Goal: Information Seeking & Learning: Learn about a topic

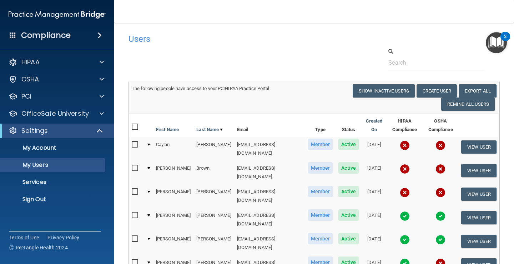
select select "20"
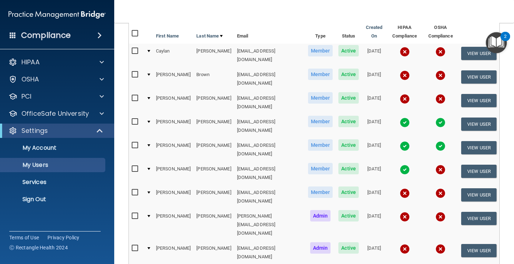
scroll to position [129, 0]
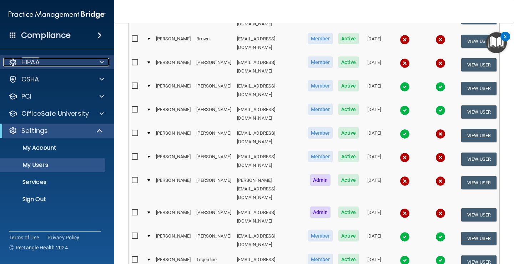
click at [51, 65] on div "HIPAA" at bounding box center [47, 62] width 88 height 9
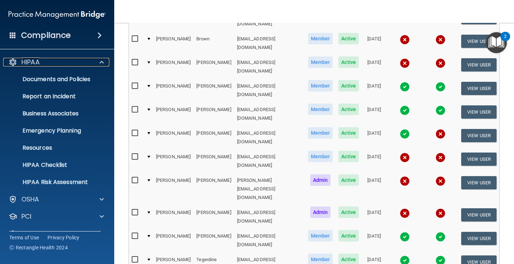
scroll to position [0, 0]
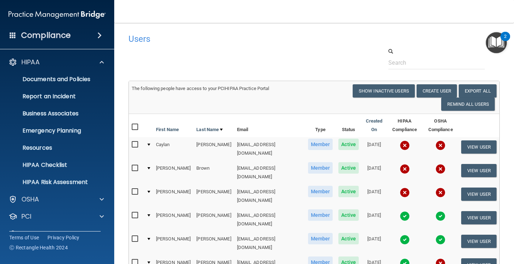
click at [49, 39] on h4 "Compliance" at bounding box center [46, 35] width 50 height 10
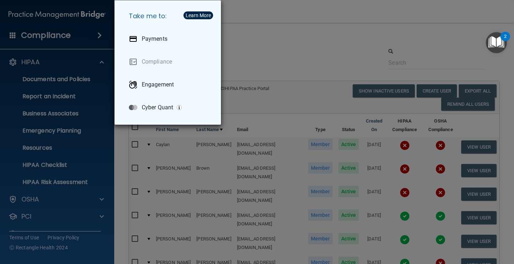
click at [60, 61] on div "Take me to: Payments Compliance Engagement Cyber Quant" at bounding box center [257, 132] width 514 height 264
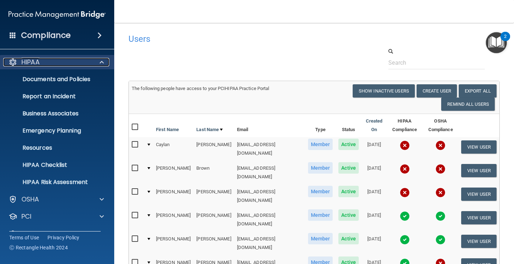
click at [35, 61] on p "HIPAA" at bounding box center [30, 62] width 18 height 9
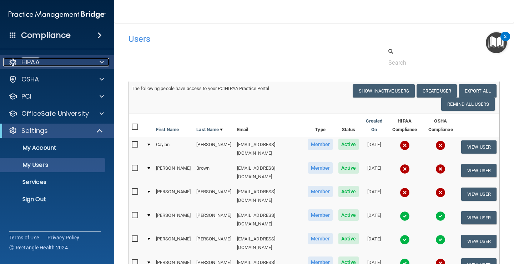
click at [33, 62] on p "HIPAA" at bounding box center [30, 62] width 18 height 9
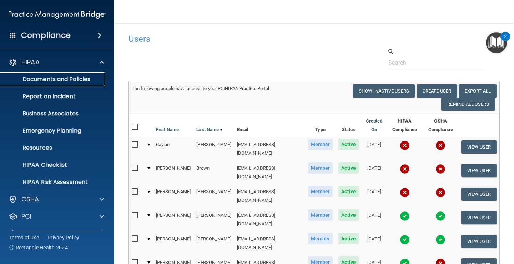
click at [40, 82] on p "Documents and Policies" at bounding box center [53, 79] width 97 height 7
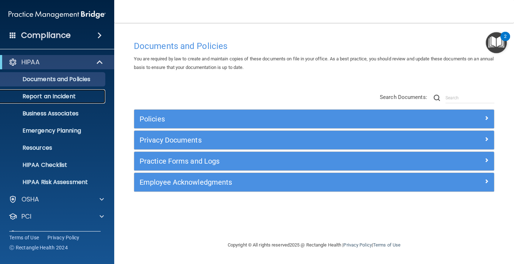
click at [39, 93] on p "Report an Incident" at bounding box center [53, 96] width 97 height 7
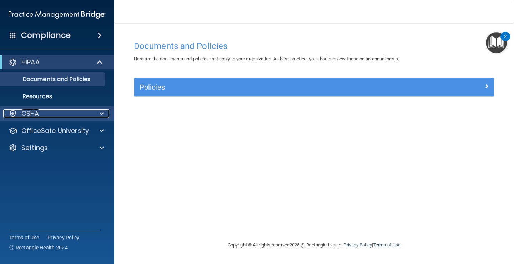
click at [64, 110] on div "OSHA" at bounding box center [47, 113] width 88 height 9
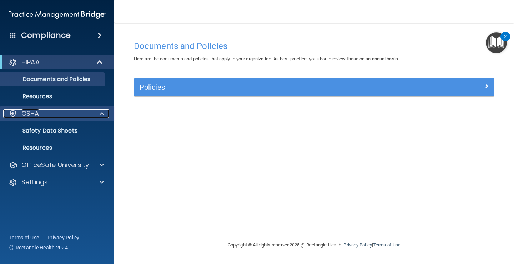
click at [64, 110] on div "OSHA" at bounding box center [47, 113] width 88 height 9
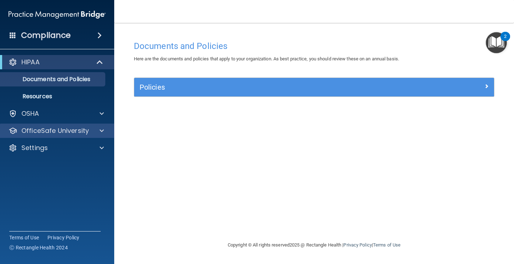
click at [68, 125] on div "OfficeSafe University" at bounding box center [57, 130] width 115 height 14
click at [99, 128] on div at bounding box center [101, 130] width 18 height 9
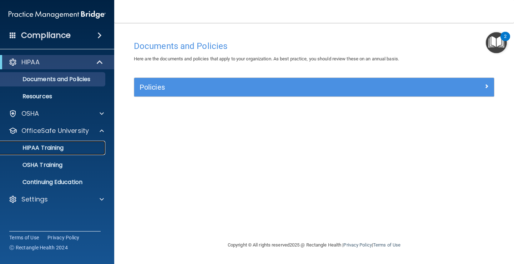
click at [58, 146] on p "HIPAA Training" at bounding box center [34, 147] width 59 height 7
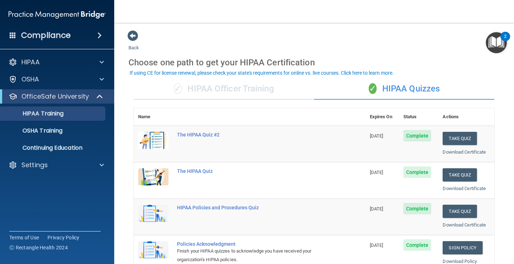
click at [239, 86] on div "✓ HIPAA Officer Training" at bounding box center [224, 88] width 180 height 21
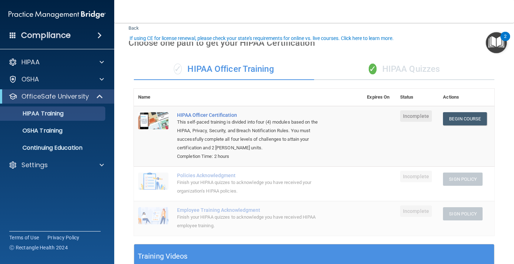
scroll to position [36, 0]
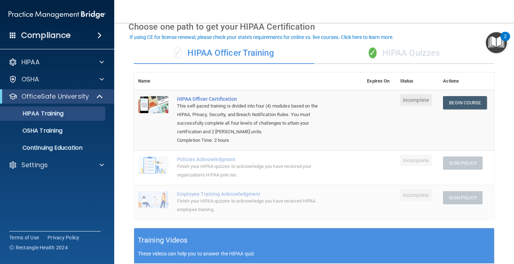
click at [420, 55] on div "✓ HIPAA Quizzes" at bounding box center [404, 52] width 180 height 21
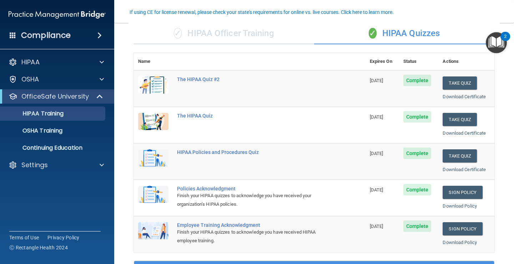
scroll to position [71, 0]
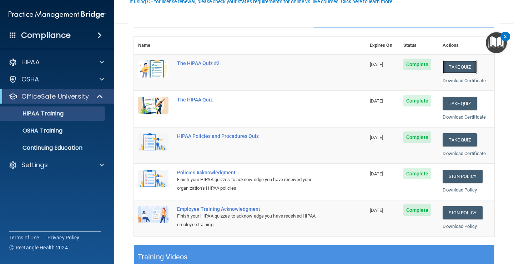
click at [452, 71] on button "Take Quiz" at bounding box center [459, 66] width 34 height 13
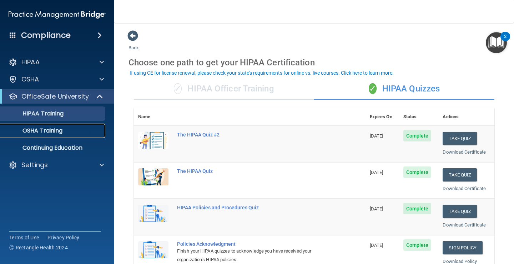
click at [36, 129] on p "OSHA Training" at bounding box center [34, 130] width 58 height 7
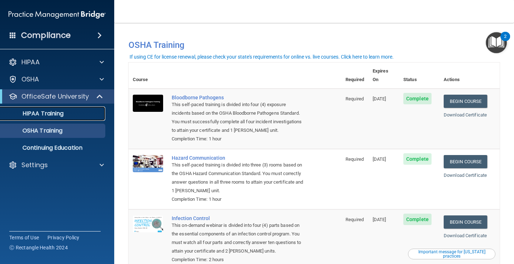
click at [47, 118] on link "HIPAA Training" at bounding box center [49, 113] width 112 height 14
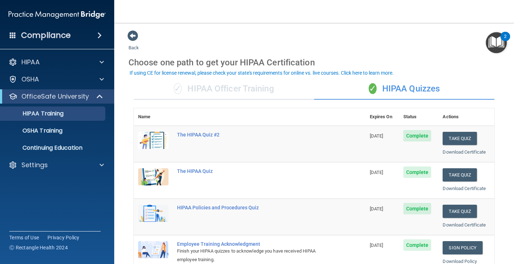
click at [238, 90] on div "✓ HIPAA Officer Training" at bounding box center [224, 88] width 180 height 21
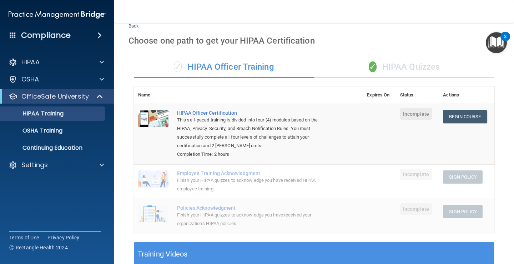
scroll to position [8, 0]
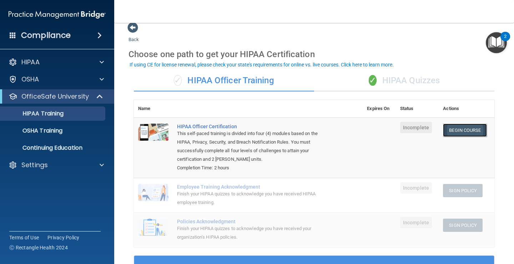
click at [470, 130] on link "Begin Course" at bounding box center [465, 129] width 44 height 13
click at [388, 83] on div "✓ HIPAA Quizzes" at bounding box center [404, 80] width 180 height 21
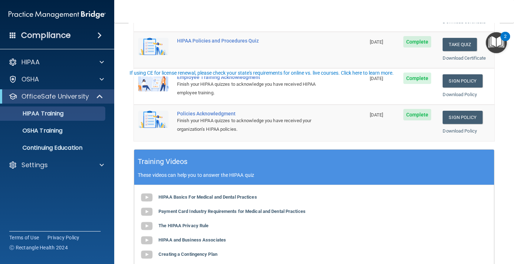
scroll to position [0, 0]
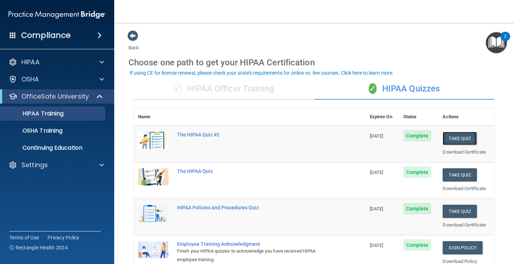
click at [461, 137] on button "Take Quiz" at bounding box center [459, 138] width 34 height 13
click at [129, 39] on span at bounding box center [132, 35] width 11 height 11
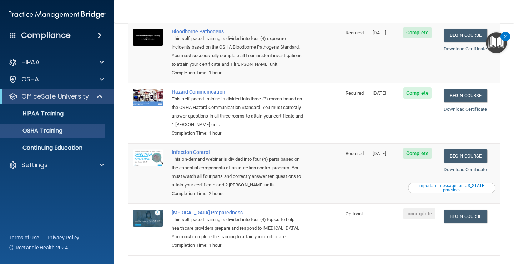
scroll to position [71, 0]
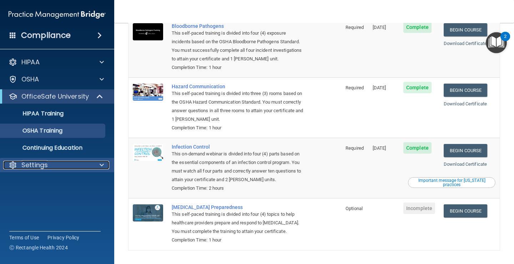
click at [82, 167] on div "Settings" at bounding box center [47, 165] width 88 height 9
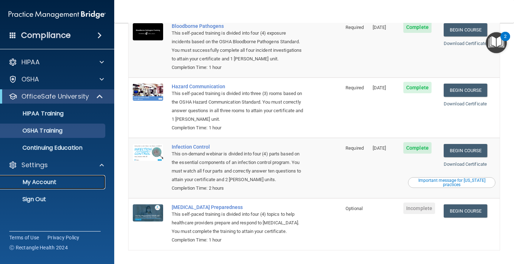
click at [53, 183] on p "My Account" at bounding box center [53, 181] width 97 height 7
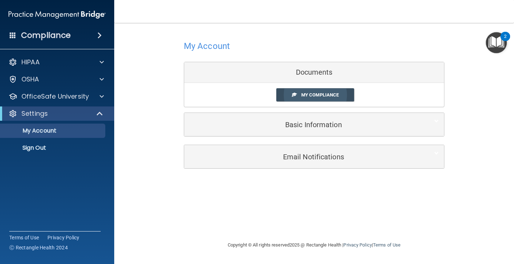
click at [290, 91] on link "My Compliance" at bounding box center [315, 94] width 78 height 13
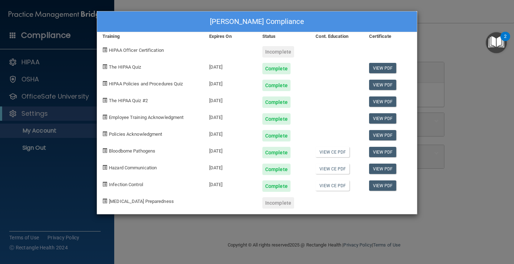
click at [477, 98] on div "Ericka Skaggs's Compliance Training Expires On Status Cont. Education Certifica…" at bounding box center [257, 132] width 514 height 264
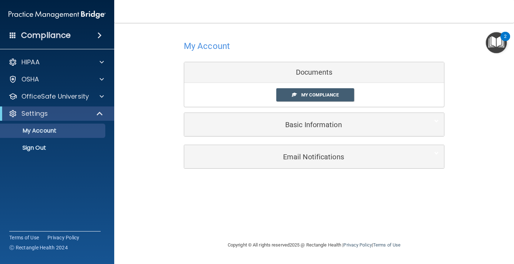
click at [64, 47] on div "Compliance HIPAA Documents and Policies Report an Incident Business Associates …" at bounding box center [57, 132] width 114 height 264
click at [62, 40] on h4 "Compliance" at bounding box center [46, 35] width 50 height 10
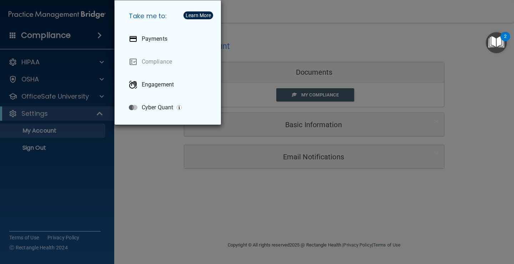
click at [61, 40] on div "Take me to: Payments Compliance Engagement Cyber Quant" at bounding box center [257, 132] width 514 height 264
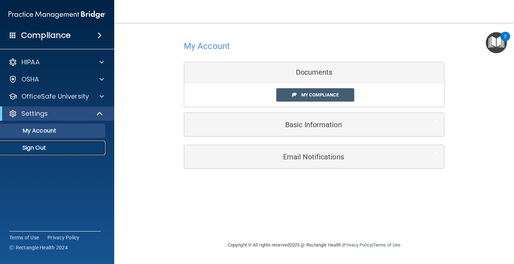
click at [45, 150] on p "Sign Out" at bounding box center [53, 147] width 97 height 7
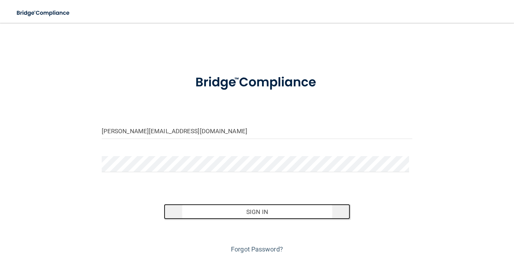
click at [283, 211] on button "Sign In" at bounding box center [257, 212] width 186 height 16
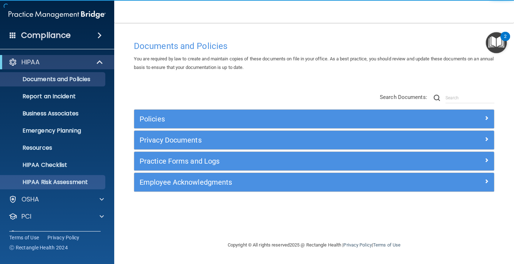
scroll to position [32, 0]
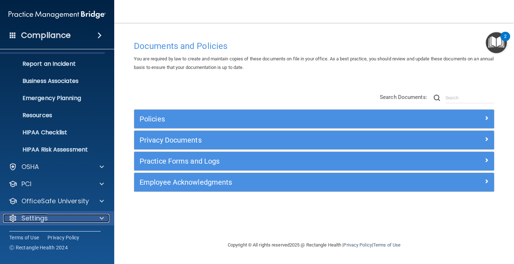
click at [49, 218] on div "Settings" at bounding box center [47, 218] width 88 height 9
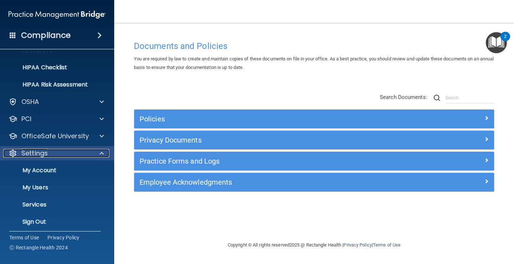
scroll to position [101, 0]
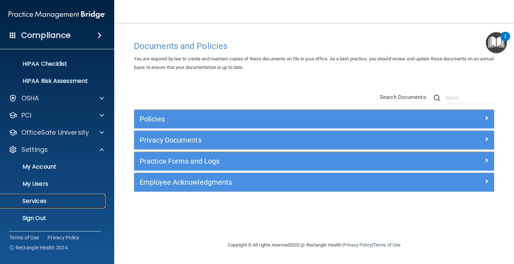
click at [42, 198] on p "Services" at bounding box center [53, 200] width 97 height 7
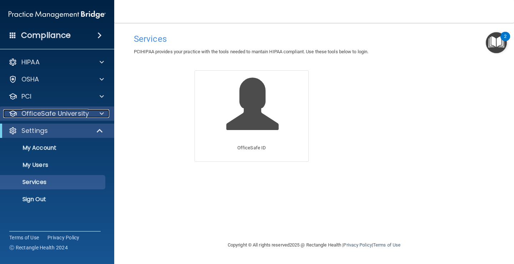
click at [47, 109] on p "OfficeSafe University" at bounding box center [54, 113] width 67 height 9
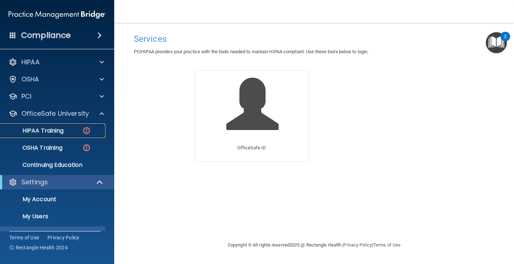
click at [48, 124] on link "HIPAA Training" at bounding box center [49, 130] width 112 height 14
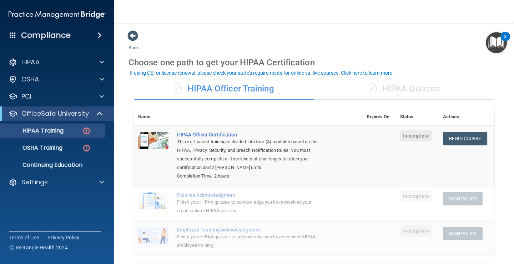
click at [369, 93] on span "✓" at bounding box center [373, 88] width 8 height 11
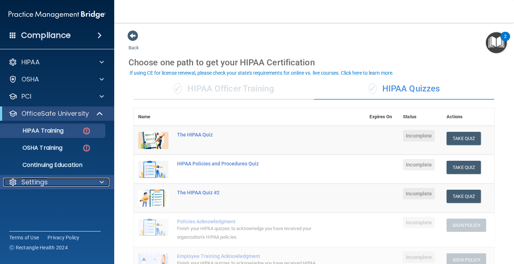
click at [59, 185] on div "Settings" at bounding box center [47, 182] width 88 height 9
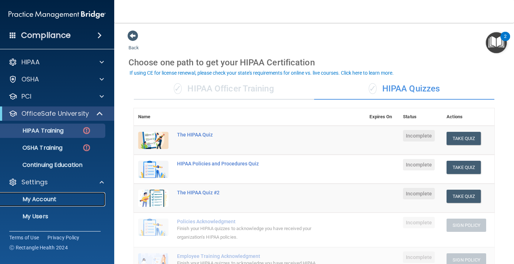
click at [52, 205] on link "My Account" at bounding box center [49, 199] width 112 height 14
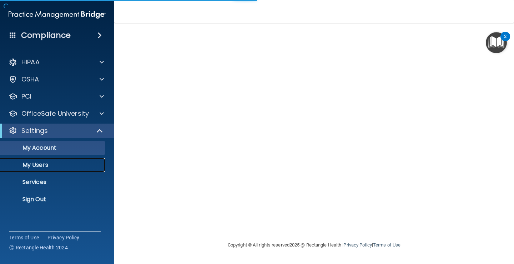
click at [47, 164] on p "My Users" at bounding box center [53, 164] width 97 height 7
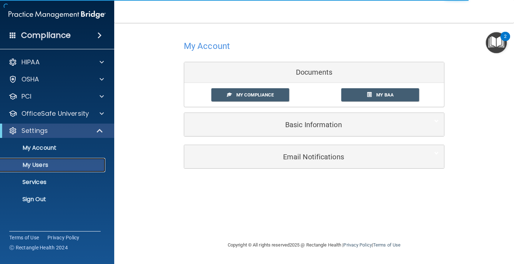
select select "20"
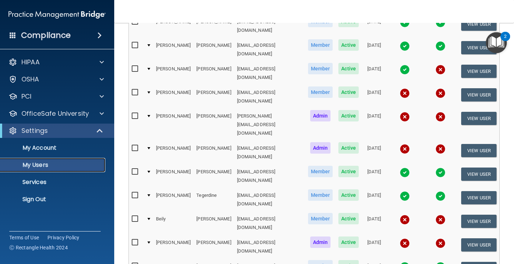
scroll to position [214, 0]
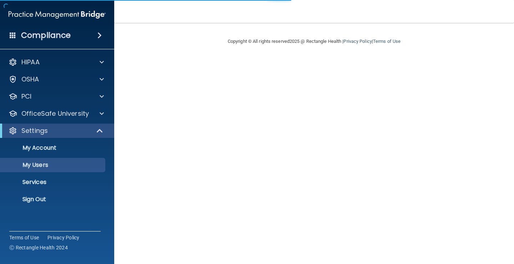
select select "20"
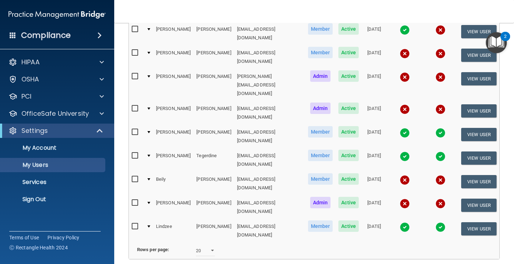
scroll to position [237, 0]
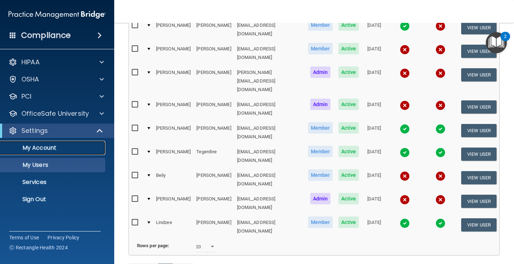
click at [50, 147] on p "My Account" at bounding box center [53, 147] width 97 height 7
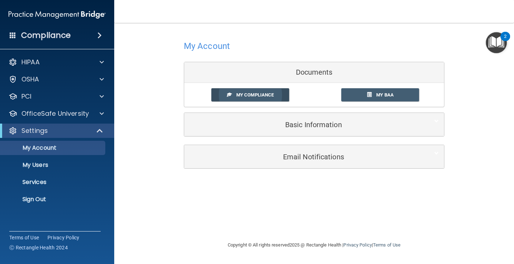
click at [269, 94] on span "My Compliance" at bounding box center [254, 94] width 37 height 5
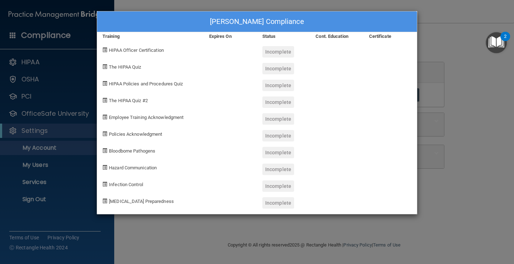
click at [477, 197] on div "Meredith Middendorf's Compliance Training Expires On Status Cont. Education Cer…" at bounding box center [257, 132] width 514 height 264
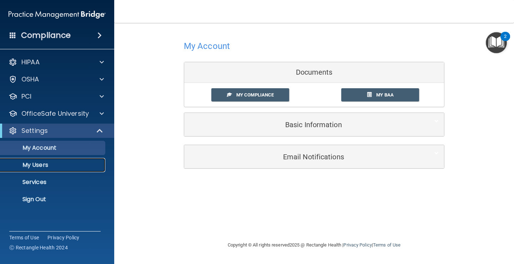
click at [44, 172] on link "My Users" at bounding box center [49, 165] width 112 height 14
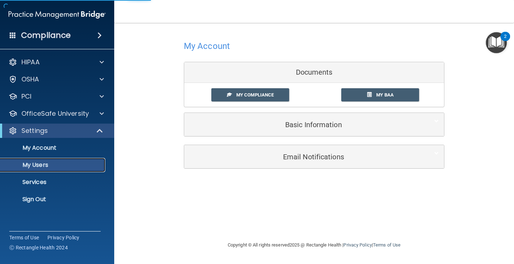
select select "20"
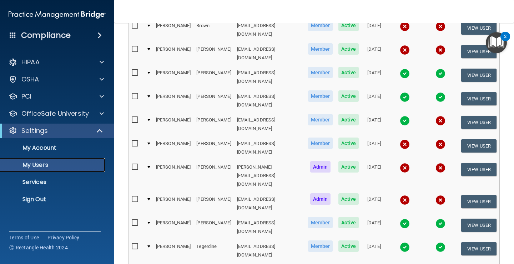
scroll to position [130, 0]
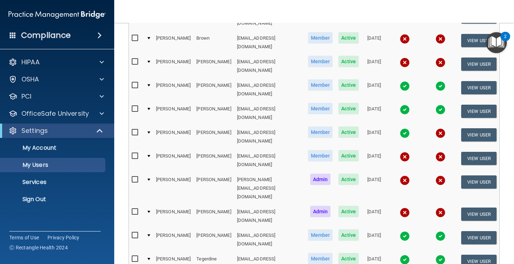
click at [43, 136] on div "Settings" at bounding box center [57, 130] width 114 height 14
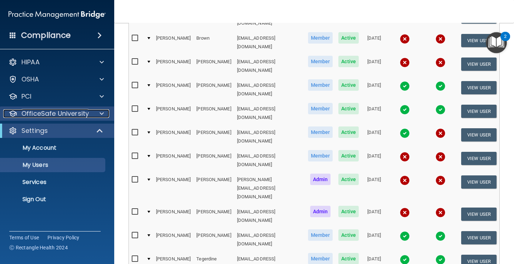
click at [62, 117] on p "OfficeSafe University" at bounding box center [54, 113] width 67 height 9
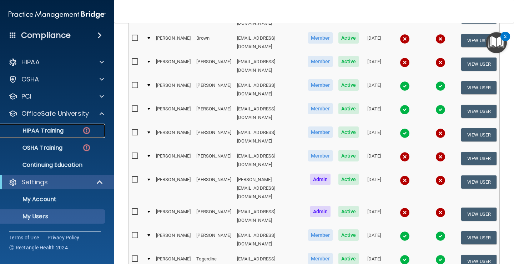
click at [60, 128] on p "HIPAA Training" at bounding box center [34, 130] width 59 height 7
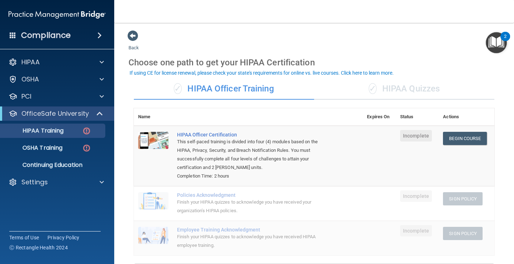
click at [377, 89] on div "✓ HIPAA Quizzes" at bounding box center [404, 88] width 180 height 21
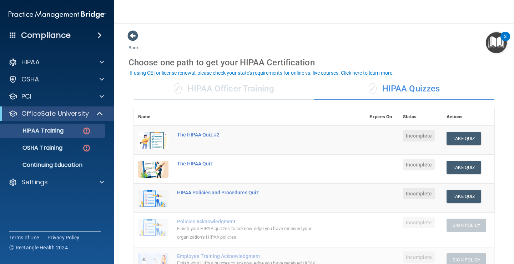
click at [236, 93] on div "✓ HIPAA Officer Training" at bounding box center [224, 88] width 180 height 21
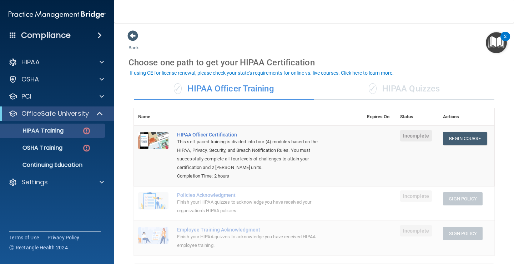
click at [377, 85] on div "✓ HIPAA Quizzes" at bounding box center [404, 88] width 180 height 21
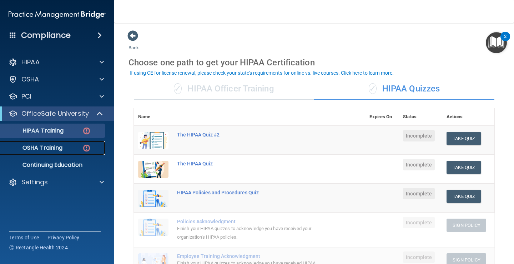
click at [87, 147] on img at bounding box center [86, 147] width 9 height 9
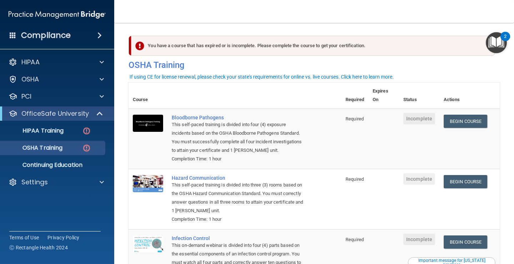
click at [491, 45] on img "Open Resource Center, 2 new notifications" at bounding box center [496, 42] width 21 height 21
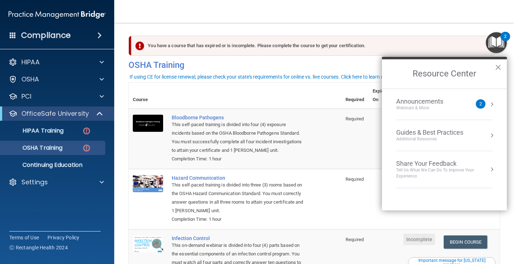
click at [453, 111] on li "Announcements Webinars & More 2" at bounding box center [444, 104] width 96 height 31
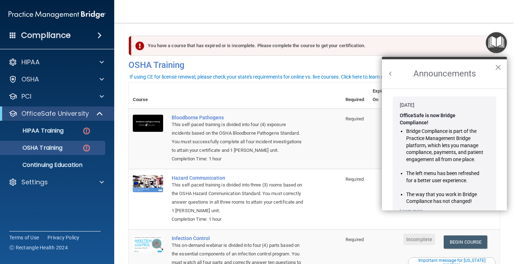
click at [499, 65] on button "×" at bounding box center [497, 66] width 7 height 11
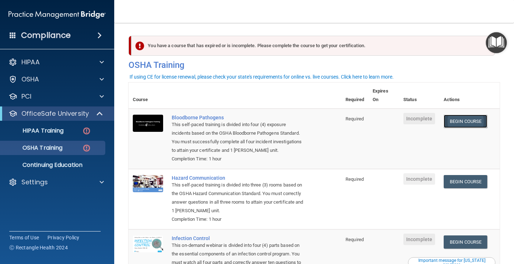
click at [464, 123] on link "Begin Course" at bounding box center [465, 121] width 44 height 13
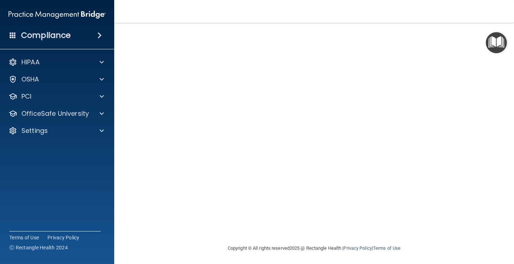
scroll to position [42, 0]
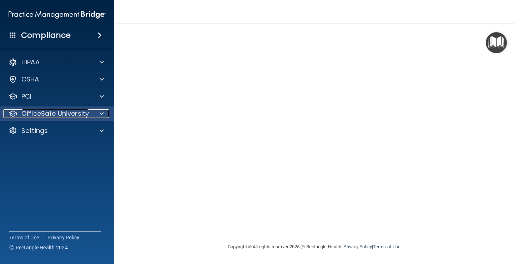
click at [78, 113] on p "OfficeSafe University" at bounding box center [54, 113] width 67 height 9
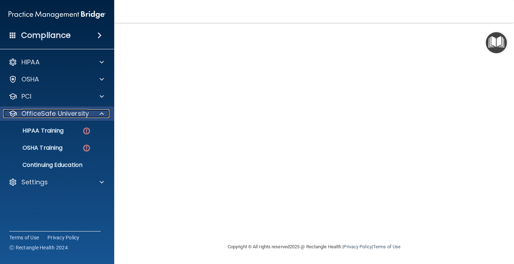
click at [78, 113] on p "OfficeSafe University" at bounding box center [54, 113] width 67 height 9
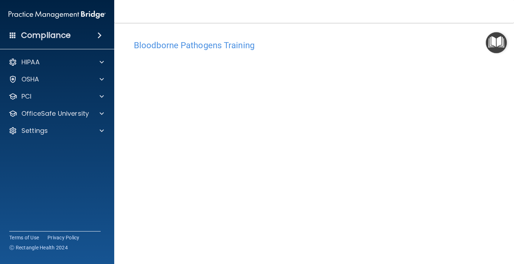
scroll to position [0, 0]
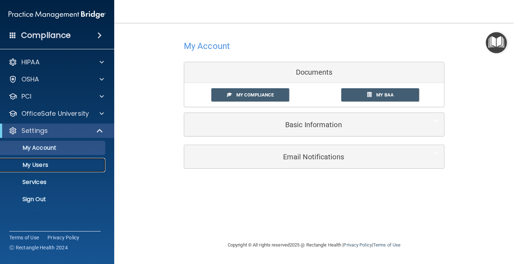
click at [61, 168] on p "My Users" at bounding box center [53, 164] width 97 height 7
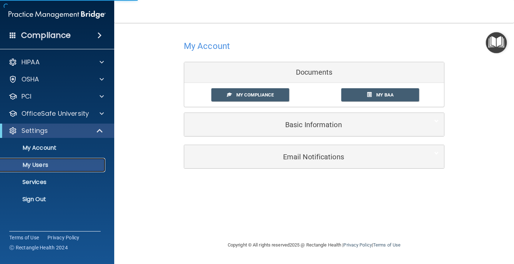
select select "20"
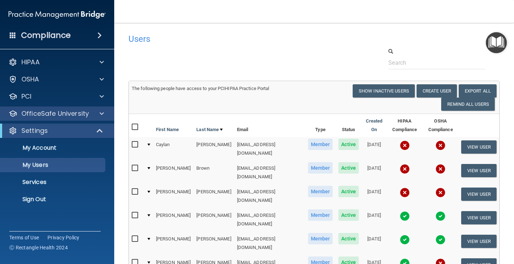
click at [78, 118] on div "OfficeSafe University" at bounding box center [57, 113] width 115 height 14
click at [102, 112] on span at bounding box center [102, 113] width 4 height 9
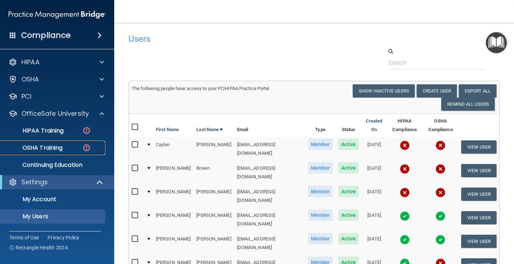
click at [74, 150] on div "OSHA Training" at bounding box center [53, 147] width 97 height 7
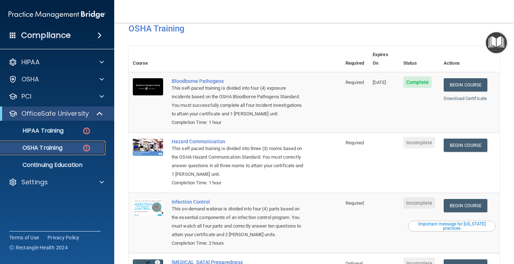
scroll to position [36, 0]
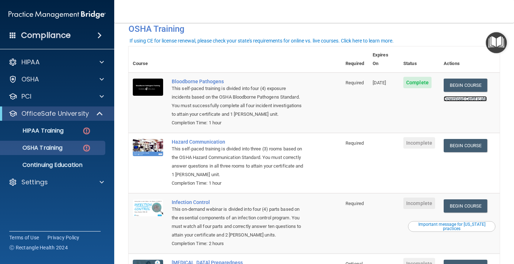
click at [452, 96] on link "Download Certificate" at bounding box center [464, 98] width 43 height 5
click at [455, 140] on link "Begin Course" at bounding box center [465, 145] width 44 height 13
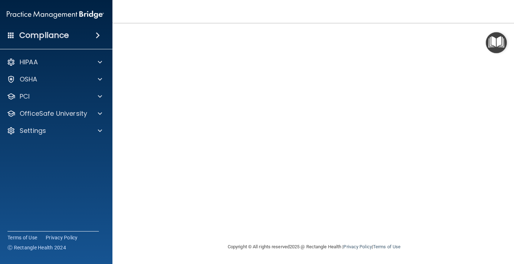
scroll to position [5, 0]
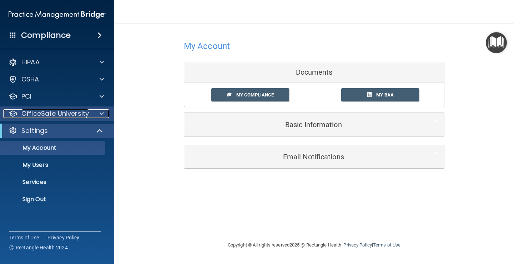
click at [45, 111] on p "OfficeSafe University" at bounding box center [54, 113] width 67 height 9
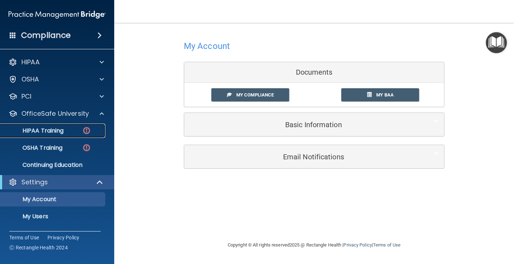
click at [54, 129] on p "HIPAA Training" at bounding box center [34, 130] width 59 height 7
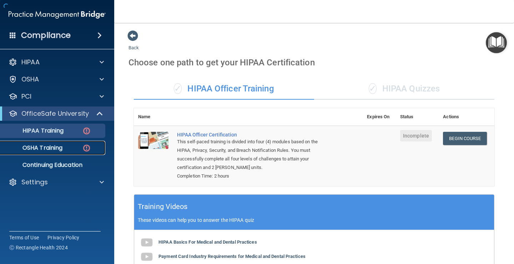
click at [53, 149] on p "OSHA Training" at bounding box center [34, 147] width 58 height 7
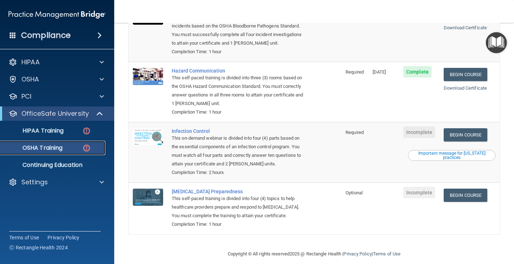
scroll to position [107, 0]
click at [445, 128] on link "Begin Course" at bounding box center [465, 134] width 44 height 13
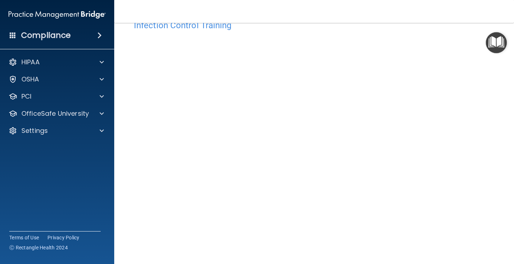
scroll to position [42, 0]
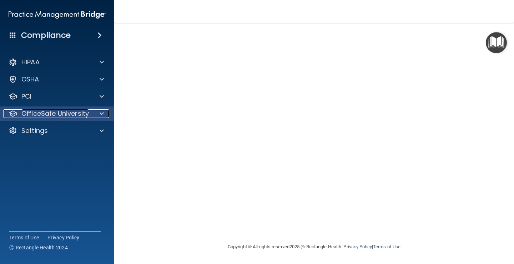
click at [77, 117] on p "OfficeSafe University" at bounding box center [54, 113] width 67 height 9
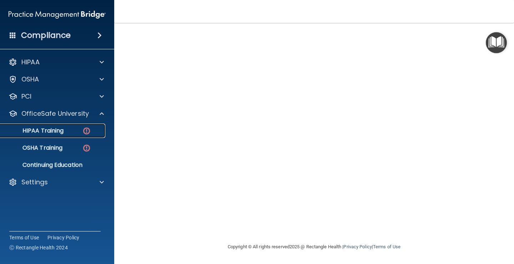
click at [77, 136] on link "HIPAA Training" at bounding box center [49, 130] width 112 height 14
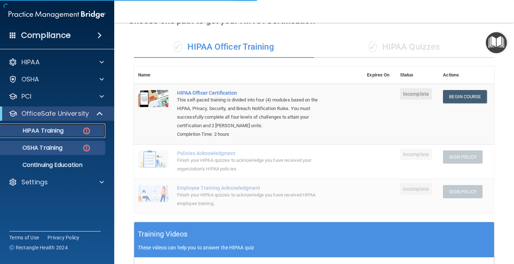
scroll to position [222, 0]
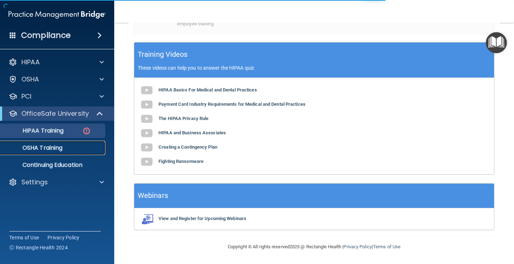
click at [82, 151] on link "OSHA Training" at bounding box center [49, 148] width 112 height 14
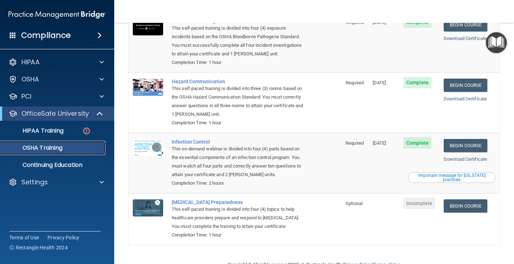
scroll to position [87, 0]
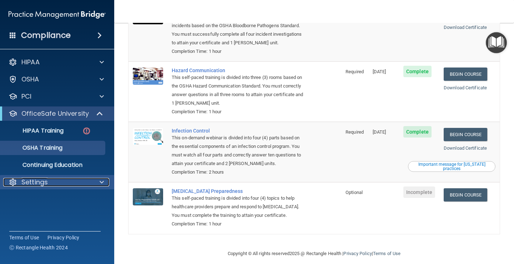
click at [47, 184] on p "Settings" at bounding box center [34, 182] width 26 height 9
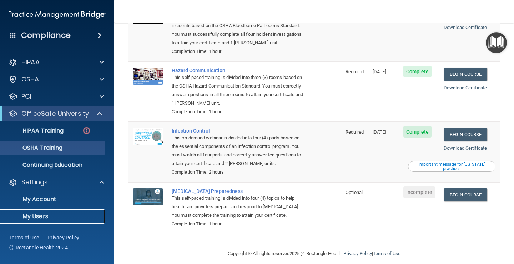
click at [53, 215] on p "My Users" at bounding box center [53, 216] width 97 height 7
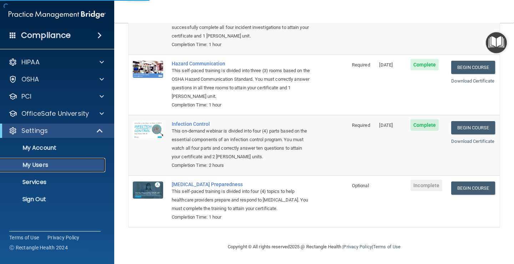
select select "20"
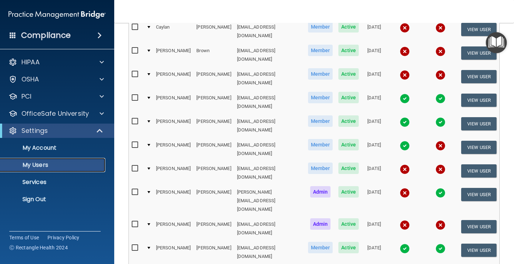
scroll to position [130, 0]
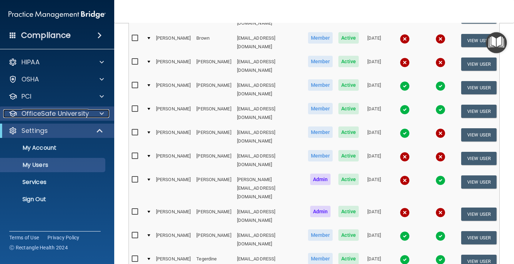
click at [47, 116] on p "OfficeSafe University" at bounding box center [54, 113] width 67 height 9
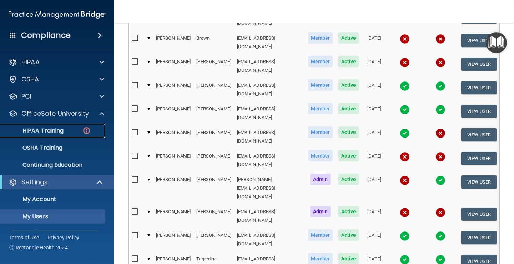
click at [50, 133] on p "HIPAA Training" at bounding box center [34, 130] width 59 height 7
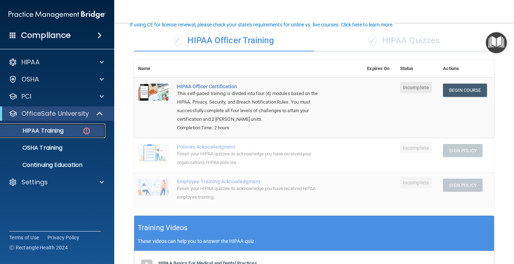
scroll to position [36, 0]
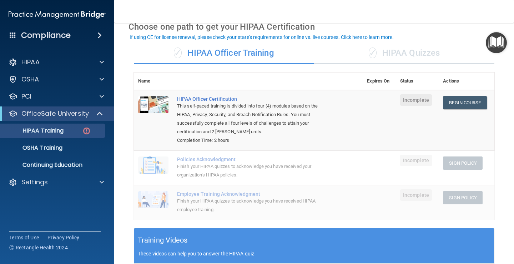
click at [407, 59] on div "✓ HIPAA Quizzes" at bounding box center [404, 52] width 180 height 21
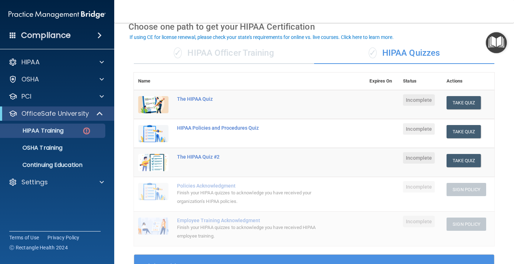
click at [273, 61] on div "✓ HIPAA Officer Training" at bounding box center [224, 52] width 180 height 21
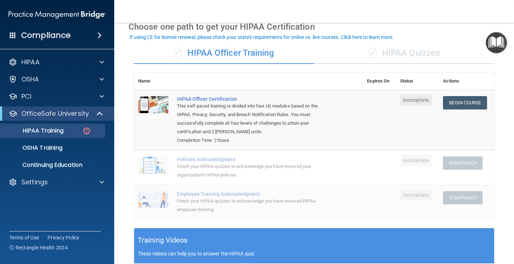
click at [359, 54] on div "✓ HIPAA Quizzes" at bounding box center [404, 52] width 180 height 21
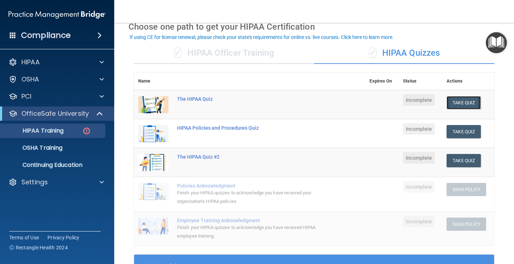
click at [465, 104] on button "Take Quiz" at bounding box center [463, 102] width 34 height 13
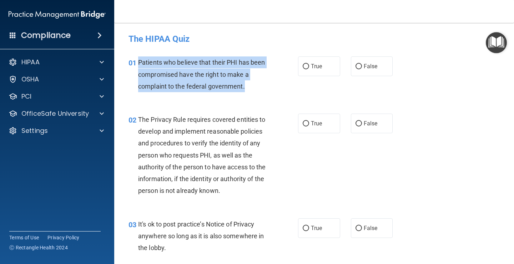
drag, startPoint x: 249, startPoint y: 89, endPoint x: 139, endPoint y: 63, distance: 112.4
click at [139, 63] on div "Patients who believe that their PHI has been compromised have the right to make…" at bounding box center [205, 74] width 135 height 36
copy span "Patients who believe that their PHI has been compromised have the right to make…"
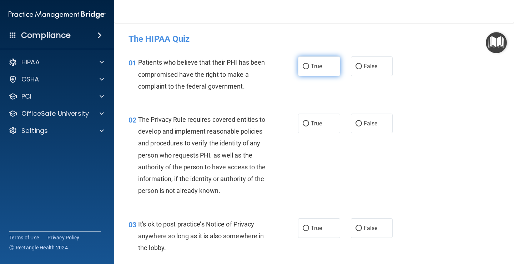
click at [316, 72] on label "True" at bounding box center [319, 66] width 42 height 20
click at [309, 69] on input "True" at bounding box center [306, 66] width 6 height 5
radio input "true"
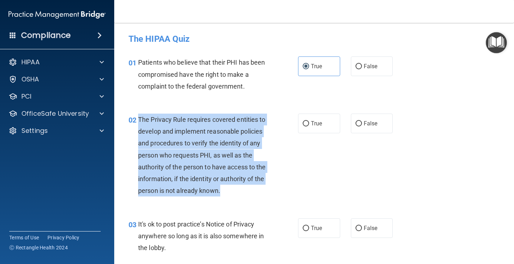
drag, startPoint x: 239, startPoint y: 194, endPoint x: 138, endPoint y: 121, distance: 124.1
click at [138, 121] on div "The Privacy Rule requires covered entities to develop and implement reasonable …" at bounding box center [205, 154] width 135 height 83
copy span "The Privacy Rule requires covered entities to develop and implement reasonable …"
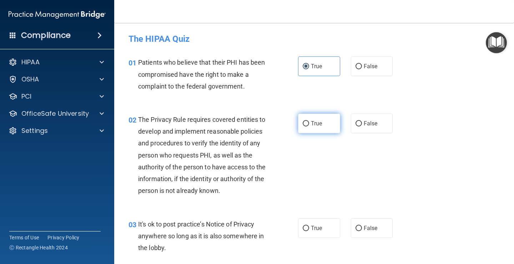
click at [320, 122] on label "True" at bounding box center [319, 123] width 42 height 20
click at [309, 122] on input "True" at bounding box center [306, 123] width 6 height 5
radio input "true"
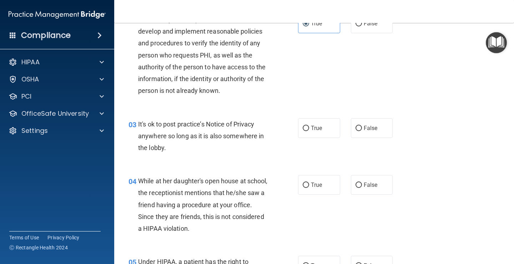
scroll to position [107, 0]
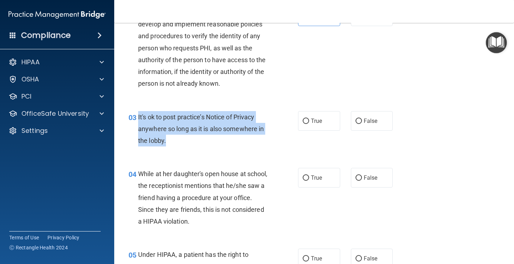
drag, startPoint x: 168, startPoint y: 141, endPoint x: 137, endPoint y: 118, distance: 38.0
click at [137, 118] on div "03 It's ok to post practice’s Notice of Privacy anywhere so long as it is also …" at bounding box center [213, 130] width 191 height 39
copy div "It's ok to post practice’s Notice of Privacy anywhere so long as it is also som…"
click at [370, 110] on div "03 It's ok to post practice’s Notice of Privacy anywhere so long as it is also …" at bounding box center [314, 130] width 382 height 57
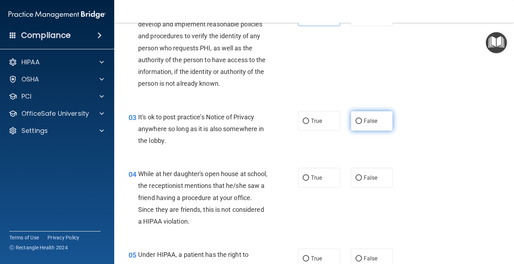
click at [375, 115] on label "False" at bounding box center [372, 121] width 42 height 20
click at [362, 118] on input "False" at bounding box center [358, 120] width 6 height 5
radio input "true"
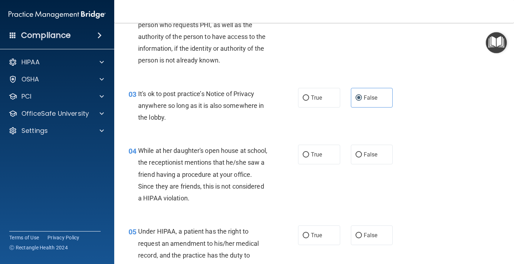
scroll to position [143, 0]
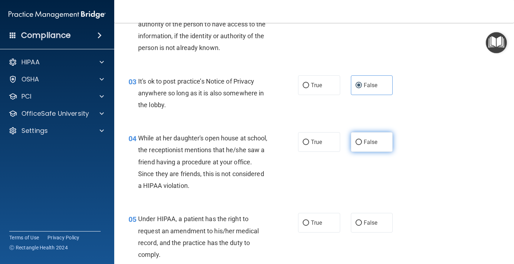
click at [361, 147] on label "False" at bounding box center [372, 142] width 42 height 20
click at [361, 145] on input "False" at bounding box center [358, 141] width 6 height 5
radio input "true"
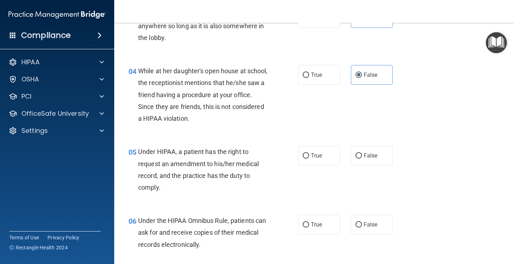
scroll to position [214, 0]
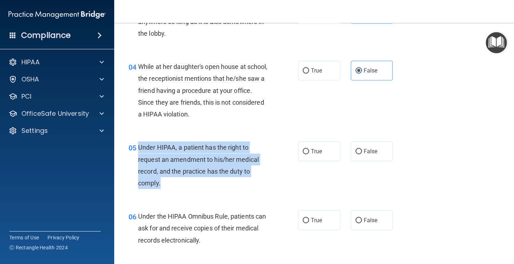
drag, startPoint x: 160, startPoint y: 180, endPoint x: 139, endPoint y: 145, distance: 41.1
click at [139, 145] on div "Under HIPAA, a patient has the right to request an amendment to his/her medical…" at bounding box center [205, 164] width 135 height 47
copy span "Under HIPAA, a patient has the right to request an amendment to his/her medical…"
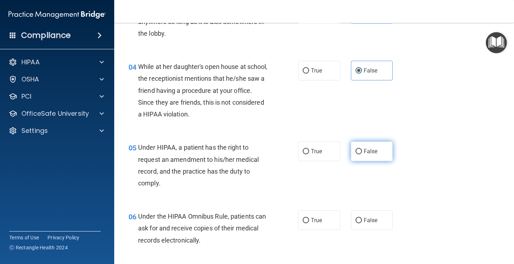
drag, startPoint x: 377, startPoint y: 154, endPoint x: 265, endPoint y: 200, distance: 121.0
click at [376, 153] on label "False" at bounding box center [372, 151] width 42 height 20
click at [362, 153] on input "False" at bounding box center [358, 151] width 6 height 5
radio input "true"
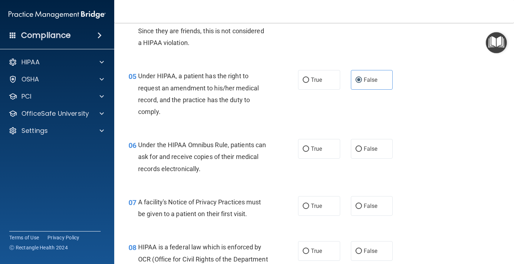
scroll to position [321, 0]
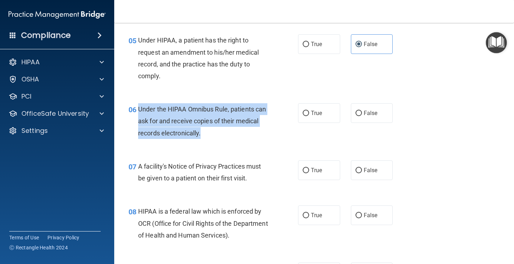
drag, startPoint x: 227, startPoint y: 135, endPoint x: 137, endPoint y: 110, distance: 93.7
click at [137, 110] on div "06 Under the HIPAA Omnibus Rule, patients can ask for and receive copies of the…" at bounding box center [213, 122] width 191 height 39
copy div "Under the HIPAA Omnibus Rule, patients can ask for and receive copies of their …"
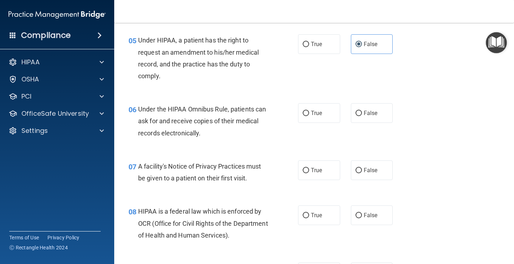
drag, startPoint x: 327, startPoint y: 119, endPoint x: 318, endPoint y: 124, distance: 10.4
click at [327, 119] on label "True" at bounding box center [319, 113] width 42 height 20
click at [309, 116] on input "True" at bounding box center [306, 113] width 6 height 5
radio input "true"
click at [253, 137] on div "Under the HIPAA Omnibus Rule, patients can ask for and receive copies of their …" at bounding box center [205, 121] width 135 height 36
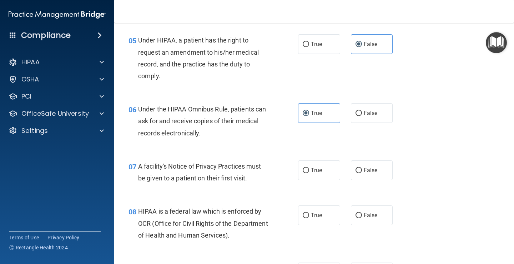
scroll to position [357, 0]
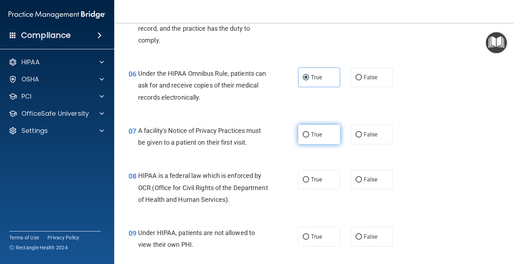
click at [318, 139] on label "True" at bounding box center [319, 134] width 42 height 20
click at [309, 137] on input "True" at bounding box center [306, 134] width 6 height 5
radio input "true"
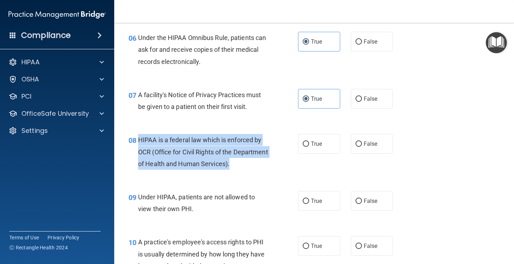
drag, startPoint x: 235, startPoint y: 160, endPoint x: 138, endPoint y: 142, distance: 98.3
click at [138, 142] on div "HIPAA is a federal law which is enforced by OCR (Office for Civil Rights of the…" at bounding box center [205, 152] width 135 height 36
copy span "HIPAA is a federal law which is enforced by OCR (Office for Civil Rights of the…"
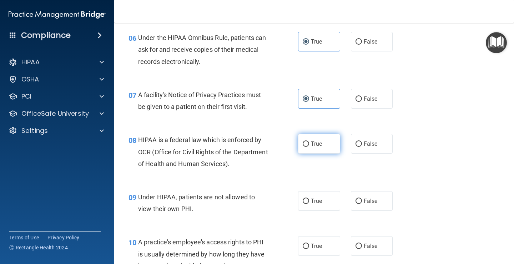
click at [309, 138] on label "True" at bounding box center [319, 144] width 42 height 20
click at [309, 141] on input "True" at bounding box center [306, 143] width 6 height 5
radio input "true"
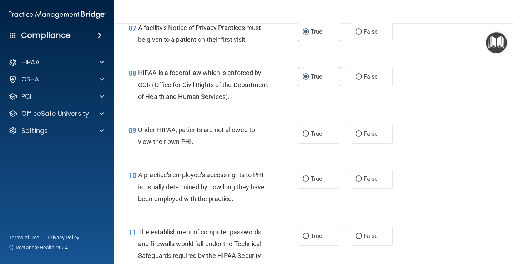
scroll to position [464, 0]
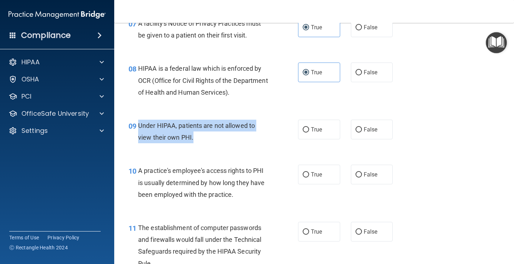
drag, startPoint x: 194, startPoint y: 138, endPoint x: 138, endPoint y: 126, distance: 57.0
click at [138, 126] on div "Under HIPAA, patients are not allowed to view their own PHI." at bounding box center [205, 132] width 135 height 24
copy span "Under HIPAA, patients are not allowed to view their own PHI."
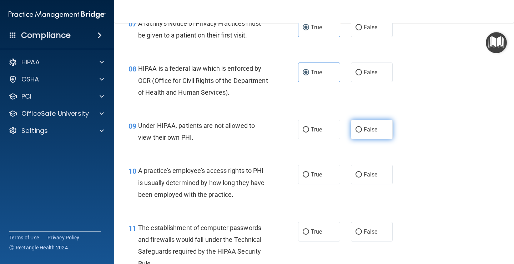
click at [375, 125] on label "False" at bounding box center [372, 130] width 42 height 20
click at [362, 127] on input "False" at bounding box center [358, 129] width 6 height 5
radio input "true"
click at [233, 139] on div "Under HIPAA, patients are not allowed to view their own PHI." at bounding box center [205, 132] width 135 height 24
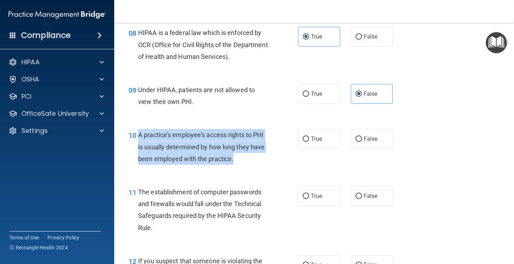
drag, startPoint x: 234, startPoint y: 157, endPoint x: 137, endPoint y: 136, distance: 100.0
click at [137, 136] on div "10 A practice's employee's access rights to PHI is usually determined by how lo…" at bounding box center [213, 148] width 191 height 39
copy div "A practice's employee's access rights to PHI is usually determined by how long …"
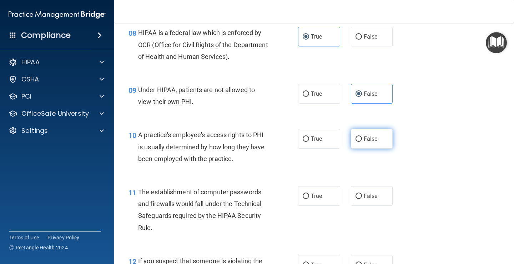
click at [367, 137] on span "False" at bounding box center [371, 138] width 14 height 7
click at [362, 137] on input "False" at bounding box center [358, 138] width 6 height 5
radio input "true"
click at [253, 172] on div "10 A practice's employee's access rights to PHI is usually determined by how lo…" at bounding box center [314, 148] width 382 height 57
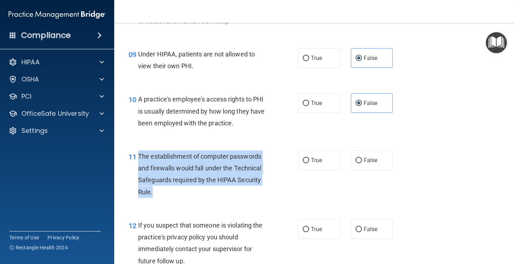
drag, startPoint x: 163, startPoint y: 192, endPoint x: 136, endPoint y: 153, distance: 47.9
click at [136, 153] on div "11 The establishment of computer passwords and firewalls would fall under the T…" at bounding box center [213, 175] width 191 height 51
copy div "The establishment of computer passwords and firewalls would fall under the Tech…"
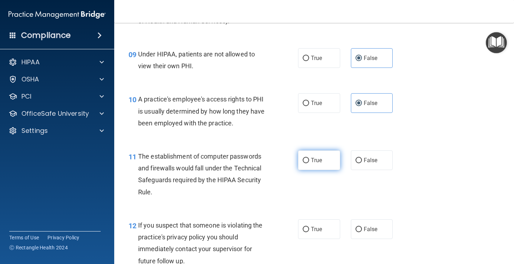
click at [323, 161] on label "True" at bounding box center [319, 160] width 42 height 20
click at [309, 161] on input "True" at bounding box center [306, 160] width 6 height 5
radio input "true"
click at [262, 143] on div "11 The establishment of computer passwords and firewalls would fall under the T…" at bounding box center [314, 175] width 382 height 69
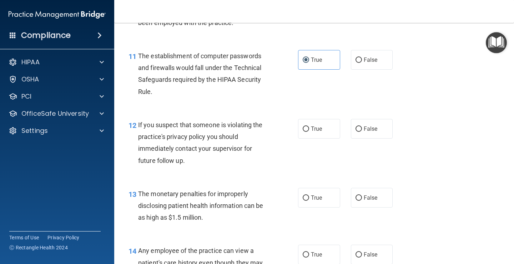
scroll to position [642, 0]
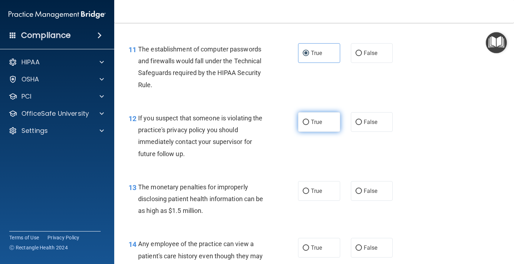
drag, startPoint x: 317, startPoint y: 123, endPoint x: 301, endPoint y: 127, distance: 16.0
click at [316, 123] on span "True" at bounding box center [316, 121] width 11 height 7
click at [309, 123] on input "True" at bounding box center [306, 122] width 6 height 5
radio input "true"
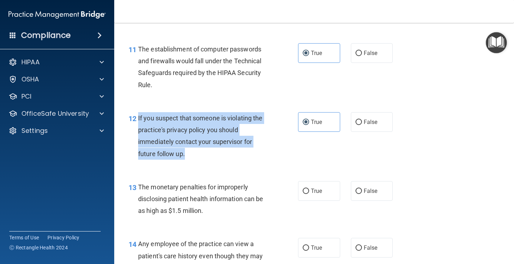
drag, startPoint x: 193, startPoint y: 155, endPoint x: 137, endPoint y: 121, distance: 65.8
click at [137, 121] on div "12 If you suspect that someone is violating the practice's privacy policy you s…" at bounding box center [213, 137] width 191 height 51
copy div "If you suspect that someone is violating the practice's privacy policy you shou…"
click at [294, 162] on div "12 If you suspect that someone is violating the practice's privacy policy you s…" at bounding box center [213, 137] width 191 height 51
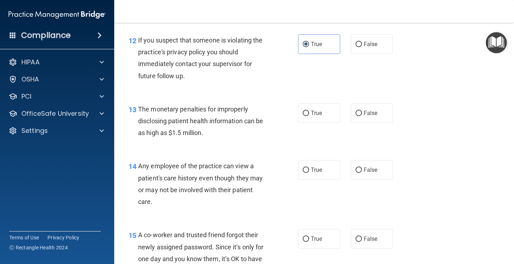
scroll to position [749, 0]
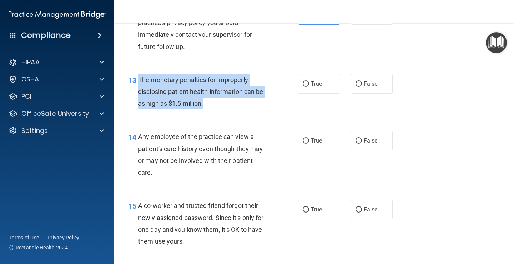
drag, startPoint x: 219, startPoint y: 105, endPoint x: 153, endPoint y: 81, distance: 70.8
click at [136, 81] on div "13 The monetary penalties for improperly disclosing patient health information …" at bounding box center [213, 93] width 191 height 39
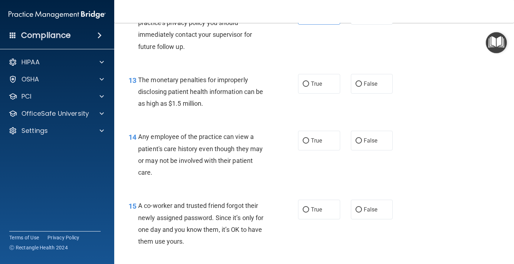
drag, startPoint x: 319, startPoint y: 92, endPoint x: 305, endPoint y: 99, distance: 15.8
click at [319, 93] on label "True" at bounding box center [319, 84] width 42 height 20
click at [309, 87] on input "True" at bounding box center [306, 83] width 6 height 5
radio input "true"
click at [381, 143] on label "False" at bounding box center [372, 141] width 42 height 20
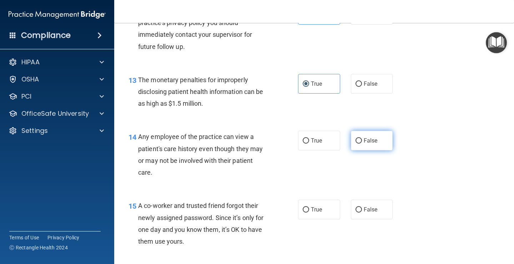
click at [362, 143] on input "False" at bounding box center [358, 140] width 6 height 5
radio input "true"
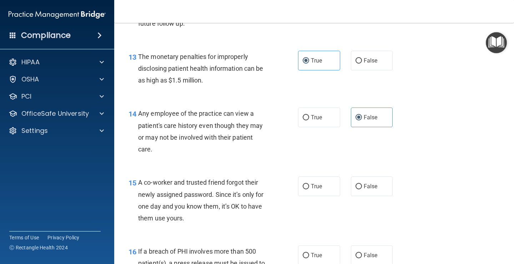
scroll to position [785, 0]
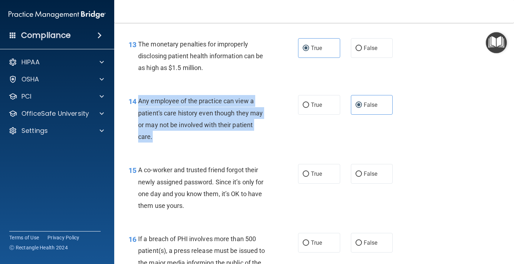
drag, startPoint x: 163, startPoint y: 141, endPoint x: 139, endPoint y: 100, distance: 47.2
click at [139, 100] on div "Any employee of the practice can view a patient's care history even though they…" at bounding box center [205, 118] width 135 height 47
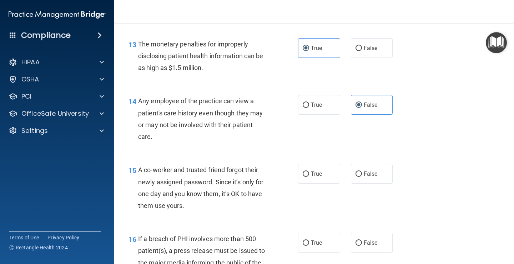
click at [243, 149] on div "14 Any employee of the practice can view a patient's care history even though t…" at bounding box center [314, 120] width 382 height 69
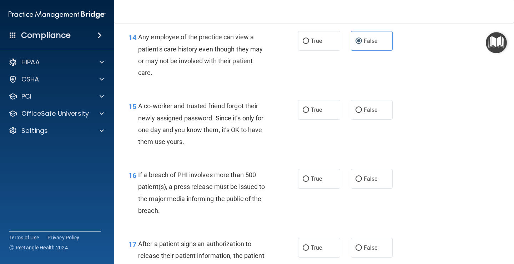
scroll to position [856, 0]
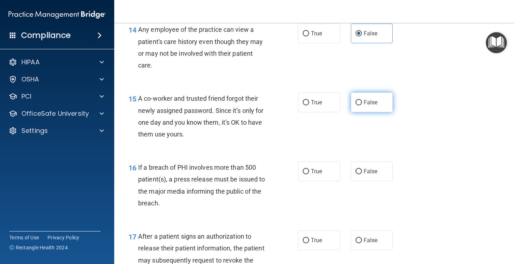
click at [381, 103] on label "False" at bounding box center [372, 102] width 42 height 20
click at [362, 103] on input "False" at bounding box center [358, 102] width 6 height 5
radio input "true"
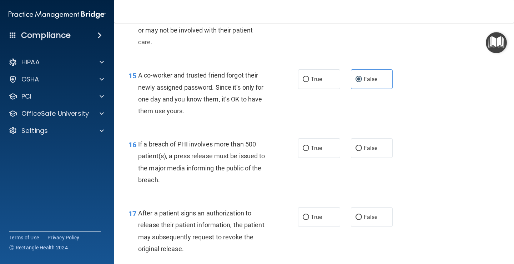
scroll to position [892, 0]
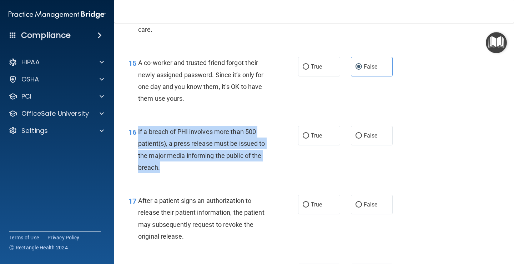
drag, startPoint x: 196, startPoint y: 167, endPoint x: 138, endPoint y: 133, distance: 67.1
click at [138, 133] on div "If a breach of PHI involves more than 500 patient(s), a press release must be i…" at bounding box center [205, 149] width 135 height 47
drag, startPoint x: 306, startPoint y: 139, endPoint x: 300, endPoint y: 138, distance: 6.1
click at [306, 139] on label "True" at bounding box center [319, 136] width 42 height 20
click at [306, 138] on input "True" at bounding box center [306, 135] width 6 height 5
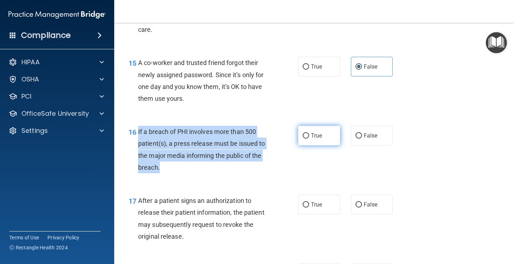
radio input "true"
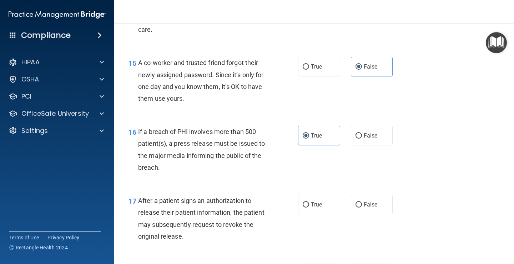
click at [272, 124] on div "16 If a breach of PHI involves more than 500 patient(s), a press release must b…" at bounding box center [314, 151] width 382 height 69
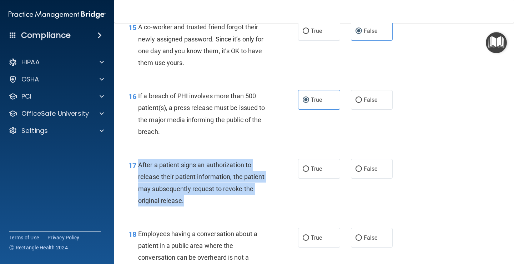
drag, startPoint x: 190, startPoint y: 202, endPoint x: 139, endPoint y: 167, distance: 61.8
click at [139, 167] on div "After a patient signs an authorization to release their patient information, th…" at bounding box center [205, 182] width 135 height 47
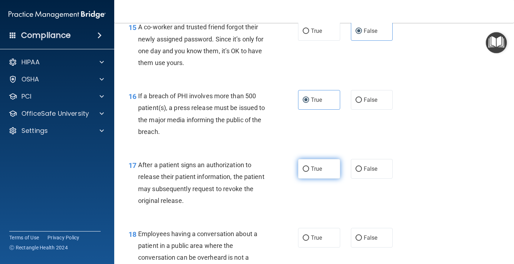
click at [322, 167] on label "True" at bounding box center [319, 169] width 42 height 20
click at [309, 167] on input "True" at bounding box center [306, 168] width 6 height 5
radio input "true"
click at [282, 154] on div "17 After a patient signs an authorization to release their patient information,…" at bounding box center [314, 184] width 382 height 69
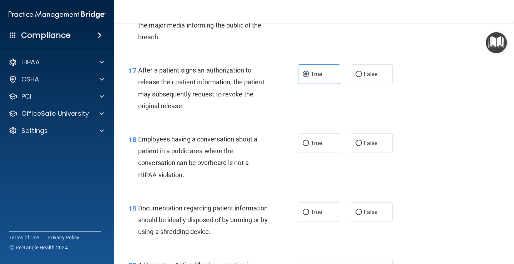
scroll to position [1035, 0]
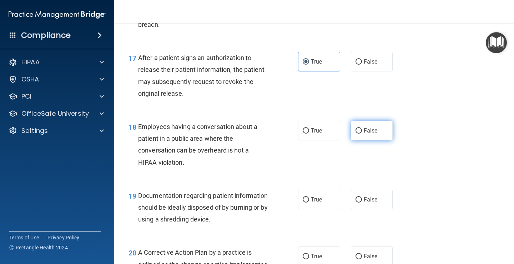
click at [357, 132] on input "False" at bounding box center [358, 130] width 6 height 5
radio input "true"
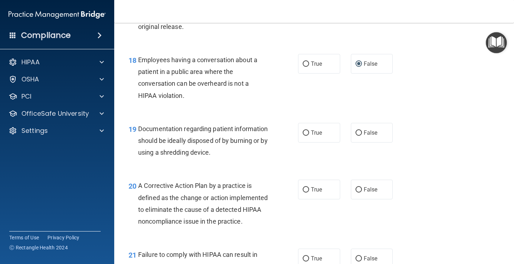
scroll to position [1106, 0]
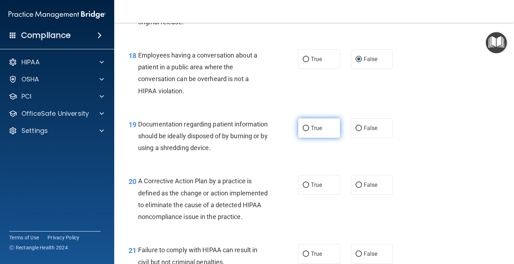
click at [312, 130] on span "True" at bounding box center [316, 127] width 11 height 7
click at [309, 130] on input "True" at bounding box center [306, 128] width 6 height 5
radio input "true"
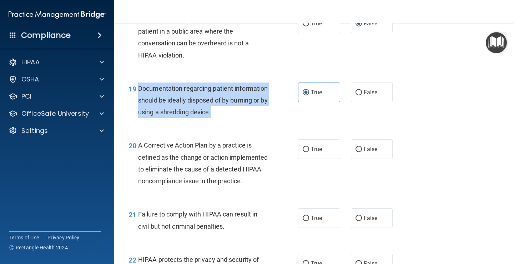
drag, startPoint x: 250, startPoint y: 113, endPoint x: 137, endPoint y: 94, distance: 114.6
click at [137, 94] on div "19 Documentation regarding patient information should be ideally disposed of by…" at bounding box center [213, 101] width 191 height 39
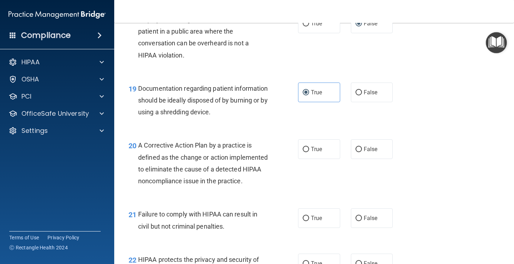
click at [276, 126] on div "19 Documentation regarding patient information should be ideally disposed of by…" at bounding box center [314, 101] width 382 height 57
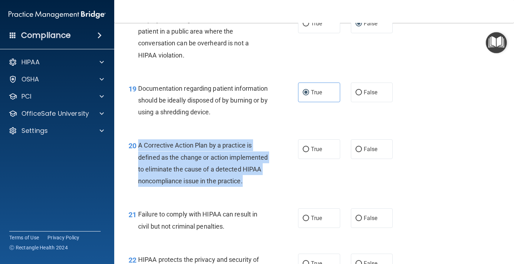
drag, startPoint x: 164, startPoint y: 194, endPoint x: 138, endPoint y: 146, distance: 54.4
click at [136, 146] on div "20 A Corrective Action Plan by a practice is defined as the change or action im…" at bounding box center [213, 164] width 191 height 51
click at [303, 147] on input "True" at bounding box center [306, 149] width 6 height 5
radio input "true"
click at [270, 142] on div "A Corrective Action Plan by a practice is defined as the change or action imple…" at bounding box center [205, 162] width 135 height 47
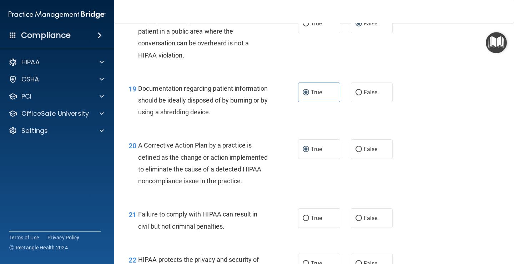
scroll to position [1249, 0]
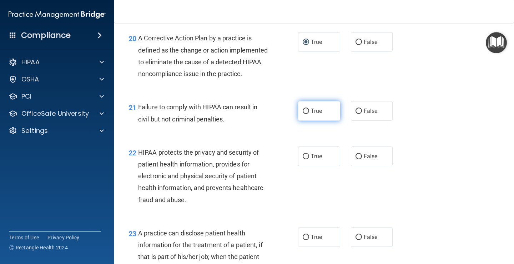
click at [317, 114] on span "True" at bounding box center [316, 110] width 11 height 7
click at [309, 114] on input "True" at bounding box center [306, 110] width 6 height 5
radio input "true"
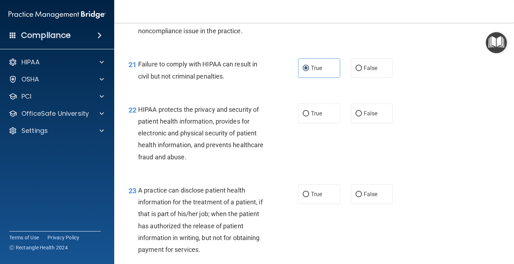
scroll to position [1320, 0]
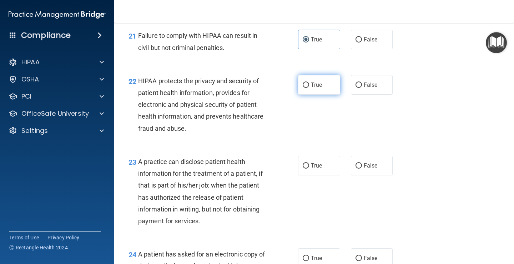
click at [326, 95] on label "True" at bounding box center [319, 85] width 42 height 20
click at [309, 88] on input "True" at bounding box center [306, 84] width 6 height 5
radio input "true"
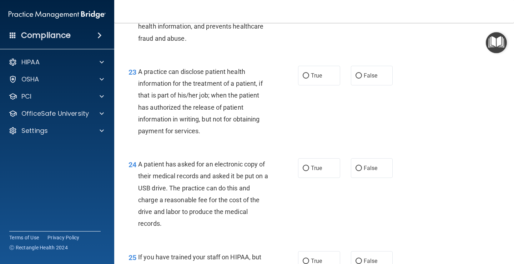
scroll to position [1427, 0]
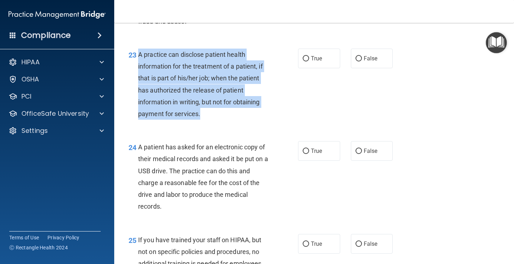
drag, startPoint x: 207, startPoint y: 124, endPoint x: 137, endPoint y: 65, distance: 91.2
click at [137, 65] on div "23 A practice can disclose patient health information for the treatment of a pa…" at bounding box center [213, 86] width 191 height 75
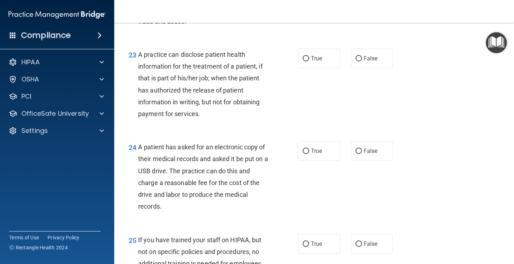
drag, startPoint x: 341, startPoint y: 121, endPoint x: 342, endPoint y: 116, distance: 4.5
click at [341, 120] on div "23 A practice can disclose patient health information for the treatment of a pa…" at bounding box center [314, 86] width 382 height 92
click at [356, 61] on input "False" at bounding box center [358, 58] width 6 height 5
radio input "true"
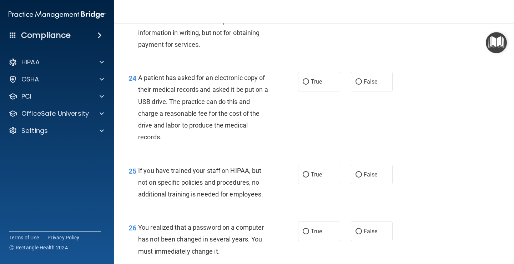
scroll to position [1498, 0]
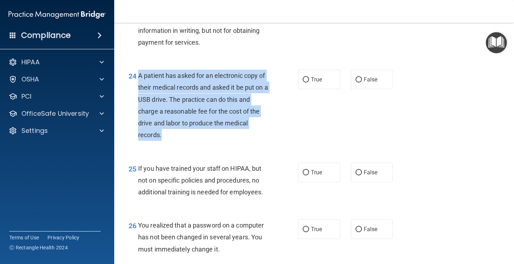
drag, startPoint x: 163, startPoint y: 146, endPoint x: 137, endPoint y: 82, distance: 69.9
click at [137, 82] on div "24 A patient has asked for an electronic copy of their medical records and aske…" at bounding box center [213, 107] width 191 height 75
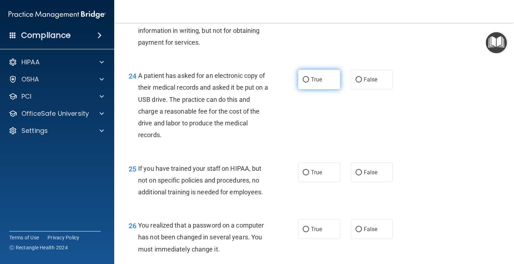
click at [315, 83] on span "True" at bounding box center [316, 79] width 11 height 7
click at [309, 82] on input "True" at bounding box center [306, 79] width 6 height 5
radio input "true"
click at [289, 121] on div "24 A patient has asked for an electronic copy of their medical records and aske…" at bounding box center [213, 107] width 191 height 75
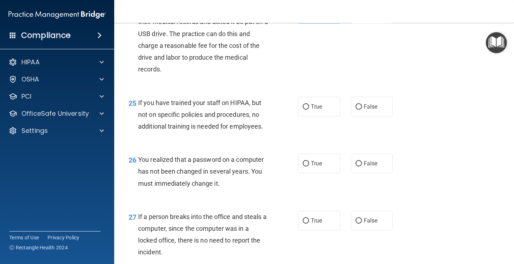
scroll to position [1570, 0]
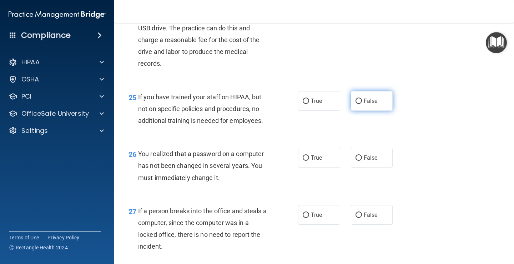
click at [370, 104] on span "False" at bounding box center [371, 100] width 14 height 7
click at [362, 104] on input "False" at bounding box center [358, 100] width 6 height 5
radio input "true"
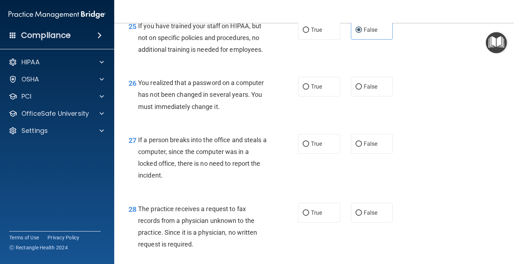
scroll to position [1641, 0]
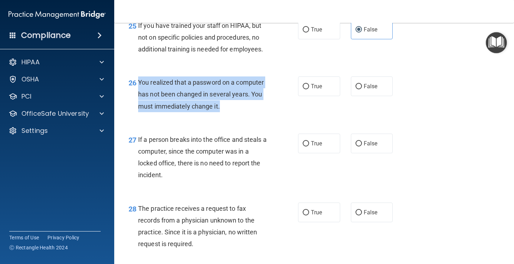
drag, startPoint x: 229, startPoint y: 124, endPoint x: 138, endPoint y: 94, distance: 95.7
click at [138, 94] on div "You realized that a password on a computer has not been changed in several year…" at bounding box center [205, 94] width 135 height 36
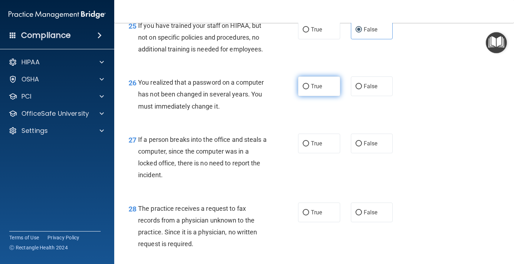
click at [322, 96] on label "True" at bounding box center [319, 86] width 42 height 20
click at [309, 89] on input "True" at bounding box center [306, 86] width 6 height 5
radio input "true"
click at [269, 112] on div "You realized that a password on a computer has not been changed in several year…" at bounding box center [205, 94] width 135 height 36
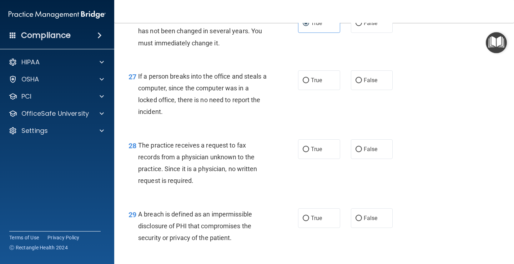
scroll to position [1712, 0]
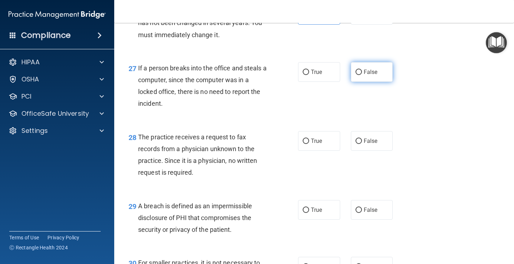
click at [379, 81] on label "False" at bounding box center [372, 72] width 42 height 20
click at [362, 75] on input "False" at bounding box center [358, 72] width 6 height 5
radio input "true"
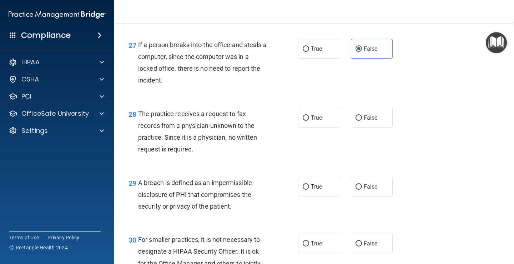
scroll to position [1748, 0]
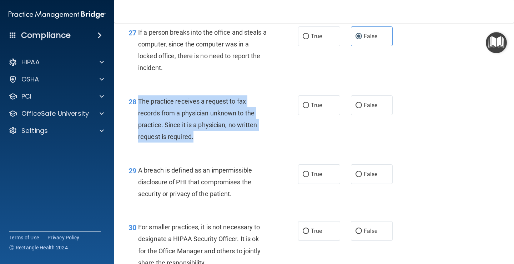
drag, startPoint x: 195, startPoint y: 147, endPoint x: 136, endPoint y: 114, distance: 68.2
click at [136, 114] on div "28 The practice receives a request to fax records from a physician unknown to t…" at bounding box center [213, 120] width 191 height 51
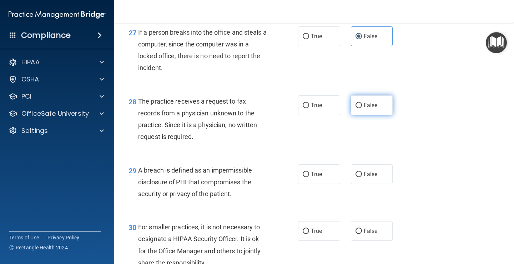
click at [365, 115] on label "False" at bounding box center [372, 105] width 42 height 20
click at [362, 108] on input "False" at bounding box center [358, 105] width 6 height 5
radio input "true"
click at [283, 146] on div "28 The practice receives a request to fax records from a physician unknown to t…" at bounding box center [213, 120] width 191 height 51
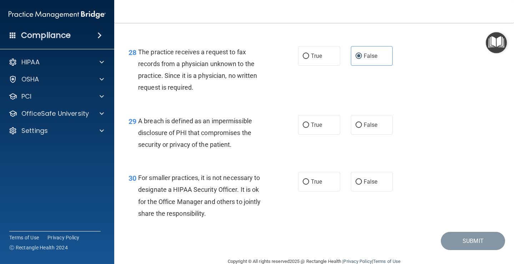
scroll to position [1824, 0]
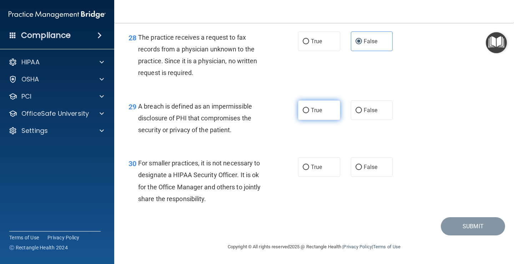
click at [321, 108] on label "True" at bounding box center [319, 110] width 42 height 20
click at [309, 108] on input "True" at bounding box center [306, 110] width 6 height 5
radio input "true"
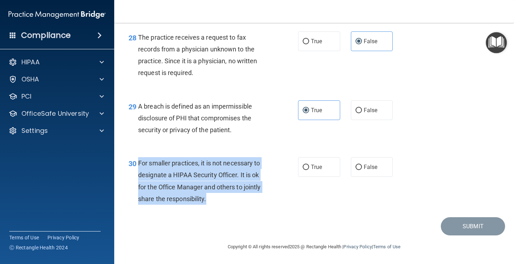
drag, startPoint x: 209, startPoint y: 200, endPoint x: 138, endPoint y: 166, distance: 79.1
click at [138, 166] on div "For smaller practices, it is not necessary to designate a HIPAA Security Office…" at bounding box center [205, 180] width 135 height 47
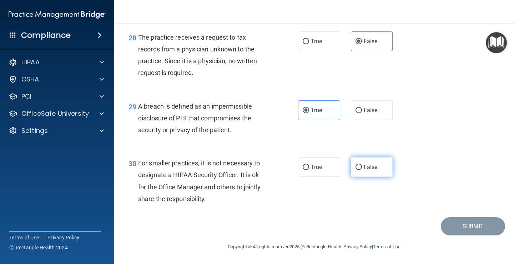
drag, startPoint x: 361, startPoint y: 171, endPoint x: 373, endPoint y: 163, distance: 14.0
click at [361, 171] on label "False" at bounding box center [372, 167] width 42 height 20
click at [361, 170] on input "False" at bounding box center [358, 166] width 6 height 5
radio input "true"
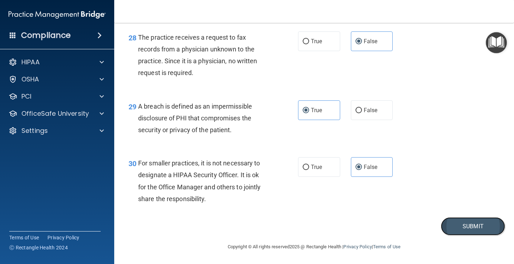
click at [458, 226] on button "Submit" at bounding box center [473, 226] width 64 height 18
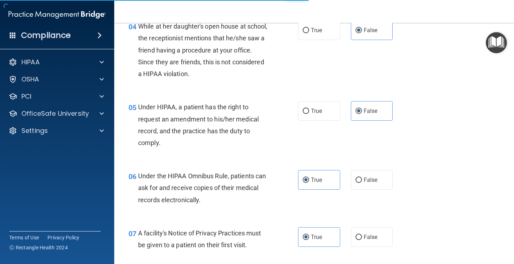
scroll to position [254, 0]
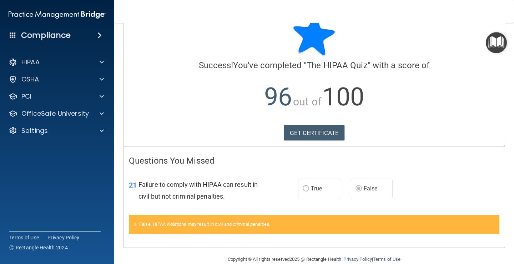
scroll to position [35, 0]
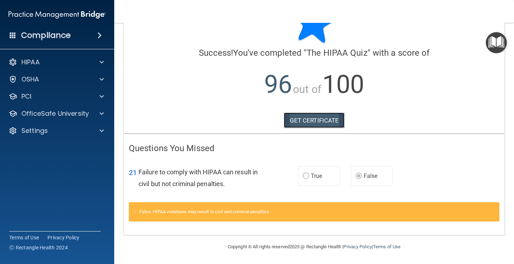
click at [310, 122] on link "GET CERTIFICATE" at bounding box center [314, 120] width 61 height 16
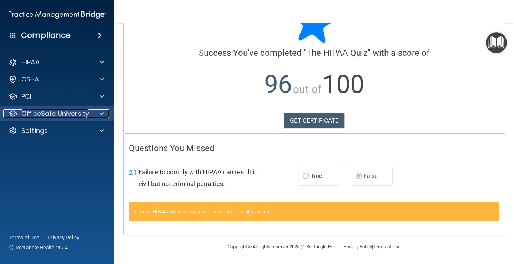
click at [79, 115] on p "OfficeSafe University" at bounding box center [54, 113] width 67 height 9
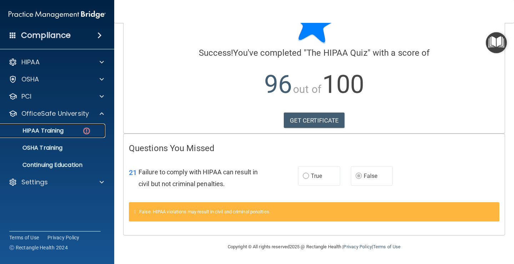
click at [84, 127] on img at bounding box center [86, 130] width 9 height 9
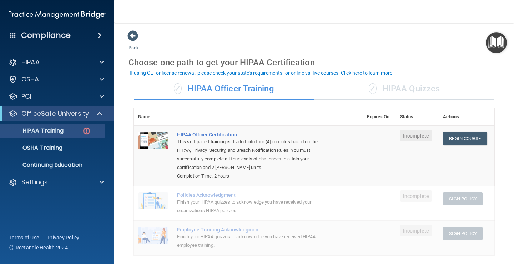
click at [397, 93] on div "✓ HIPAA Quizzes" at bounding box center [404, 88] width 180 height 21
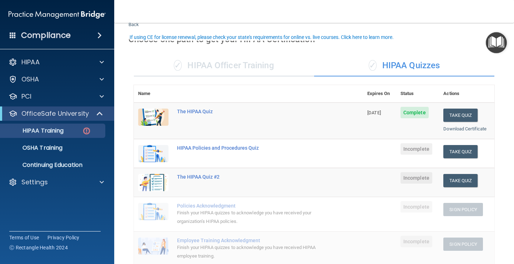
scroll to position [36, 0]
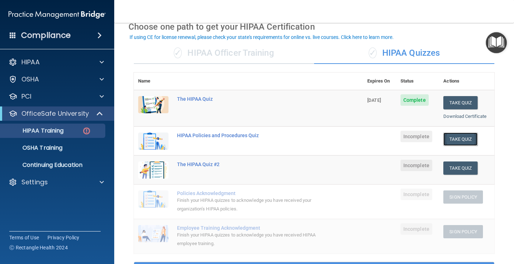
click at [461, 136] on button "Take Quiz" at bounding box center [460, 138] width 34 height 13
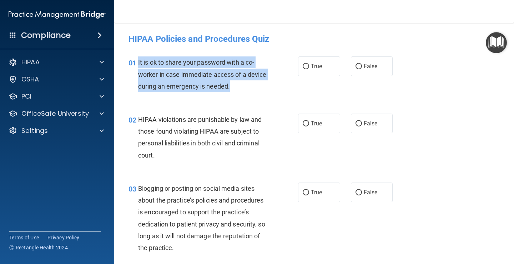
drag, startPoint x: 250, startPoint y: 88, endPoint x: 136, endPoint y: 64, distance: 116.7
click at [136, 64] on div "01 It is ok to share your password with a co-worker in case immediate access of…" at bounding box center [213, 75] width 191 height 39
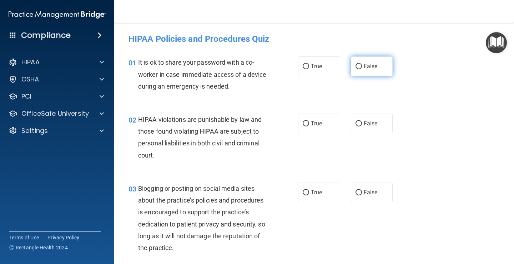
click at [371, 73] on label "False" at bounding box center [372, 66] width 42 height 20
click at [362, 69] on input "False" at bounding box center [358, 66] width 6 height 5
radio input "true"
click at [271, 96] on div "01 It is ok to share your password with a co-worker in case immediate access of…" at bounding box center [314, 75] width 382 height 57
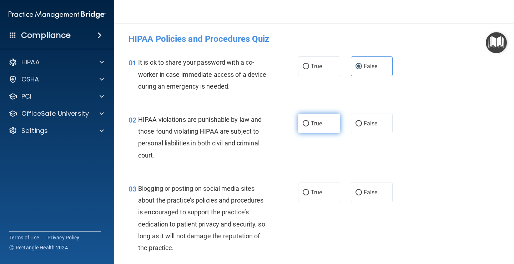
click at [317, 128] on label "True" at bounding box center [319, 123] width 42 height 20
click at [309, 126] on input "True" at bounding box center [306, 123] width 6 height 5
radio input "true"
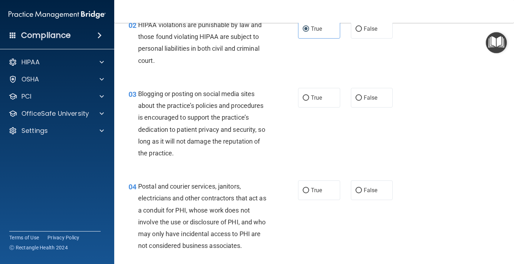
scroll to position [107, 0]
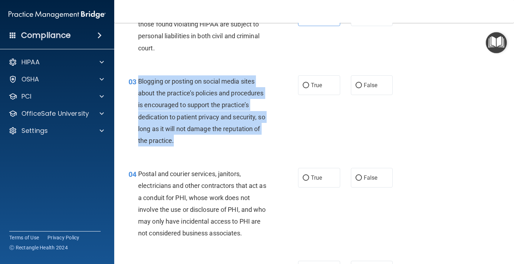
drag, startPoint x: 183, startPoint y: 140, endPoint x: 139, endPoint y: 83, distance: 71.7
click at [139, 83] on div "Blogging or posting on social media sites about the practice’s policies and pro…" at bounding box center [205, 110] width 135 height 71
click at [311, 128] on div "03 Blogging or posting on social media sites about the practice’s policies and …" at bounding box center [314, 112] width 382 height 92
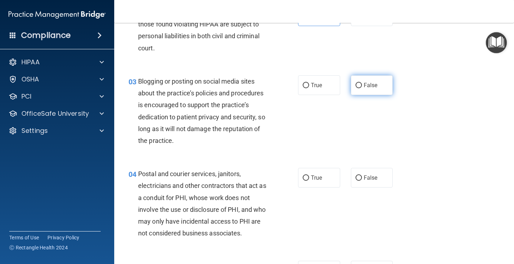
click at [360, 88] on label "False" at bounding box center [372, 85] width 42 height 20
click at [360, 88] on input "False" at bounding box center [358, 85] width 6 height 5
radio input "true"
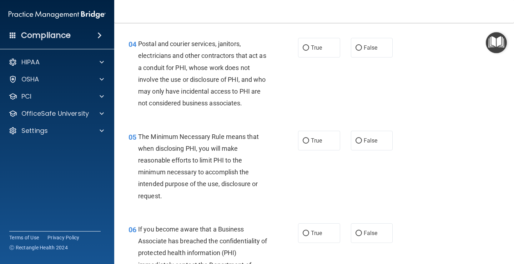
scroll to position [214, 0]
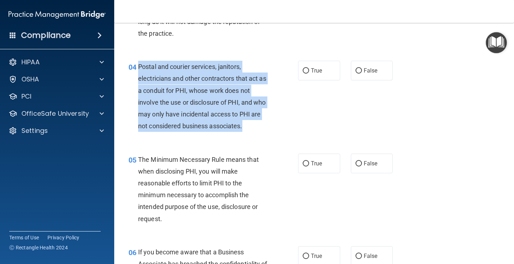
drag, startPoint x: 253, startPoint y: 127, endPoint x: 139, endPoint y: 69, distance: 128.1
click at [139, 69] on span "Postal and courier services, janitors, electricians and other contractors that …" at bounding box center [202, 96] width 128 height 67
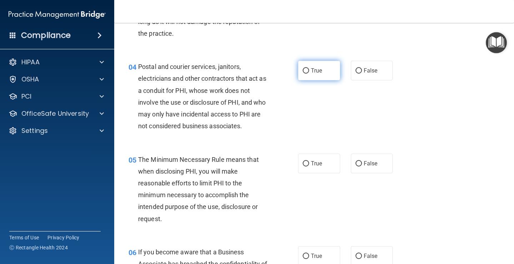
click at [312, 78] on label "True" at bounding box center [319, 71] width 42 height 20
click at [309, 73] on input "True" at bounding box center [306, 70] width 6 height 5
radio input "true"
click at [304, 92] on div "04 Postal and courier services, janitors, electricians and other contractors th…" at bounding box center [213, 98] width 191 height 75
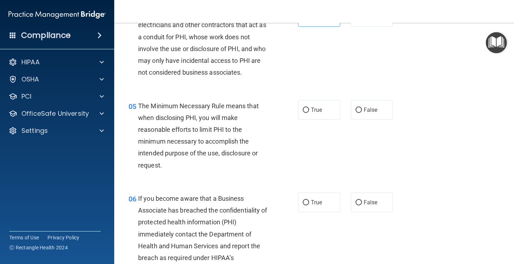
scroll to position [285, 0]
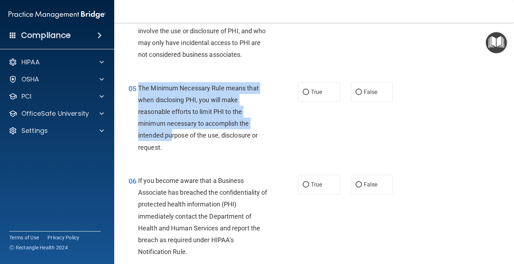
drag, startPoint x: 138, startPoint y: 87, endPoint x: 171, endPoint y: 139, distance: 61.6
click at [171, 139] on span "The Minimum Necessary Rule means that when disclosing PHI, you will make reason…" at bounding box center [198, 117] width 121 height 67
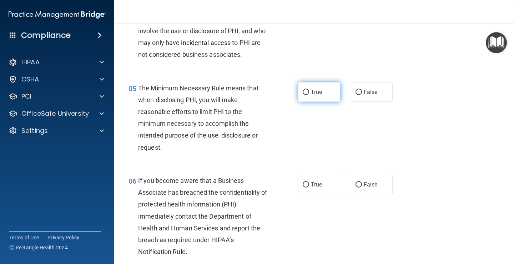
click at [329, 89] on label "True" at bounding box center [319, 92] width 42 height 20
click at [309, 90] on input "True" at bounding box center [306, 92] width 6 height 5
radio input "true"
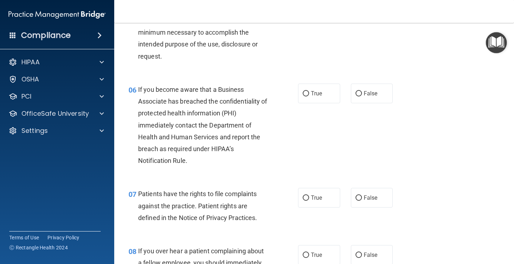
scroll to position [392, 0]
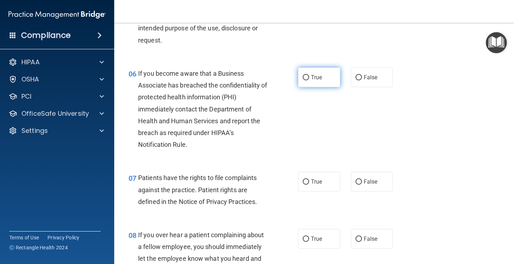
click at [303, 75] on input "True" at bounding box center [306, 77] width 6 height 5
radio input "true"
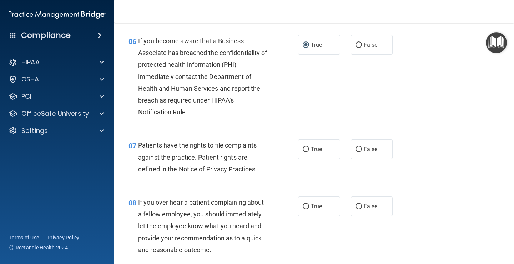
scroll to position [464, 0]
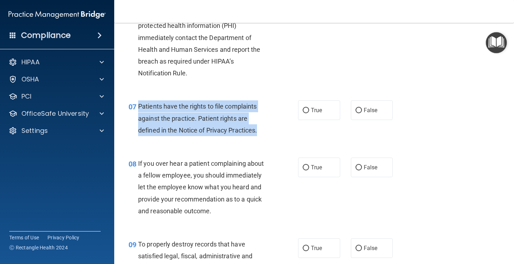
drag, startPoint x: 264, startPoint y: 128, endPoint x: 141, endPoint y: 106, distance: 125.0
click at [141, 106] on div "Patients have the rights to file complaints against the practice. Patient right…" at bounding box center [205, 118] width 135 height 36
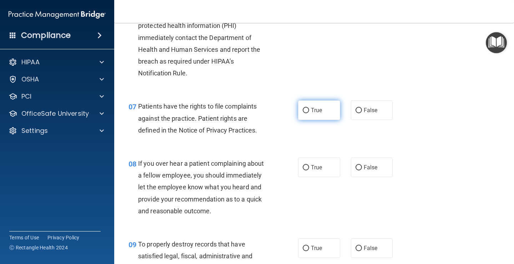
click at [317, 112] on span "True" at bounding box center [316, 110] width 11 height 7
click at [309, 112] on input "True" at bounding box center [306, 110] width 6 height 5
radio input "true"
click at [272, 121] on div "07 Patients have the rights to file complaints against the practice. Patient ri…" at bounding box center [213, 119] width 191 height 39
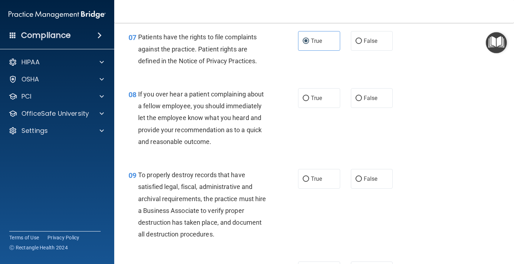
scroll to position [535, 0]
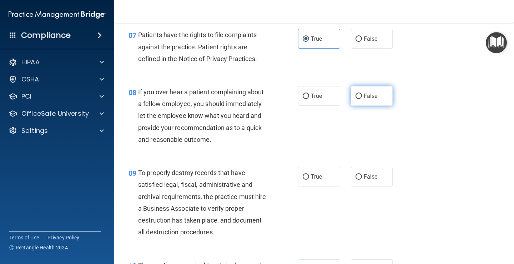
click at [352, 103] on label "False" at bounding box center [372, 96] width 42 height 20
click at [355, 99] on input "False" at bounding box center [358, 95] width 6 height 5
radio input "true"
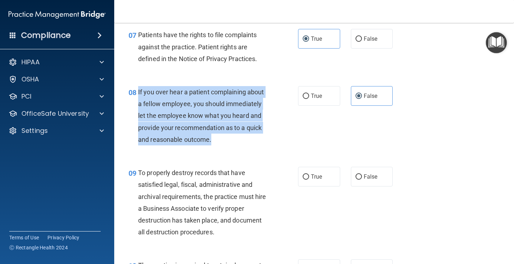
drag, startPoint x: 217, startPoint y: 142, endPoint x: 138, endPoint y: 91, distance: 94.2
click at [138, 91] on div "If you over hear a patient complaining about a fellow employee, you should imme…" at bounding box center [205, 115] width 135 height 59
click at [293, 141] on div "08 If you over hear a patient complaining about a fellow employee, you should i…" at bounding box center [213, 117] width 191 height 63
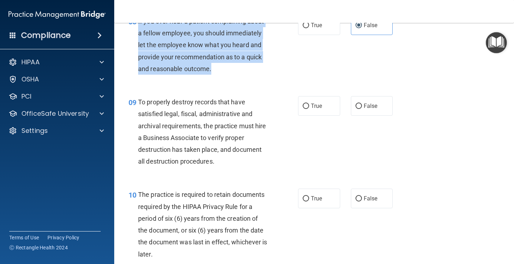
scroll to position [606, 0]
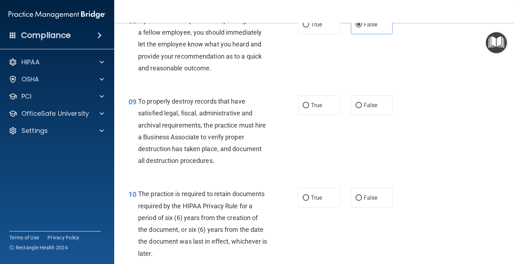
click at [239, 153] on div "To properly destroy records that have satisfied legal, fiscal, administrative a…" at bounding box center [205, 130] width 135 height 71
click at [223, 159] on div "To properly destroy records that have satisfied legal, fiscal, administrative a…" at bounding box center [205, 130] width 135 height 71
click at [307, 107] on label "True" at bounding box center [319, 105] width 42 height 20
click at [307, 107] on input "True" at bounding box center [306, 105] width 6 height 5
radio input "true"
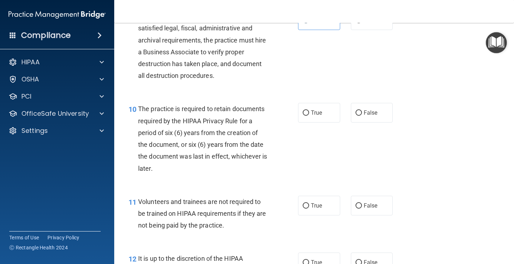
scroll to position [713, 0]
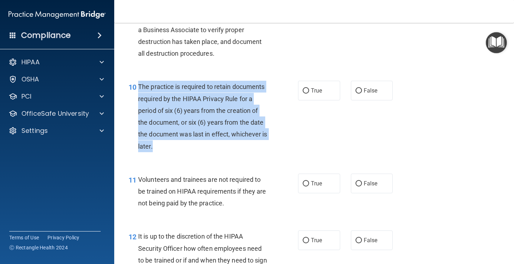
drag, startPoint x: 171, startPoint y: 148, endPoint x: 139, endPoint y: 86, distance: 69.4
click at [139, 86] on div "The practice is required to retain documents required by the HIPAA Privacy Rule…" at bounding box center [205, 116] width 135 height 71
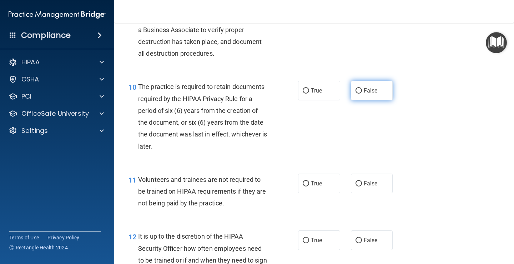
click at [376, 93] on label "False" at bounding box center [372, 91] width 42 height 20
click at [362, 93] on input "False" at bounding box center [358, 90] width 6 height 5
radio input "true"
click at [362, 118] on div "10 The practice is required to retain documents required by the HIPAA Privacy R…" at bounding box center [314, 118] width 382 height 92
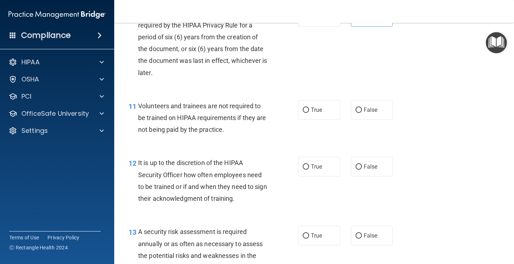
scroll to position [820, 0]
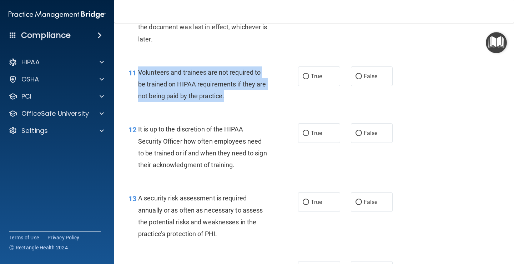
drag, startPoint x: 237, startPoint y: 96, endPoint x: 136, endPoint y: 72, distance: 103.0
click at [136, 72] on div "11 Volunteers and trainees are not required to be trained on HIPAA requirements…" at bounding box center [213, 85] width 191 height 39
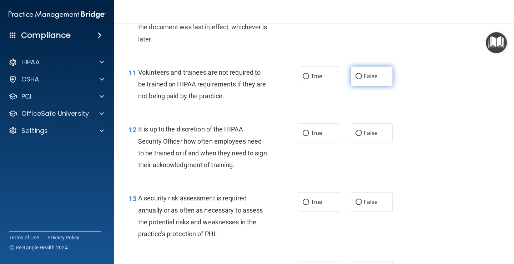
click at [382, 74] on label "False" at bounding box center [372, 76] width 42 height 20
click at [362, 74] on input "False" at bounding box center [358, 76] width 6 height 5
radio input "true"
click at [271, 94] on div "11 Volunteers and trainees are not required to be trained on HIPAA requirements…" at bounding box center [213, 85] width 191 height 39
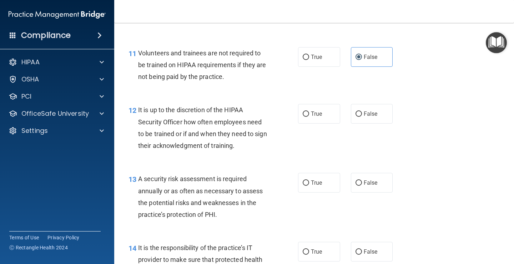
scroll to position [856, 0]
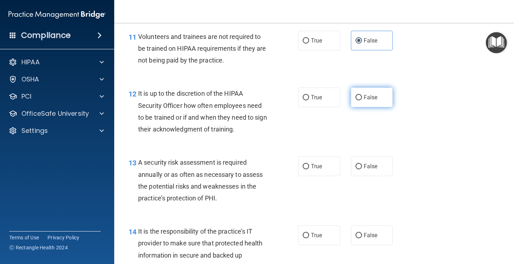
click at [360, 102] on label "False" at bounding box center [372, 97] width 42 height 20
click at [360, 100] on input "False" at bounding box center [358, 97] width 6 height 5
radio input "true"
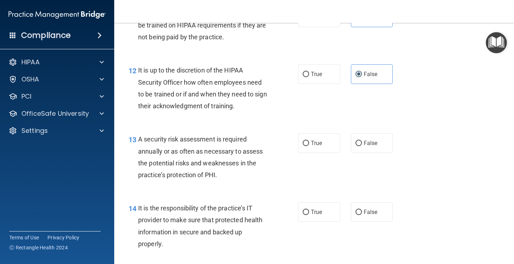
scroll to position [892, 0]
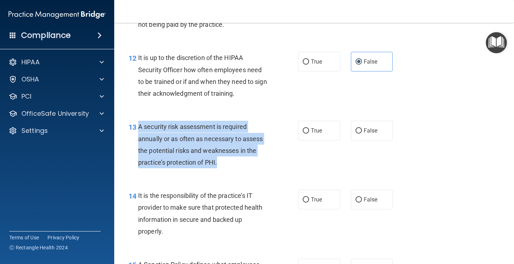
drag, startPoint x: 224, startPoint y: 164, endPoint x: 138, endPoint y: 126, distance: 93.8
click at [138, 126] on div "A security risk assessment is required annually or as often as necessary to ass…" at bounding box center [205, 144] width 135 height 47
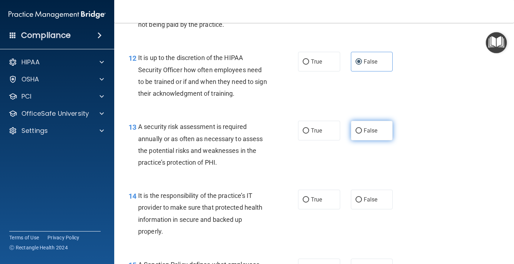
click at [351, 129] on label "False" at bounding box center [372, 131] width 42 height 20
click at [355, 129] on input "False" at bounding box center [358, 130] width 6 height 5
radio input "true"
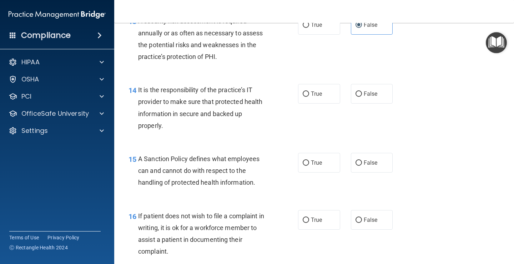
scroll to position [999, 0]
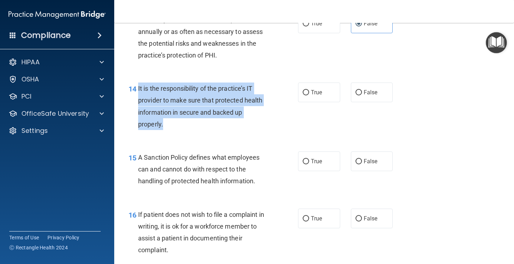
drag, startPoint x: 167, startPoint y: 126, endPoint x: 137, endPoint y: 88, distance: 48.1
click at [137, 88] on div "14 It is the responsibility of the practice’s IT provider to make sure that pro…" at bounding box center [213, 107] width 191 height 51
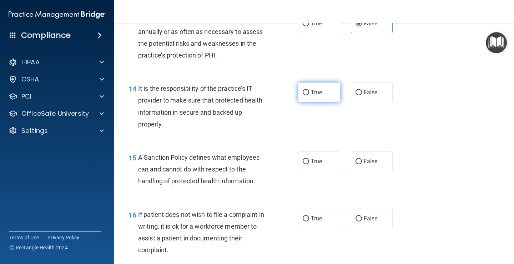
click at [316, 82] on label "True" at bounding box center [319, 92] width 42 height 20
click at [309, 90] on input "True" at bounding box center [306, 92] width 6 height 5
radio input "true"
click at [280, 117] on div "14 It is the responsibility of the practice’s IT provider to make sure that pro…" at bounding box center [213, 107] width 191 height 51
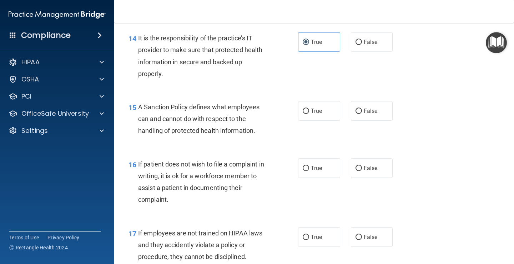
scroll to position [1070, 0]
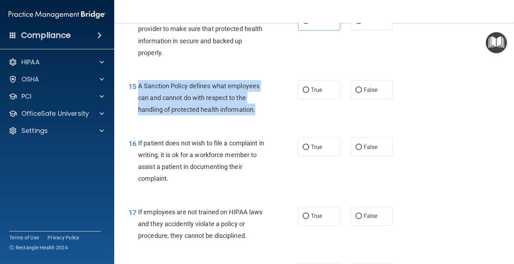
drag, startPoint x: 246, startPoint y: 107, endPoint x: 140, endPoint y: 82, distance: 108.8
click at [140, 82] on div "A Sanction Policy defines what employees can and cannot do with respect to the …" at bounding box center [205, 98] width 135 height 36
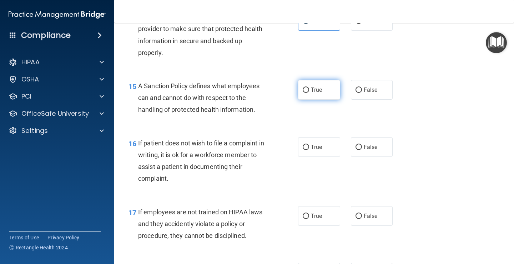
click at [322, 86] on label "True" at bounding box center [319, 90] width 42 height 20
click at [309, 87] on input "True" at bounding box center [306, 89] width 6 height 5
radio input "true"
click at [251, 91] on div "A Sanction Policy defines what employees can and cannot do with respect to the …" at bounding box center [205, 98] width 135 height 36
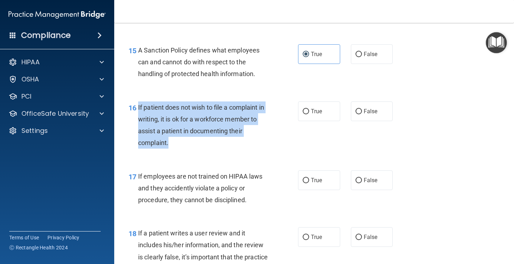
drag, startPoint x: 197, startPoint y: 144, endPoint x: 138, endPoint y: 106, distance: 70.4
click at [138, 106] on div "If patient does not wish to file a complaint in writing, it is ok for a workfor…" at bounding box center [205, 124] width 135 height 47
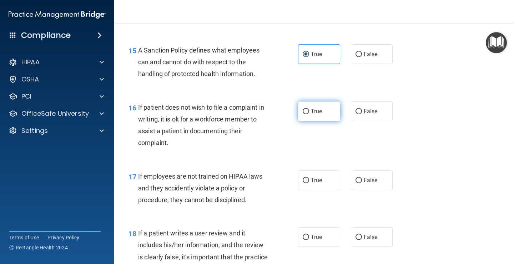
click at [313, 109] on span "True" at bounding box center [316, 111] width 11 height 7
click at [309, 109] on input "True" at bounding box center [306, 111] width 6 height 5
radio input "true"
click at [275, 138] on div "16 If patient does not wish to file a complaint in writing, it is ok for a work…" at bounding box center [213, 126] width 191 height 51
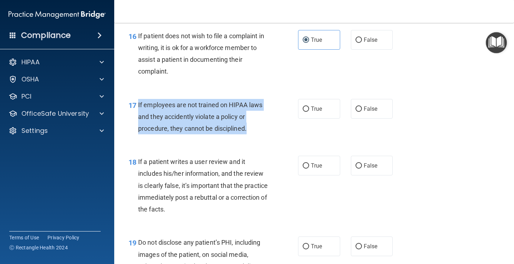
drag, startPoint x: 249, startPoint y: 130, endPoint x: 137, endPoint y: 106, distance: 114.3
click at [137, 106] on div "17 If employees are not trained on HIPAA laws and they accidently violate a pol…" at bounding box center [213, 118] width 191 height 39
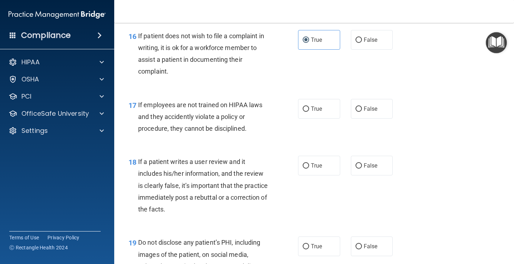
drag, startPoint x: 370, startPoint y: 113, endPoint x: 355, endPoint y: 120, distance: 16.2
click at [370, 113] on label "False" at bounding box center [372, 109] width 42 height 20
click at [362, 112] on input "False" at bounding box center [358, 108] width 6 height 5
radio input "true"
click at [243, 141] on div "17 If employees are not trained on HIPAA laws and they accidently violate a pol…" at bounding box center [314, 118] width 382 height 57
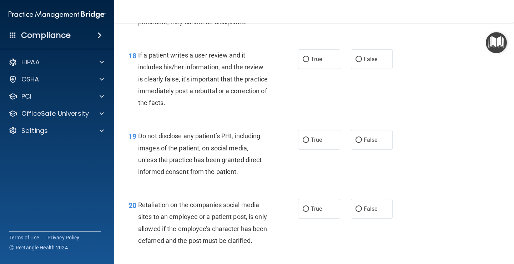
scroll to position [1284, 0]
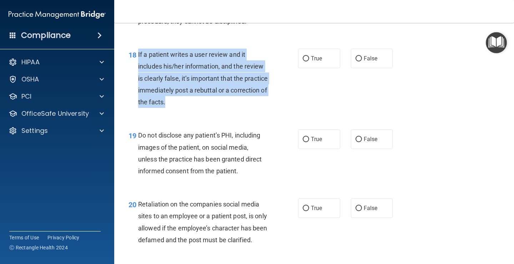
drag, startPoint x: 205, startPoint y: 105, endPoint x: 137, endPoint y: 58, distance: 82.2
click at [137, 58] on div "18 If a patient writes a user review and it includes his/her information, and t…" at bounding box center [213, 80] width 191 height 63
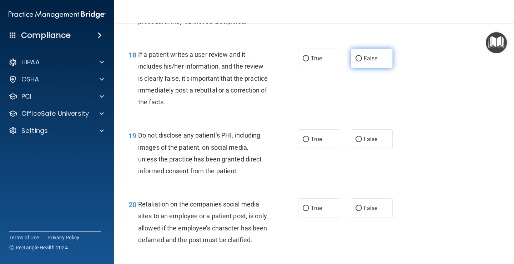
click at [373, 57] on span "False" at bounding box center [371, 58] width 14 height 7
click at [362, 57] on input "False" at bounding box center [358, 58] width 6 height 5
radio input "true"
click at [310, 89] on div "18 If a patient writes a user review and it includes his/her information, and t…" at bounding box center [314, 80] width 382 height 81
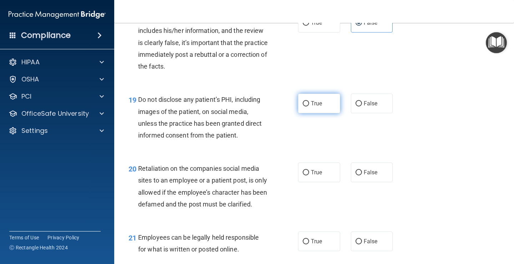
click at [306, 101] on input "True" at bounding box center [306, 103] width 6 height 5
radio input "true"
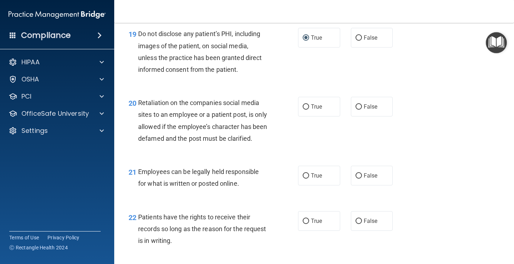
scroll to position [1391, 0]
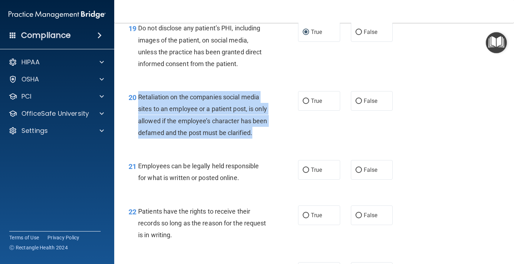
drag, startPoint x: 172, startPoint y: 146, endPoint x: 136, endPoint y: 101, distance: 57.1
click at [136, 101] on div "20 Retaliation on the companies social media sites to an employee or a patient …" at bounding box center [213, 116] width 191 height 51
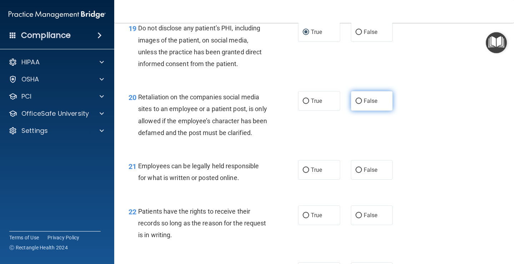
click at [364, 96] on label "False" at bounding box center [372, 101] width 42 height 20
click at [362, 98] on input "False" at bounding box center [358, 100] width 6 height 5
radio input "true"
click at [326, 122] on div "20 Retaliation on the companies social media sites to an employee or a patient …" at bounding box center [314, 116] width 382 height 69
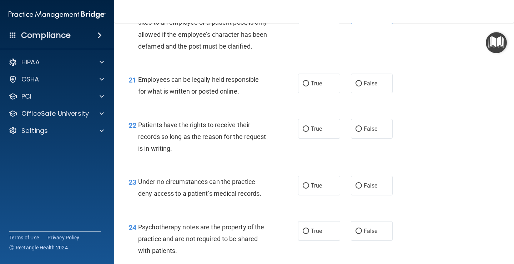
scroll to position [1498, 0]
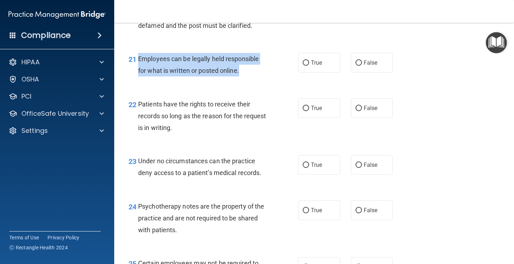
drag, startPoint x: 246, startPoint y: 82, endPoint x: 137, endPoint y: 73, distance: 109.5
click at [137, 73] on div "21 Employees can be legally held responsible for what is written or posted onli…" at bounding box center [213, 66] width 191 height 27
click at [159, 74] on span "Employees can be legally held responsible for what is written or posted online." at bounding box center [198, 64] width 121 height 19
drag, startPoint x: 245, startPoint y: 81, endPoint x: 138, endPoint y: 71, distance: 106.8
click at [138, 71] on div "Employees can be legally held responsible for what is written or posted online." at bounding box center [205, 65] width 135 height 24
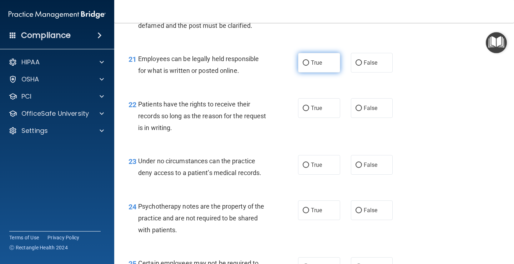
click at [330, 71] on label "True" at bounding box center [319, 63] width 42 height 20
click at [309, 66] on input "True" at bounding box center [306, 62] width 6 height 5
radio input "true"
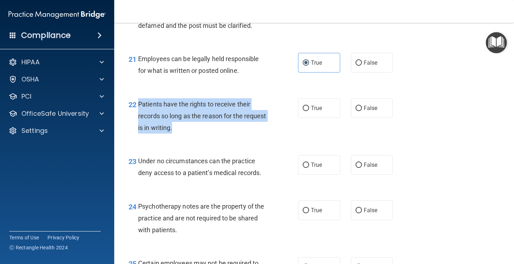
drag, startPoint x: 197, startPoint y: 142, endPoint x: 140, endPoint y: 117, distance: 62.6
click at [140, 117] on div "Patients have the rights to receive their records so long as the reason for the…" at bounding box center [205, 116] width 135 height 36
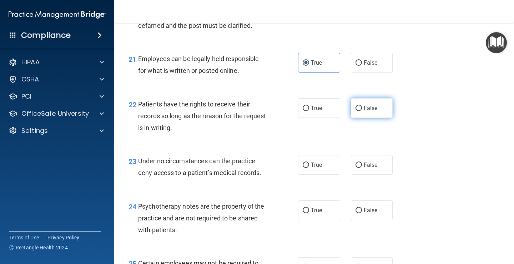
click at [369, 111] on span "False" at bounding box center [371, 108] width 14 height 7
click at [362, 111] on input "False" at bounding box center [358, 108] width 6 height 5
radio input "true"
click at [285, 137] on div "22 Patients have the rights to receive their records so long as the reason for …" at bounding box center [213, 117] width 191 height 39
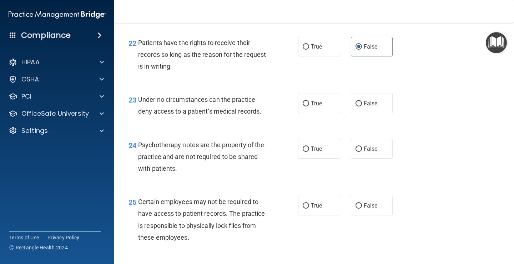
scroll to position [1570, 0]
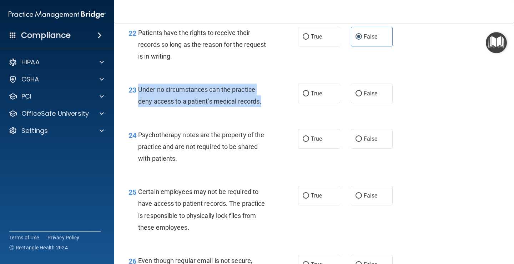
drag, startPoint x: 266, startPoint y: 113, endPoint x: 135, endPoint y: 101, distance: 131.5
click at [135, 101] on div "23 Under no circumstances can the practice deny access to a patient’s medical r…" at bounding box center [213, 96] width 191 height 27
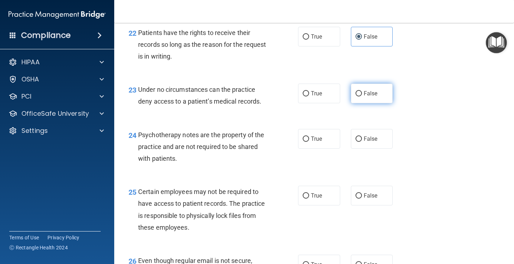
click at [351, 103] on label "False" at bounding box center [372, 93] width 42 height 20
click at [355, 96] on input "False" at bounding box center [358, 93] width 6 height 5
radio input "true"
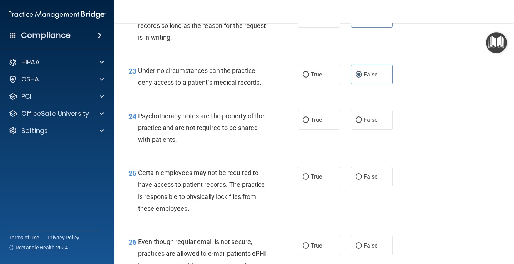
scroll to position [1605, 0]
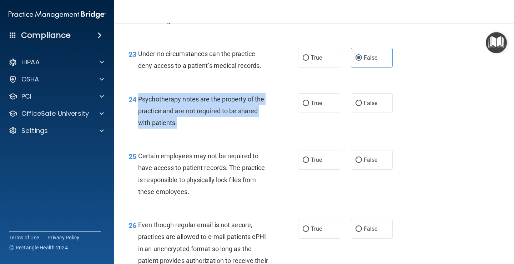
drag, startPoint x: 204, startPoint y: 140, endPoint x: 136, endPoint y: 112, distance: 73.7
click at [136, 112] on div "24 Psychotherapy notes are the property of the practice and are not required to…" at bounding box center [213, 112] width 191 height 39
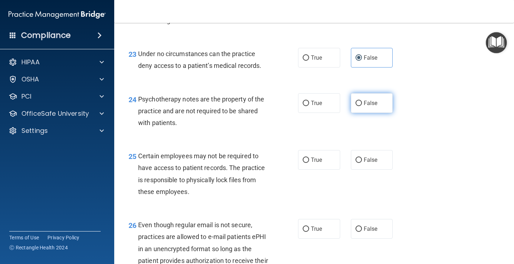
click at [383, 113] on label "False" at bounding box center [372, 103] width 42 height 20
click at [362, 106] on input "False" at bounding box center [358, 103] width 6 height 5
radio input "true"
click at [273, 132] on div "24 Psychotherapy notes are the property of the practice and are not required to…" at bounding box center [213, 112] width 191 height 39
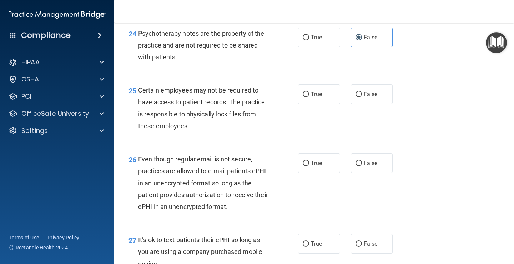
scroll to position [1677, 0]
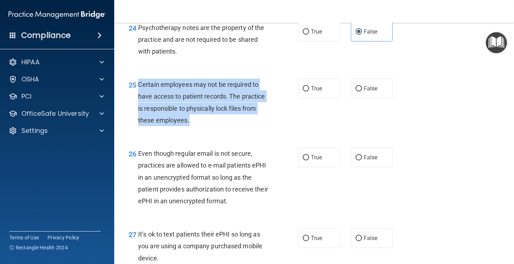
drag, startPoint x: 193, startPoint y: 133, endPoint x: 137, endPoint y: 100, distance: 65.4
click at [137, 100] on div "25 Certain employees may not be required to have access to patient records. The…" at bounding box center [213, 103] width 191 height 51
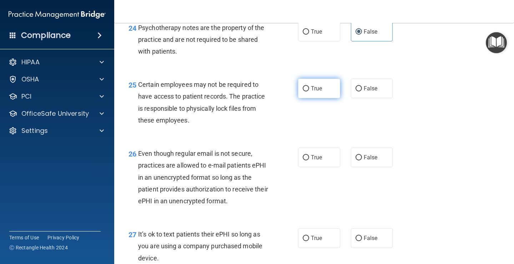
click at [319, 98] on label "True" at bounding box center [319, 88] width 42 height 20
click at [309, 91] on input "True" at bounding box center [306, 88] width 6 height 5
radio input "true"
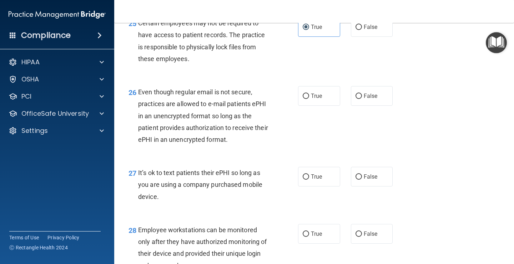
scroll to position [1748, 0]
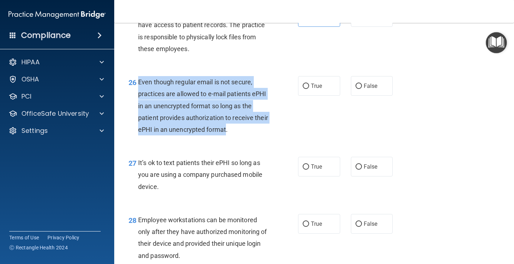
drag, startPoint x: 240, startPoint y: 140, endPoint x: 139, endPoint y: 99, distance: 109.5
click at [139, 99] on div "Even though regular email is not secure, practices are allowed to e-mail patien…" at bounding box center [205, 105] width 135 height 59
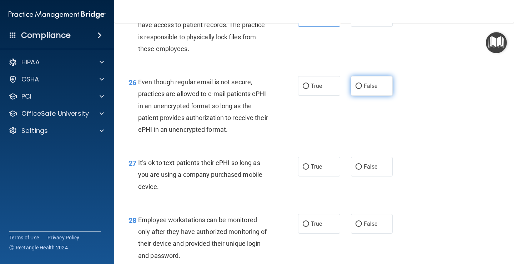
click at [375, 95] on label "False" at bounding box center [372, 86] width 42 height 20
click at [362, 89] on input "False" at bounding box center [358, 85] width 6 height 5
radio input "true"
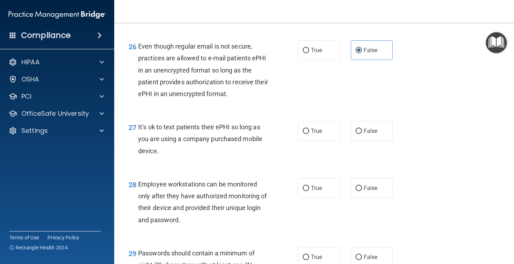
scroll to position [1819, 0]
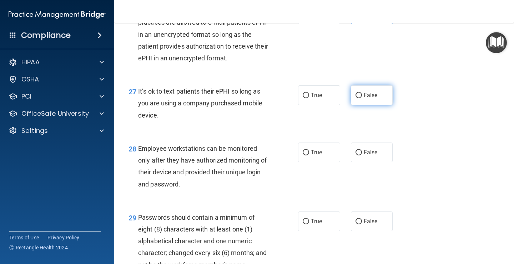
click at [360, 105] on label "False" at bounding box center [372, 95] width 42 height 20
click at [360, 98] on input "False" at bounding box center [358, 95] width 6 height 5
radio input "true"
drag, startPoint x: 157, startPoint y: 126, endPoint x: 138, endPoint y: 105, distance: 27.8
click at [137, 105] on div "27 It’s ok to text patients their ePHI so long as you are using a company purch…" at bounding box center [213, 104] width 191 height 39
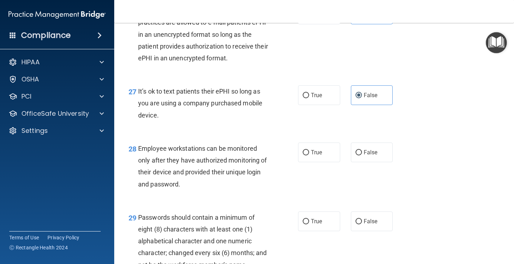
click at [234, 121] on div "It’s ok to text patients their ePHI so long as you are using a company purchase…" at bounding box center [205, 103] width 135 height 36
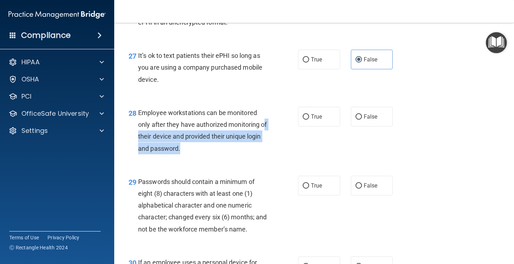
drag, startPoint x: 205, startPoint y: 163, endPoint x: 142, endPoint y: 143, distance: 65.3
click at [142, 143] on div "Employee workstations can be monitored only after they have authorized monitori…" at bounding box center [205, 130] width 135 height 47
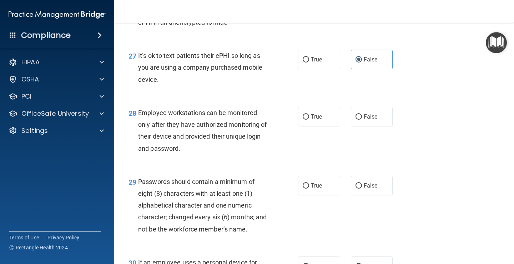
click at [147, 138] on span "Employee workstations can be monitored only after they have authorized monitori…" at bounding box center [202, 130] width 129 height 43
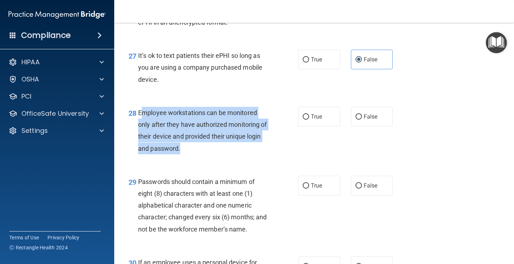
drag, startPoint x: 205, startPoint y: 162, endPoint x: 141, endPoint y: 125, distance: 74.1
click at [141, 126] on div "Employee workstations can be monitored only after they have authorized monitori…" at bounding box center [205, 130] width 135 height 47
click at [160, 118] on div "Employee workstations can be monitored only after they have authorized monitori…" at bounding box center [205, 130] width 135 height 47
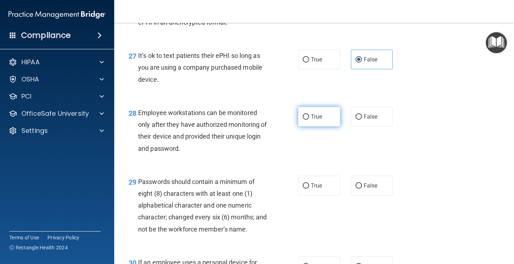
click at [312, 126] on label "True" at bounding box center [319, 117] width 42 height 20
click at [309, 120] on input "True" at bounding box center [306, 116] width 6 height 5
radio input "true"
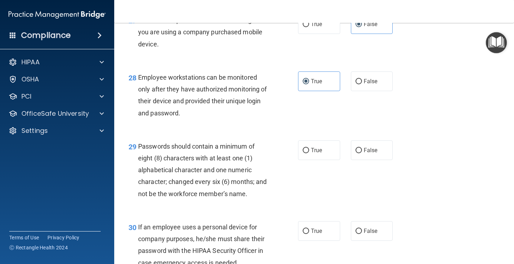
scroll to position [1891, 0]
click at [306, 159] on label "True" at bounding box center [319, 150] width 42 height 20
click at [306, 153] on input "True" at bounding box center [306, 149] width 6 height 5
radio input "true"
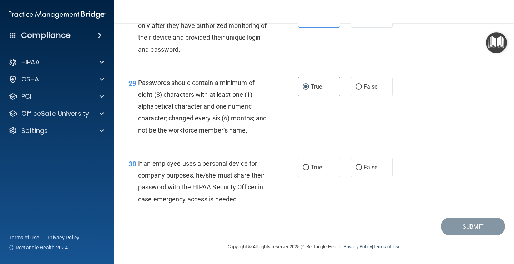
scroll to position [1966, 0]
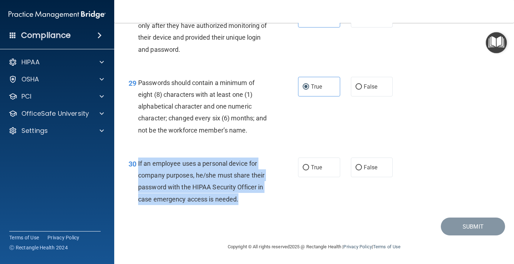
drag, startPoint x: 205, startPoint y: 200, endPoint x: 138, endPoint y: 165, distance: 75.6
click at [138, 165] on div "If an employee uses a personal device for company purposes, he/she must share t…" at bounding box center [205, 180] width 135 height 47
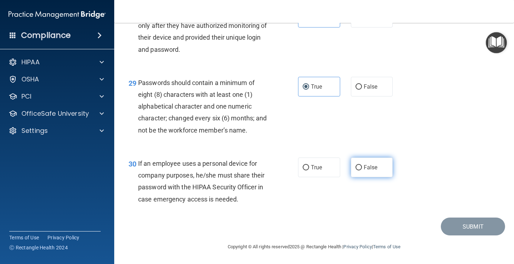
click at [384, 166] on label "False" at bounding box center [372, 167] width 42 height 20
click at [362, 166] on input "False" at bounding box center [358, 167] width 6 height 5
radio input "true"
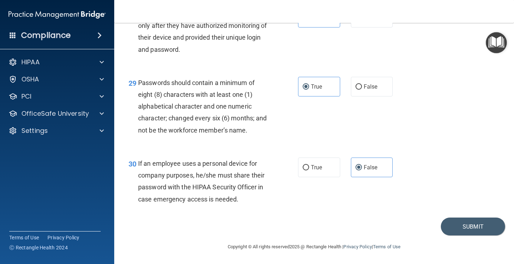
click at [421, 143] on div "29 Passwords should contain a minimum of eight (8) characters with at least one…" at bounding box center [314, 108] width 382 height 81
click at [462, 228] on button "Submit" at bounding box center [473, 226] width 64 height 18
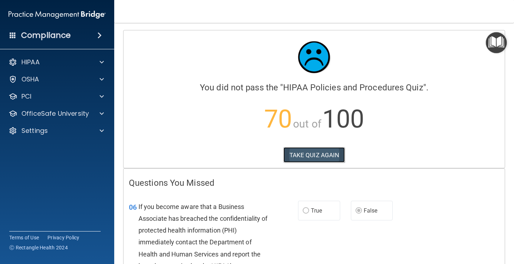
click at [339, 160] on button "TAKE QUIZ AGAIN" at bounding box center [314, 155] width 62 height 16
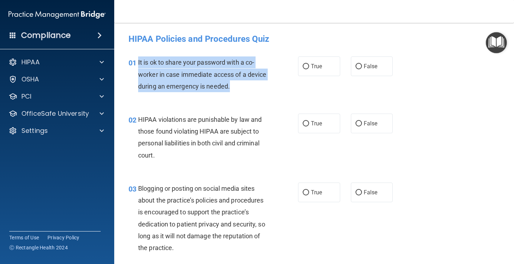
drag, startPoint x: 249, startPoint y: 86, endPoint x: 138, endPoint y: 65, distance: 112.9
click at [138, 65] on div "It is ok to share your password with a co-worker in case immediate access of a …" at bounding box center [205, 74] width 135 height 36
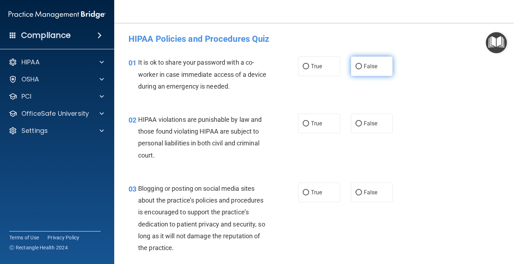
click at [368, 67] on span "False" at bounding box center [371, 66] width 14 height 7
click at [362, 67] on input "False" at bounding box center [358, 66] width 6 height 5
radio input "true"
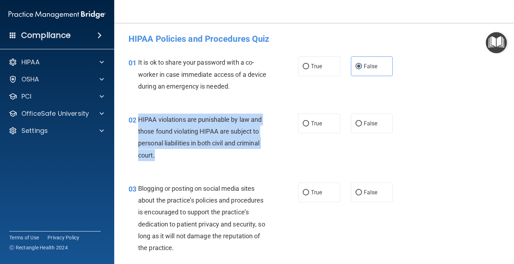
drag, startPoint x: 139, startPoint y: 118, endPoint x: 172, endPoint y: 153, distance: 47.4
click at [172, 153] on div "HIPAA violations are punishable by law and those found violating HIPAA are subj…" at bounding box center [205, 136] width 135 height 47
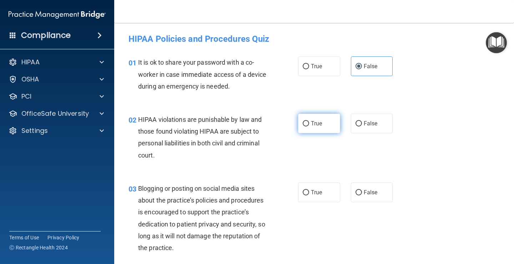
click at [319, 117] on label "True" at bounding box center [319, 123] width 42 height 20
click at [309, 121] on input "True" at bounding box center [306, 123] width 6 height 5
radio input "true"
click at [285, 153] on div "02 HIPAA violations are punishable by law and those found violating HIPAA are s…" at bounding box center [213, 138] width 191 height 51
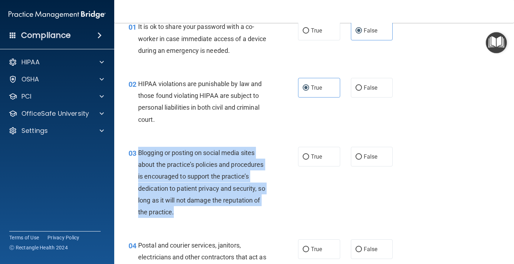
drag, startPoint x: 184, startPoint y: 212, endPoint x: 139, endPoint y: 149, distance: 77.3
click at [139, 149] on div "Blogging or posting on social media sites about the practice’s policies and pro…" at bounding box center [205, 182] width 135 height 71
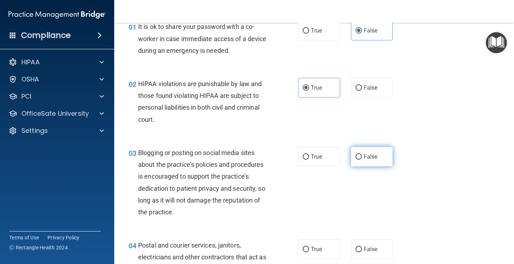
click at [381, 162] on label "False" at bounding box center [372, 157] width 42 height 20
click at [362, 159] on input "False" at bounding box center [358, 156] width 6 height 5
radio input "true"
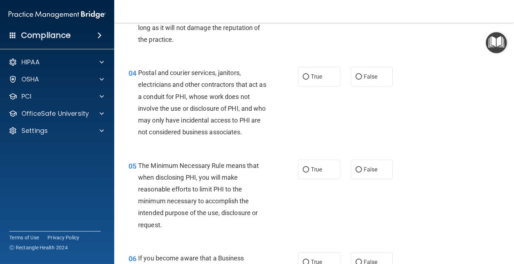
scroll to position [214, 0]
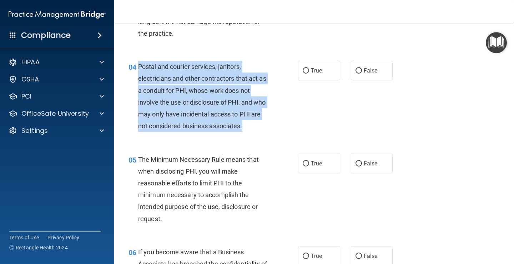
drag, startPoint x: 254, startPoint y: 128, endPoint x: 136, endPoint y: 68, distance: 131.8
click at [136, 68] on div "04 Postal and courier services, janitors, electricians and other contractors th…" at bounding box center [213, 98] width 191 height 75
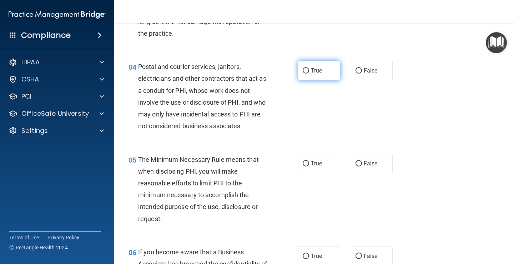
click at [321, 74] on label "True" at bounding box center [319, 71] width 42 height 20
click at [309, 73] on input "True" at bounding box center [306, 70] width 6 height 5
radio input "true"
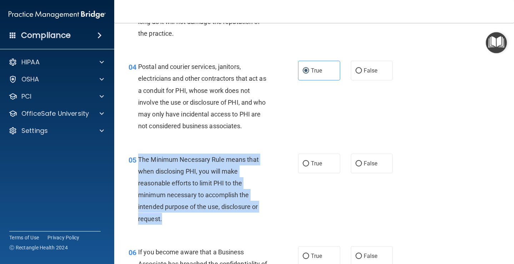
drag, startPoint x: 186, startPoint y: 220, endPoint x: 137, endPoint y: 161, distance: 77.0
click at [137, 161] on div "05 The Minimum Necessary Rule means that when disclosing PHI, you will make rea…" at bounding box center [213, 190] width 191 height 75
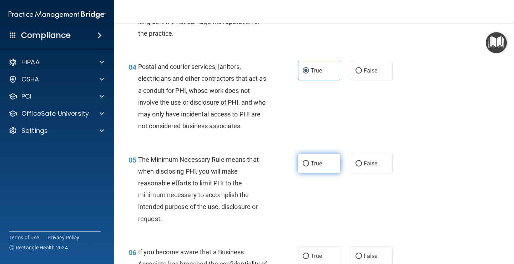
click at [326, 159] on label "True" at bounding box center [319, 163] width 42 height 20
click at [309, 161] on input "True" at bounding box center [306, 163] width 6 height 5
radio input "true"
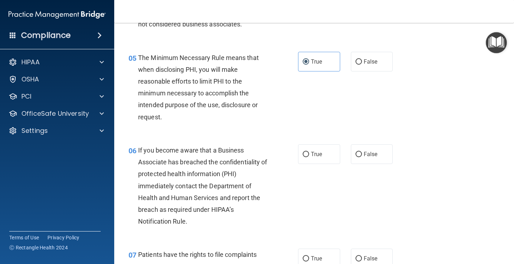
scroll to position [321, 0]
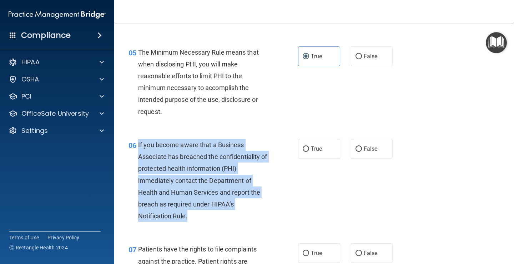
drag, startPoint x: 193, startPoint y: 216, endPoint x: 138, endPoint y: 147, distance: 88.3
click at [138, 147] on div "If you become aware that a Business Associate has breached the confidentiality …" at bounding box center [205, 180] width 135 height 83
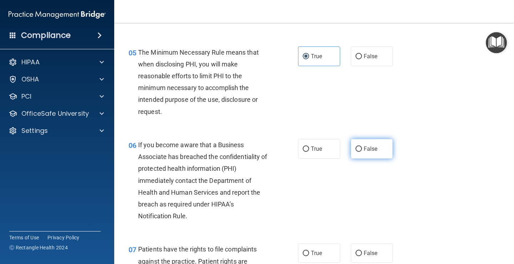
click at [381, 151] on label "False" at bounding box center [372, 149] width 42 height 20
click at [362, 151] on input "False" at bounding box center [358, 148] width 6 height 5
radio input "true"
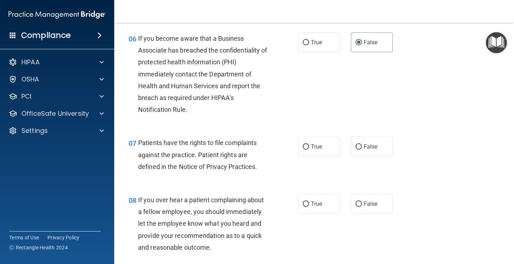
scroll to position [464, 0]
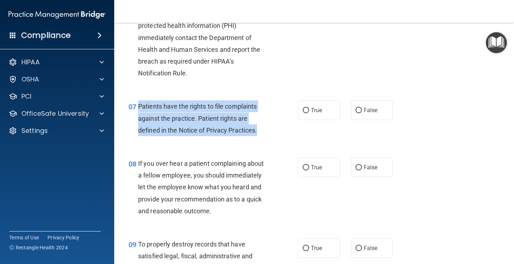
drag, startPoint x: 261, startPoint y: 130, endPoint x: 139, endPoint y: 106, distance: 123.8
click at [139, 106] on div "Patients have the rights to file complaints against the practice. Patient right…" at bounding box center [205, 118] width 135 height 36
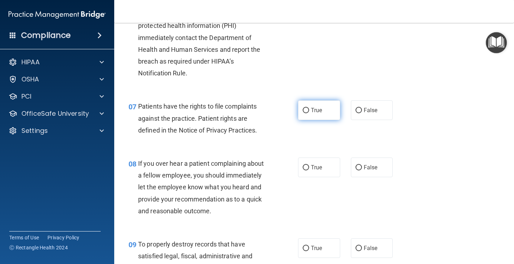
drag, startPoint x: 326, startPoint y: 113, endPoint x: 320, endPoint y: 118, distance: 7.7
click at [326, 113] on label "True" at bounding box center [319, 110] width 42 height 20
click at [309, 113] on input "True" at bounding box center [306, 110] width 6 height 5
radio input "true"
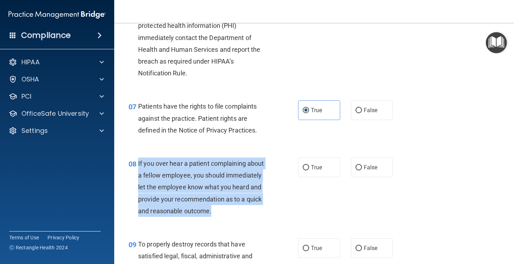
drag, startPoint x: 212, startPoint y: 213, endPoint x: 138, endPoint y: 162, distance: 89.5
click at [138, 162] on div "If you over hear a patient complaining about a fellow employee, you should imme…" at bounding box center [205, 186] width 135 height 59
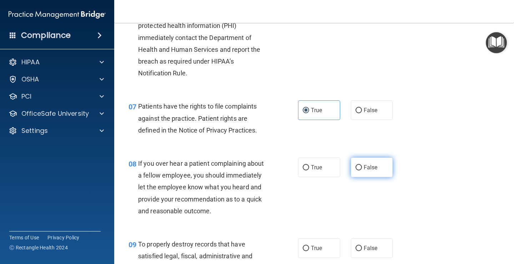
click at [377, 174] on label "False" at bounding box center [372, 167] width 42 height 20
click at [362, 170] on input "False" at bounding box center [358, 167] width 6 height 5
radio input "true"
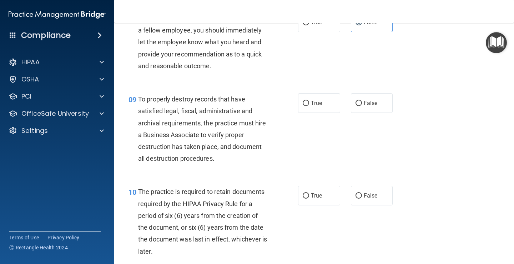
scroll to position [642, 0]
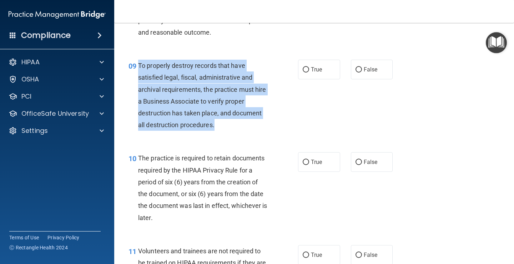
drag, startPoint x: 217, startPoint y: 124, endPoint x: 139, endPoint y: 68, distance: 96.1
click at [139, 68] on div "To properly destroy records that have satisfied legal, fiscal, administrative a…" at bounding box center [205, 95] width 135 height 71
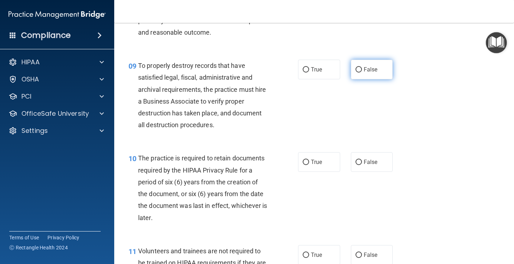
click at [369, 75] on label "False" at bounding box center [372, 70] width 42 height 20
click at [362, 72] on input "False" at bounding box center [358, 69] width 6 height 5
radio input "true"
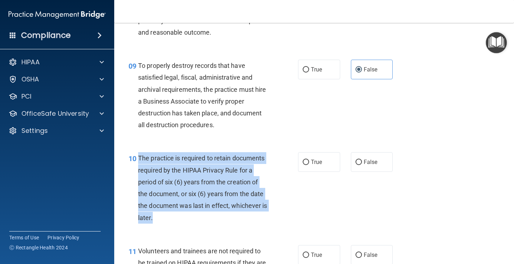
drag, startPoint x: 173, startPoint y: 217, endPoint x: 139, endPoint y: 158, distance: 68.6
click at [139, 158] on div "The practice is required to retain documents required by the HIPAA Privacy Rule…" at bounding box center [205, 187] width 135 height 71
click at [303, 193] on div "10 The practice is required to retain documents required by the HIPAA Privacy R…" at bounding box center [213, 189] width 191 height 75
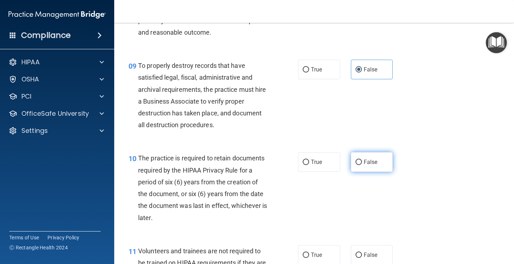
click at [364, 158] on span "False" at bounding box center [371, 161] width 14 height 7
click at [362, 159] on input "False" at bounding box center [358, 161] width 6 height 5
radio input "true"
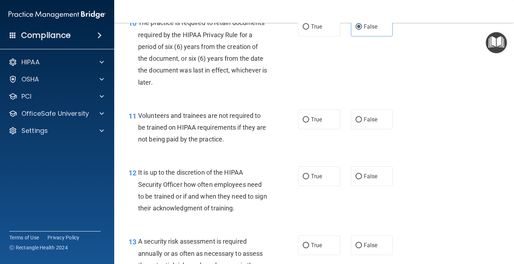
scroll to position [820, 0]
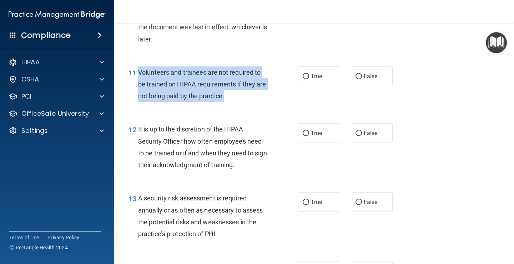
drag, startPoint x: 228, startPoint y: 97, endPoint x: 138, endPoint y: 70, distance: 93.1
click at [138, 70] on div "Volunteers and trainees are not required to be trained on HIPAA requirements if…" at bounding box center [205, 84] width 135 height 36
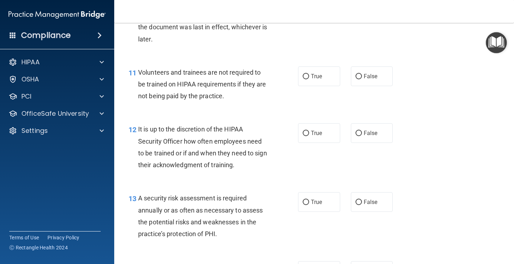
drag, startPoint x: 364, startPoint y: 81, endPoint x: 344, endPoint y: 94, distance: 23.4
click at [364, 81] on label "False" at bounding box center [372, 76] width 42 height 20
click at [362, 79] on input "False" at bounding box center [358, 76] width 6 height 5
radio input "true"
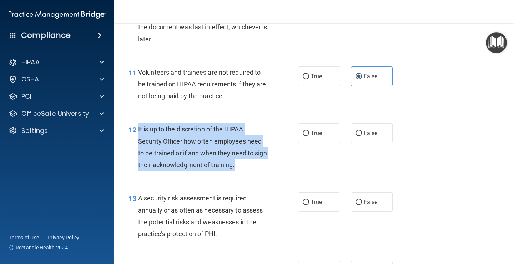
drag, startPoint x: 251, startPoint y: 167, endPoint x: 138, endPoint y: 131, distance: 118.6
click at [138, 131] on div "It is up to the discretion of the HIPAA Security Officer how often employees ne…" at bounding box center [205, 146] width 135 height 47
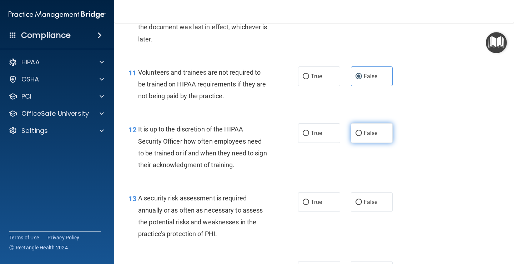
click at [367, 134] on span "False" at bounding box center [371, 132] width 14 height 7
click at [362, 134] on input "False" at bounding box center [358, 133] width 6 height 5
radio input "true"
click at [279, 142] on div "12 It is up to the discretion of the HIPAA Security Officer how often employees…" at bounding box center [213, 148] width 191 height 51
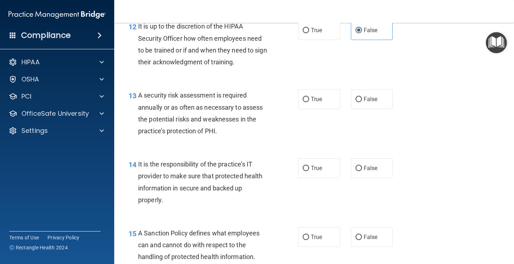
scroll to position [927, 0]
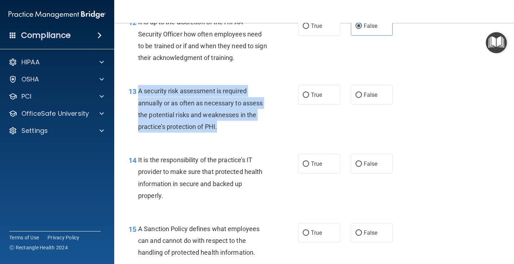
drag, startPoint x: 172, startPoint y: 113, endPoint x: 138, endPoint y: 93, distance: 39.2
click at [138, 93] on div "A security risk assessment is required annually or as often as necessary to ass…" at bounding box center [205, 108] width 135 height 47
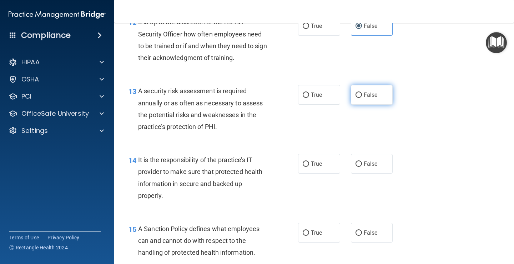
click at [372, 92] on span "False" at bounding box center [371, 94] width 14 height 7
click at [362, 92] on input "False" at bounding box center [358, 94] width 6 height 5
radio input "true"
click at [273, 118] on div "13 A security risk assessment is required annually or as often as necessary to …" at bounding box center [213, 110] width 191 height 51
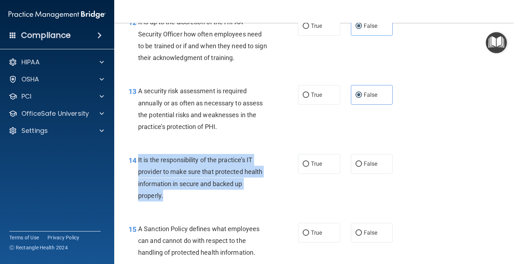
drag, startPoint x: 164, startPoint y: 194, endPoint x: 138, endPoint y: 161, distance: 42.5
click at [138, 161] on div "It is the responsibility of the practice’s IT provider to make sure that protec…" at bounding box center [205, 177] width 135 height 47
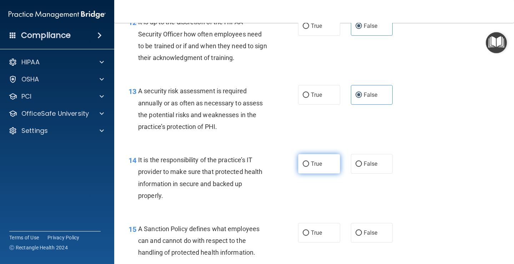
click at [315, 169] on label "True" at bounding box center [319, 164] width 42 height 20
click at [309, 167] on input "True" at bounding box center [306, 163] width 6 height 5
radio input "true"
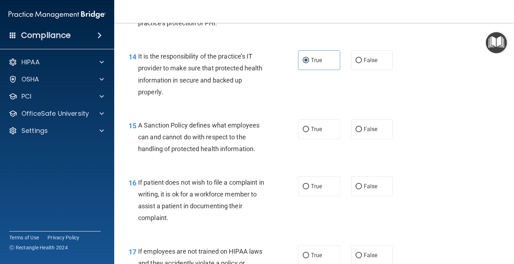
scroll to position [1035, 0]
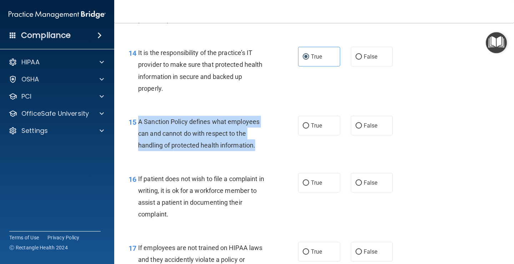
drag, startPoint x: 251, startPoint y: 145, endPoint x: 138, endPoint y: 122, distance: 115.4
click at [138, 122] on div "A Sanction Policy defines what employees can and cannot do with respect to the …" at bounding box center [205, 134] width 135 height 36
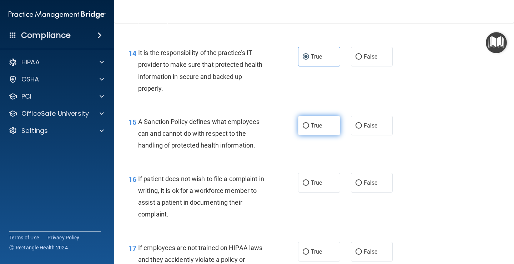
drag, startPoint x: 322, startPoint y: 127, endPoint x: 317, endPoint y: 127, distance: 4.7
click at [322, 127] on label "True" at bounding box center [319, 126] width 42 height 20
click at [309, 127] on input "True" at bounding box center [306, 125] width 6 height 5
radio input "true"
click at [261, 136] on div "A Sanction Policy defines what employees can and cannot do with respect to the …" at bounding box center [205, 134] width 135 height 36
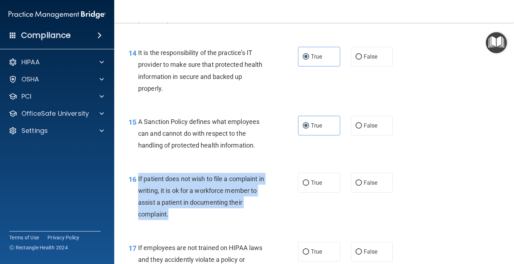
drag, startPoint x: 178, startPoint y: 211, endPoint x: 138, endPoint y: 178, distance: 51.9
click at [138, 178] on div "If patient does not wish to file a complaint in writing, it is ok for a workfor…" at bounding box center [205, 196] width 135 height 47
click at [175, 213] on div "If patient does not wish to file a complaint in writing, it is ok for a workfor…" at bounding box center [205, 196] width 135 height 47
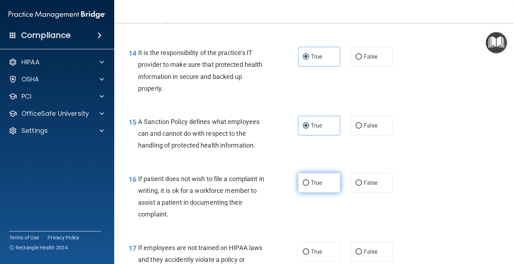
click at [318, 179] on span "True" at bounding box center [316, 182] width 11 height 7
click at [309, 180] on input "True" at bounding box center [306, 182] width 6 height 5
radio input "true"
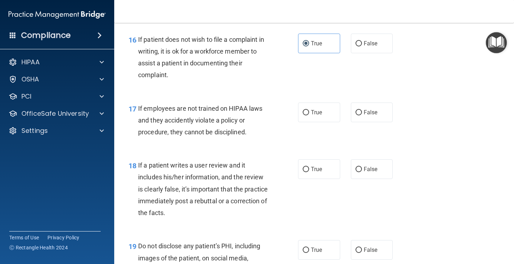
scroll to position [1177, 0]
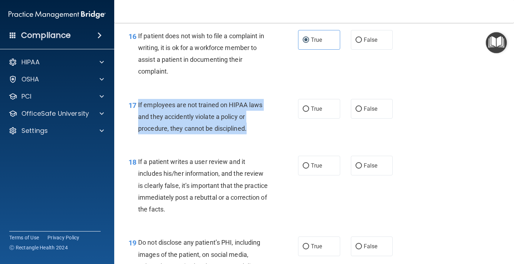
drag, startPoint x: 250, startPoint y: 130, endPoint x: 137, endPoint y: 105, distance: 115.1
click at [137, 105] on div "17 If employees are not trained on HIPAA laws and they accidently violate a pol…" at bounding box center [213, 118] width 191 height 39
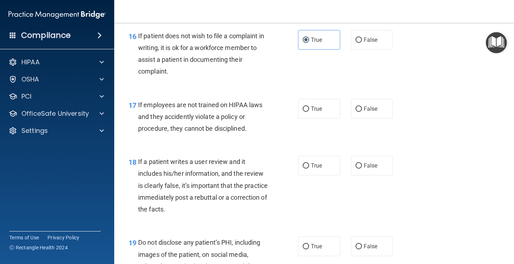
drag, startPoint x: 248, startPoint y: 140, endPoint x: 286, endPoint y: 144, distance: 39.1
click at [248, 140] on div "17 If employees are not trained on HIPAA laws and they accidently violate a pol…" at bounding box center [314, 118] width 382 height 57
click at [365, 112] on span "False" at bounding box center [371, 108] width 14 height 7
click at [362, 112] on input "False" at bounding box center [358, 108] width 6 height 5
radio input "true"
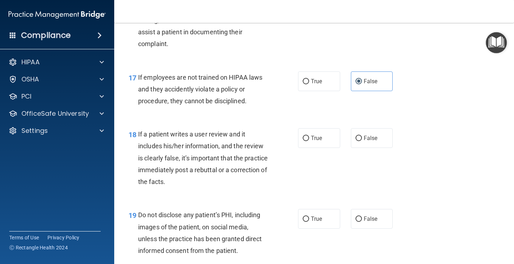
scroll to position [1249, 0]
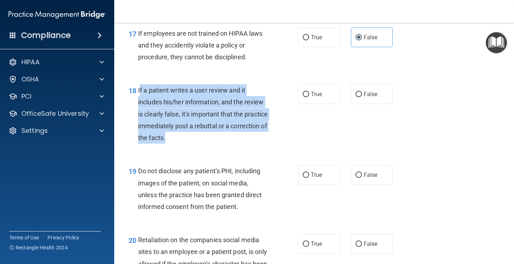
drag, startPoint x: 205, startPoint y: 139, endPoint x: 139, endPoint y: 88, distance: 82.6
click at [139, 88] on div "If a patient writes a user review and it includes his/her information, and the …" at bounding box center [205, 113] width 135 height 59
click at [217, 140] on div "If a patient writes a user review and it includes his/her information, and the …" at bounding box center [205, 113] width 135 height 59
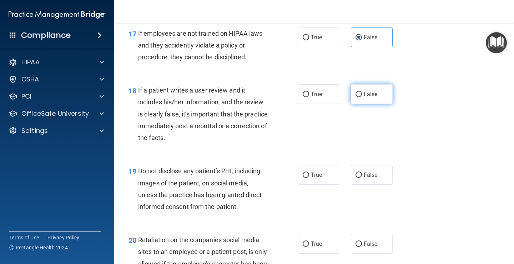
click at [355, 94] on input "False" at bounding box center [358, 94] width 6 height 5
radio input "true"
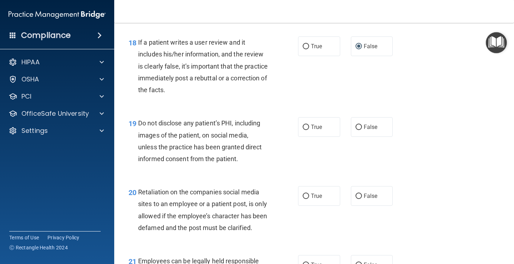
scroll to position [1320, 0]
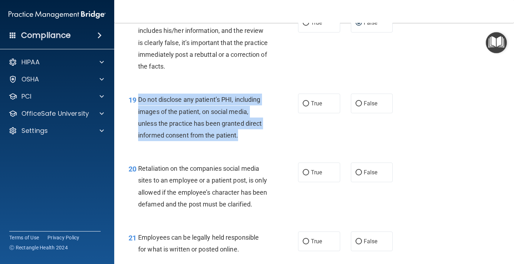
drag, startPoint x: 232, startPoint y: 135, endPoint x: 138, endPoint y: 101, distance: 100.2
click at [138, 101] on div "Do not disclose any patient’s PHI, including images of the patient, on social m…" at bounding box center [205, 116] width 135 height 47
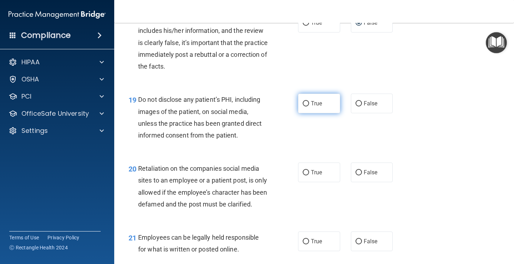
click at [311, 100] on span "True" at bounding box center [316, 103] width 11 height 7
click at [309, 101] on input "True" at bounding box center [306, 103] width 6 height 5
radio input "true"
click at [276, 129] on div "19 Do not disclose any patient’s PHI, including images of the patient, on socia…" at bounding box center [213, 118] width 191 height 51
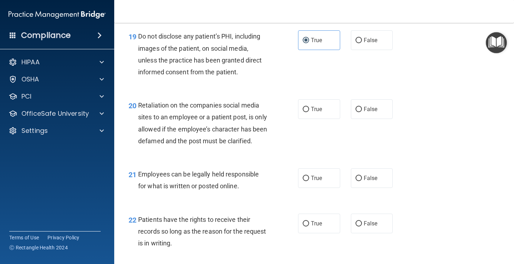
scroll to position [1391, 0]
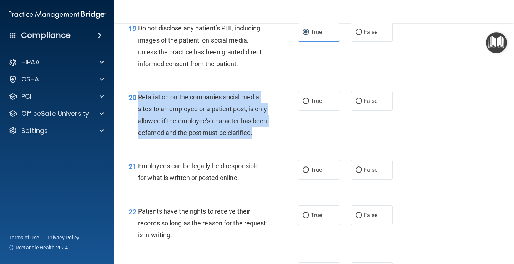
drag, startPoint x: 172, startPoint y: 145, endPoint x: 138, endPoint y: 98, distance: 57.4
click at [138, 98] on div "Retaliation on the companies social media sites to an employee or a patient pos…" at bounding box center [205, 114] width 135 height 47
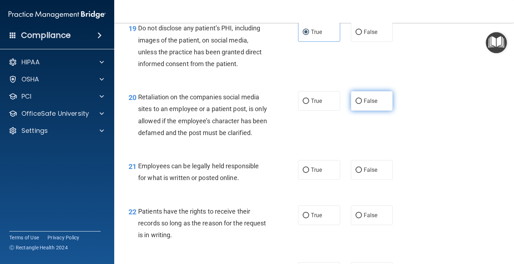
click at [373, 107] on label "False" at bounding box center [372, 101] width 42 height 20
click at [362, 104] on input "False" at bounding box center [358, 100] width 6 height 5
radio input "true"
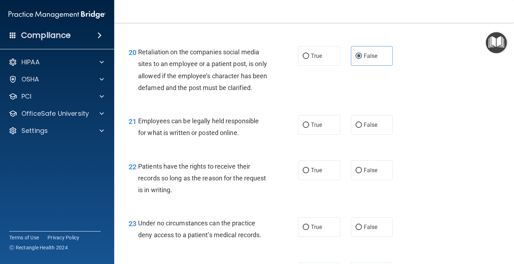
scroll to position [1463, 0]
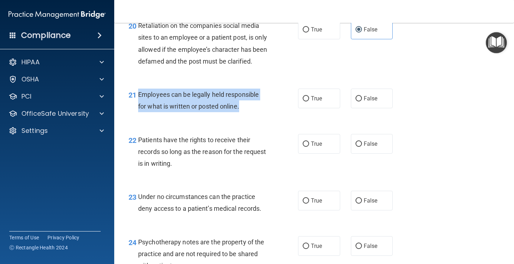
drag, startPoint x: 252, startPoint y: 123, endPoint x: 138, endPoint y: 109, distance: 114.7
click at [138, 109] on div "Employees can be legally held responsible for what is written or posted online." at bounding box center [205, 100] width 135 height 24
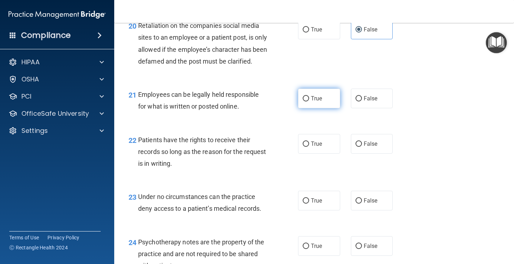
click at [325, 108] on label "True" at bounding box center [319, 98] width 42 height 20
click at [309, 101] on input "True" at bounding box center [306, 98] width 6 height 5
radio input "true"
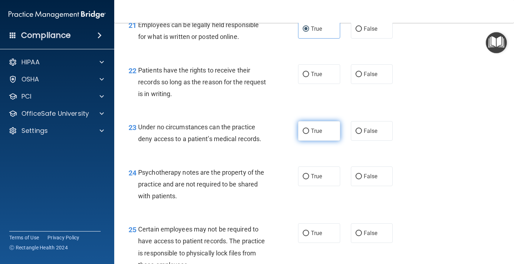
scroll to position [1534, 0]
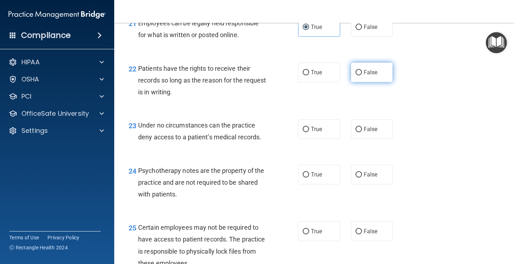
click at [387, 82] on label "False" at bounding box center [372, 72] width 42 height 20
click at [362, 75] on input "False" at bounding box center [358, 72] width 6 height 5
radio input "true"
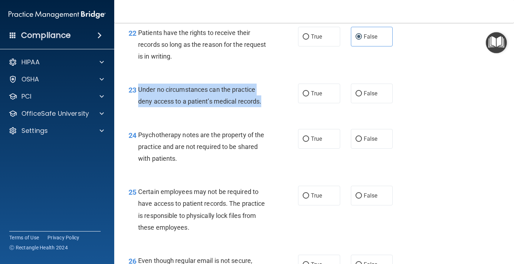
drag, startPoint x: 266, startPoint y: 112, endPoint x: 137, endPoint y: 106, distance: 130.0
click at [137, 106] on div "23 Under no circumstances can the practice deny access to a patient’s medical r…" at bounding box center [213, 96] width 191 height 27
drag, startPoint x: 369, startPoint y: 105, endPoint x: 364, endPoint y: 105, distance: 5.7
click at [369, 97] on span "False" at bounding box center [371, 93] width 14 height 7
click at [362, 96] on input "False" at bounding box center [358, 93] width 6 height 5
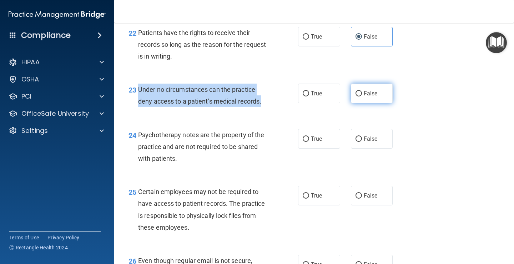
radio input "true"
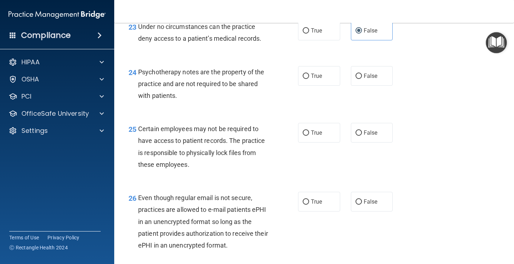
scroll to position [1641, 0]
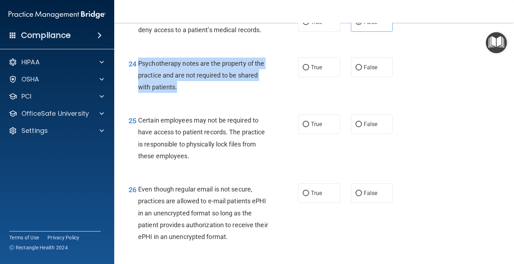
drag, startPoint x: 182, startPoint y: 99, endPoint x: 139, endPoint y: 75, distance: 49.0
click at [137, 74] on div "24 Psychotherapy notes are the property of the practice and are not required to…" at bounding box center [213, 76] width 191 height 39
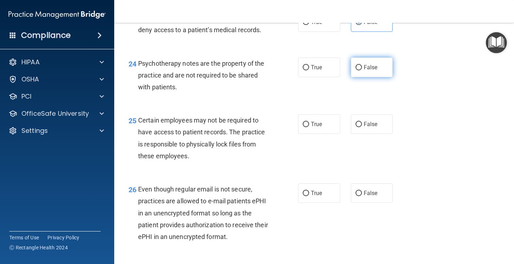
click at [353, 71] on label "False" at bounding box center [372, 67] width 42 height 20
click at [355, 70] on input "False" at bounding box center [358, 67] width 6 height 5
radio input "true"
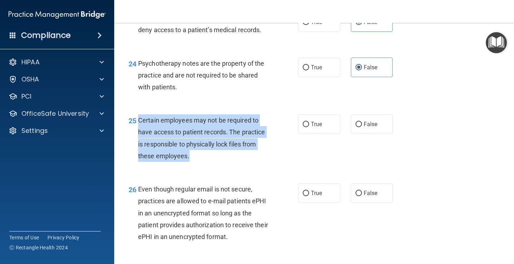
drag, startPoint x: 190, startPoint y: 168, endPoint x: 140, endPoint y: 131, distance: 62.5
click at [140, 131] on div "Certain employees may not be required to have access to patient records. The pr…" at bounding box center [205, 137] width 135 height 47
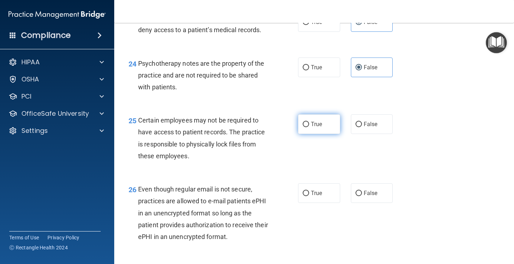
click at [334, 134] on label "True" at bounding box center [319, 124] width 42 height 20
click at [309, 127] on input "True" at bounding box center [306, 124] width 6 height 5
radio input "true"
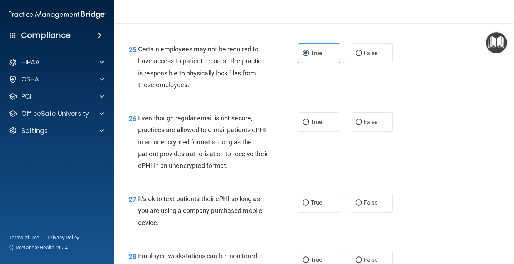
scroll to position [1712, 0]
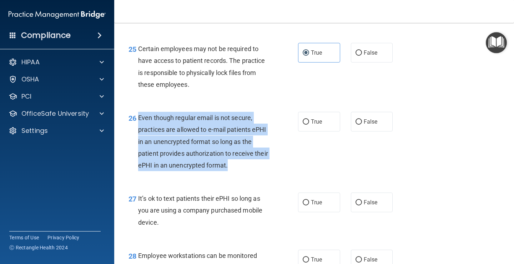
drag, startPoint x: 247, startPoint y: 178, endPoint x: 136, endPoint y: 132, distance: 119.9
click at [136, 132] on div "26 Even though regular email is not secure, practices are allowed to e-mail pat…" at bounding box center [213, 143] width 191 height 63
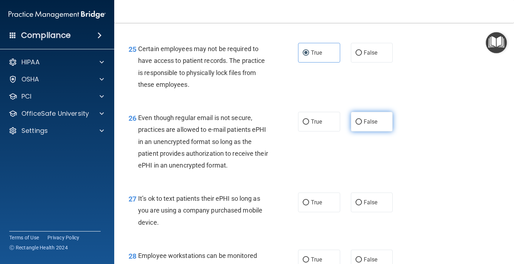
drag, startPoint x: 378, startPoint y: 137, endPoint x: 370, endPoint y: 133, distance: 8.8
click at [378, 131] on label "False" at bounding box center [372, 122] width 42 height 20
click at [362, 124] on input "False" at bounding box center [358, 121] width 6 height 5
radio input "true"
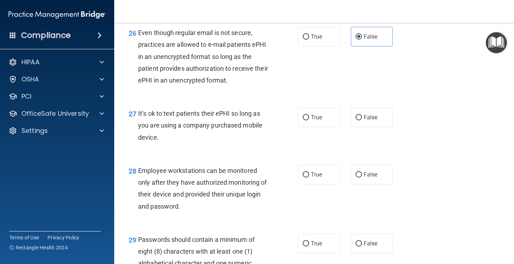
scroll to position [1819, 0]
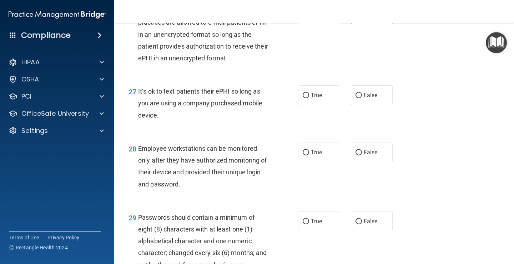
drag, startPoint x: 173, startPoint y: 124, endPoint x: 138, endPoint y: 105, distance: 39.7
click at [138, 105] on div "It’s ok to text patients their ePHI so long as you are using a company purchase…" at bounding box center [205, 103] width 135 height 36
click at [372, 98] on span "False" at bounding box center [371, 95] width 14 height 7
click at [362, 98] on input "False" at bounding box center [358, 95] width 6 height 5
radio input "true"
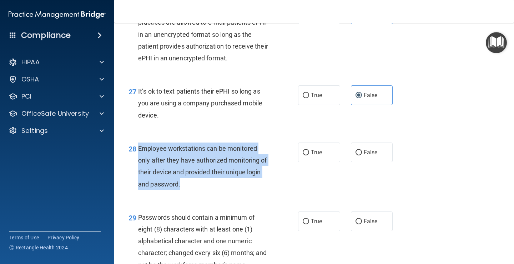
drag, startPoint x: 213, startPoint y: 193, endPoint x: 136, endPoint y: 159, distance: 84.3
click at [136, 159] on div "28 Employee workstations can be monitored only after they have authorized monit…" at bounding box center [213, 167] width 191 height 51
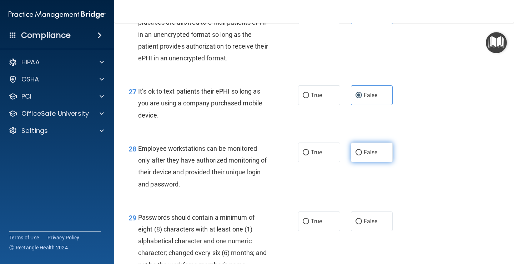
click at [351, 162] on label "False" at bounding box center [372, 152] width 42 height 20
click at [355, 155] on input "False" at bounding box center [358, 152] width 6 height 5
radio input "true"
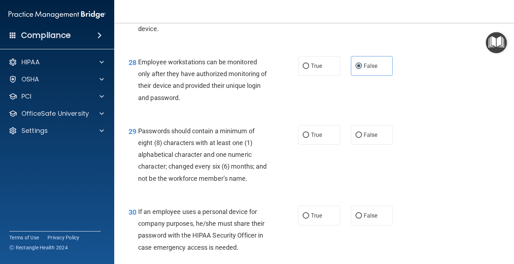
scroll to position [1926, 0]
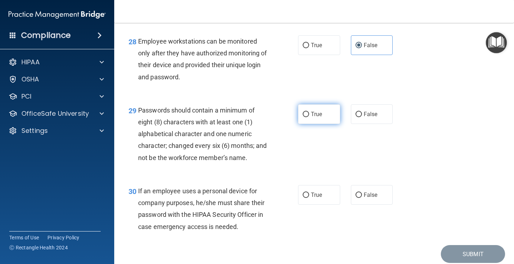
click at [321, 124] on label "True" at bounding box center [319, 114] width 42 height 20
click at [309, 117] on input "True" at bounding box center [306, 114] width 6 height 5
radio input "true"
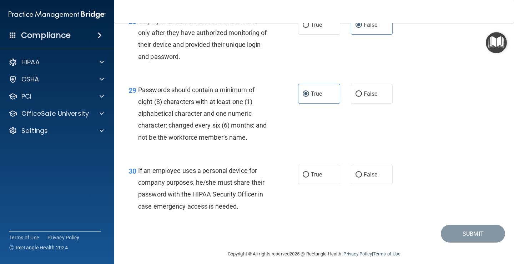
scroll to position [1966, 0]
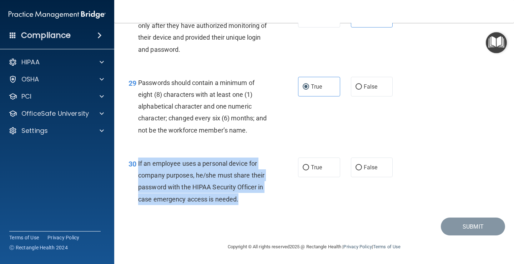
drag, startPoint x: 240, startPoint y: 198, endPoint x: 138, endPoint y: 165, distance: 107.5
click at [138, 165] on div "If an employee uses a personal device for company purposes, he/she must share t…" at bounding box center [205, 180] width 135 height 47
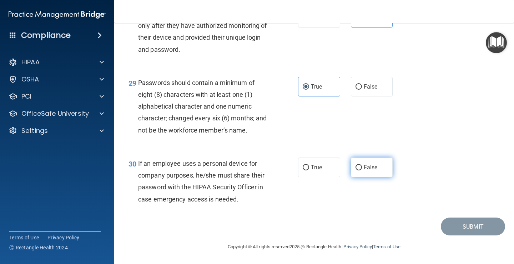
click at [356, 171] on label "False" at bounding box center [372, 167] width 42 height 20
click at [356, 170] on input "False" at bounding box center [358, 167] width 6 height 5
radio input "true"
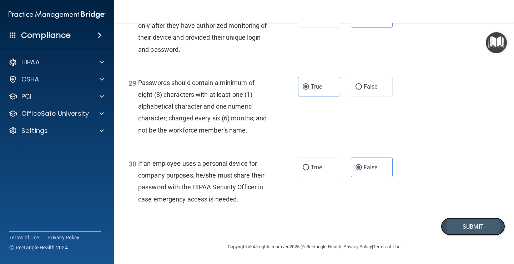
click at [452, 225] on button "Submit" at bounding box center [473, 226] width 64 height 18
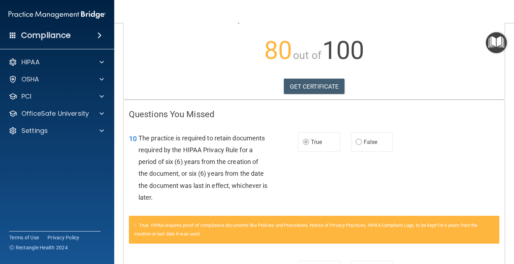
scroll to position [71, 0]
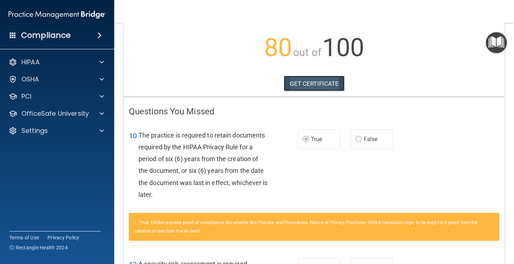
click at [315, 80] on link "GET CERTIFICATE" at bounding box center [314, 84] width 61 height 16
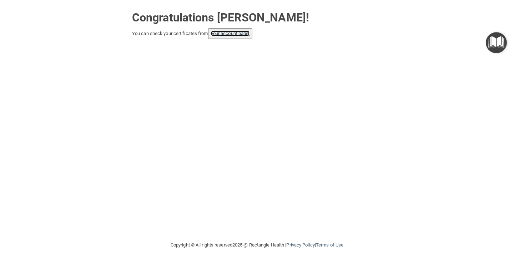
click at [233, 36] on link "your account page!" at bounding box center [230, 33] width 39 height 5
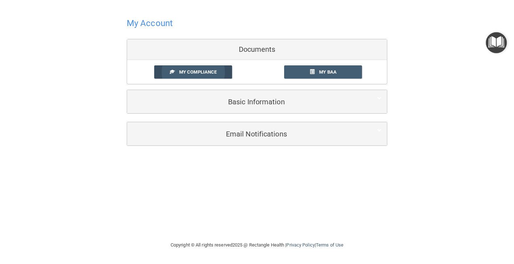
click at [215, 71] on span "My Compliance" at bounding box center [197, 71] width 37 height 5
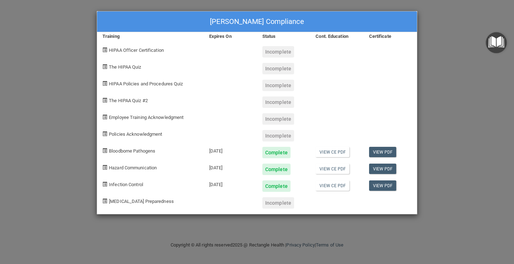
click at [332, 234] on div "[PERSON_NAME] Compliance Training Expires On Status Cont. Education Certificate…" at bounding box center [257, 132] width 514 height 264
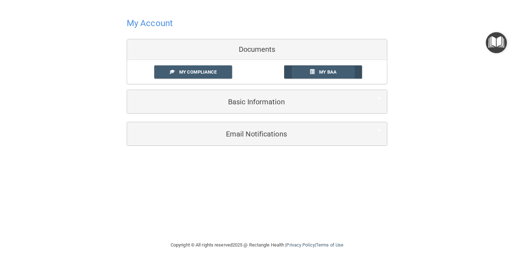
click at [339, 72] on link "My BAA" at bounding box center [323, 71] width 78 height 13
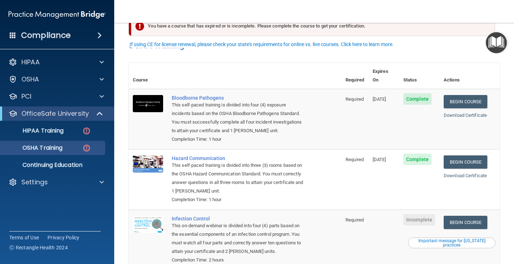
scroll to position [36, 0]
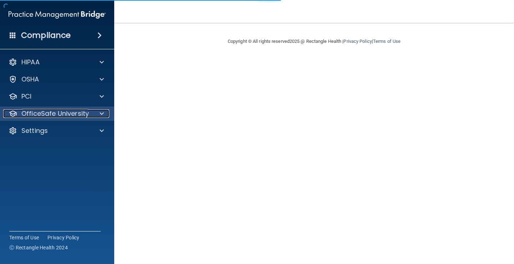
click at [68, 113] on p "OfficeSafe University" at bounding box center [54, 113] width 67 height 9
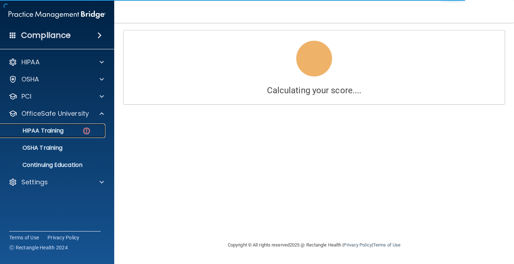
click at [67, 136] on link "HIPAA Training" at bounding box center [49, 130] width 112 height 14
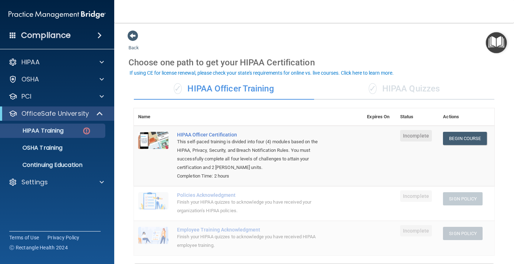
click at [386, 95] on div "✓ HIPAA Quizzes" at bounding box center [404, 88] width 180 height 21
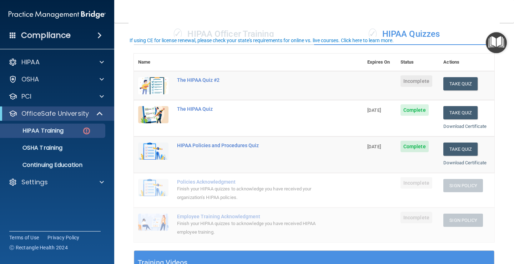
scroll to position [71, 0]
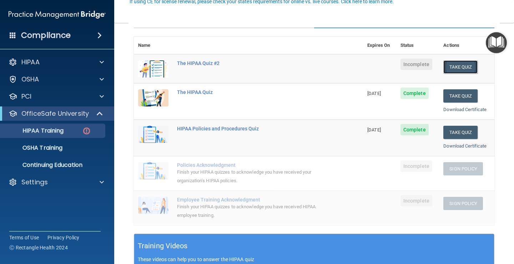
click at [454, 69] on button "Take Quiz" at bounding box center [460, 66] width 34 height 13
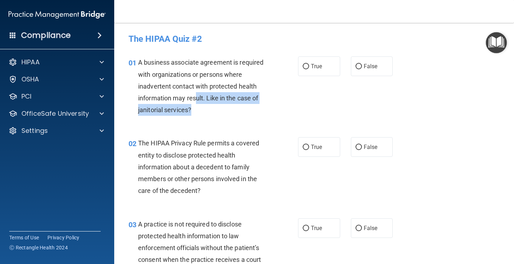
click at [195, 101] on div "A business associate agreement is required with organizations or persons where …" at bounding box center [205, 85] width 135 height 59
click at [222, 101] on span "A business associate agreement is required with organizations or persons where …" at bounding box center [200, 86] width 125 height 55
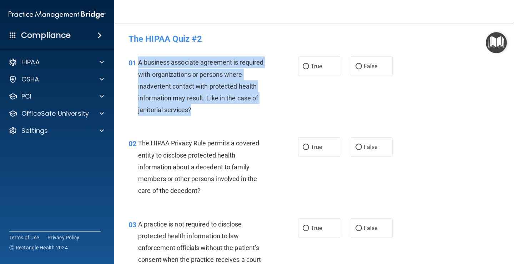
drag, startPoint x: 201, startPoint y: 111, endPoint x: 137, endPoint y: 65, distance: 79.0
click at [137, 65] on div "01 A business associate agreement is required with organizations or persons whe…" at bounding box center [213, 87] width 191 height 63
copy div "A business associate agreement is required with organizations or persons where …"
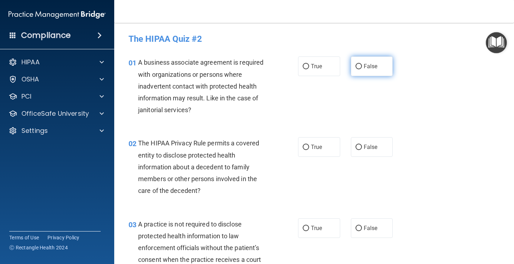
click at [360, 72] on label "False" at bounding box center [372, 66] width 42 height 20
click at [360, 69] on input "False" at bounding box center [358, 66] width 6 height 5
radio input "true"
click at [264, 98] on div "A business associate agreement is required with organizations or persons where …" at bounding box center [205, 85] width 135 height 59
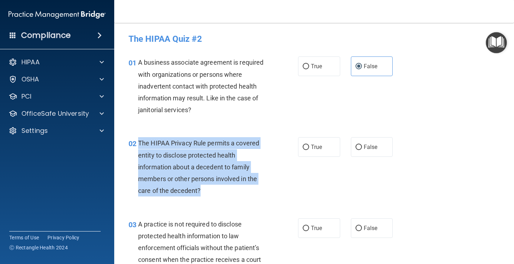
drag, startPoint x: 203, startPoint y: 190, endPoint x: 139, endPoint y: 141, distance: 80.3
click at [139, 141] on div "The HIPAA Privacy Rule permits a covered entity to disclose protected health in…" at bounding box center [205, 166] width 135 height 59
copy span "The HIPAA Privacy Rule permits a covered entity to disclose protected health in…"
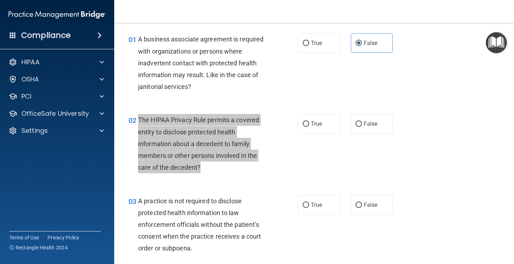
scroll to position [36, 0]
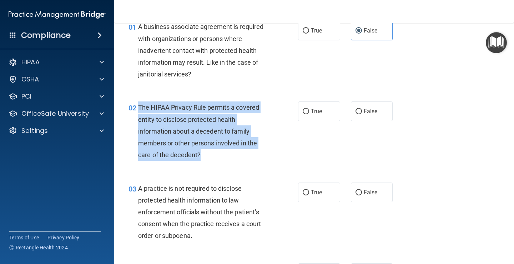
click at [181, 120] on span "The HIPAA Privacy Rule permits a covered entity to disclose protected health in…" at bounding box center [198, 130] width 121 height 55
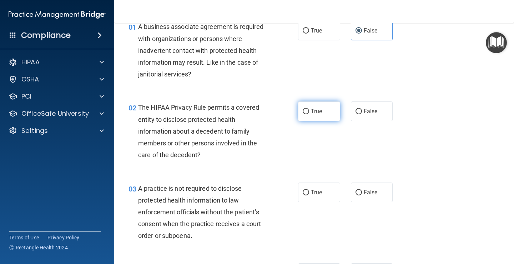
click at [312, 108] on span "True" at bounding box center [316, 111] width 11 height 7
click at [309, 109] on input "True" at bounding box center [306, 111] width 6 height 5
radio input "true"
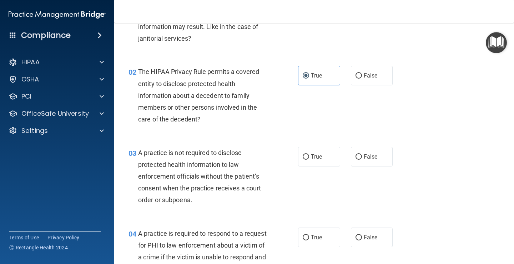
scroll to position [107, 0]
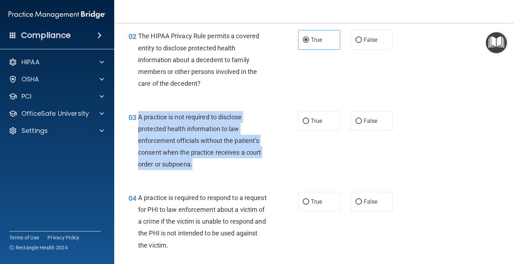
drag, startPoint x: 195, startPoint y: 166, endPoint x: 138, endPoint y: 119, distance: 73.3
click at [138, 119] on div "A practice is not required to disclose protected health information to law enfo…" at bounding box center [205, 140] width 135 height 59
copy span "A practice is not required to disclose protected health information to law enfo…"
click at [386, 116] on label "False" at bounding box center [372, 121] width 42 height 20
click at [362, 118] on input "False" at bounding box center [358, 120] width 6 height 5
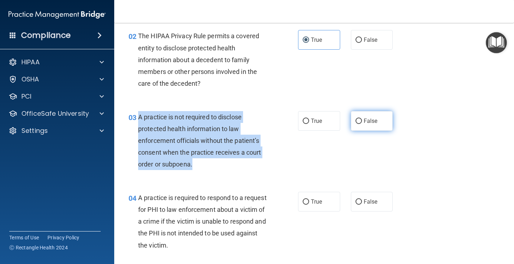
radio input "true"
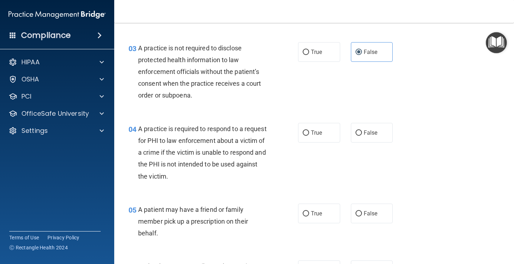
scroll to position [178, 0]
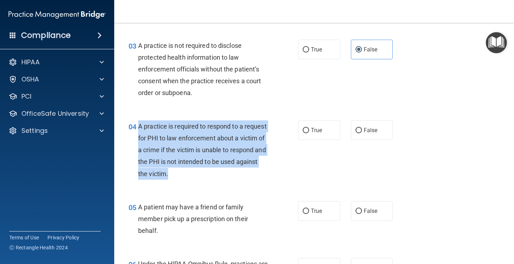
drag, startPoint x: 214, startPoint y: 176, endPoint x: 137, endPoint y: 129, distance: 89.6
click at [137, 129] on div "04 A practice is required to respond to a request for PHI to law enforcement ab…" at bounding box center [213, 151] width 191 height 63
copy div "A practice is required to respond to a request for PHI to law enforcement about…"
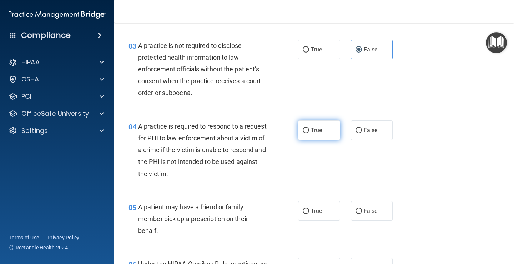
click at [327, 136] on label "True" at bounding box center [319, 130] width 42 height 20
click at [309, 133] on input "True" at bounding box center [306, 130] width 6 height 5
radio input "true"
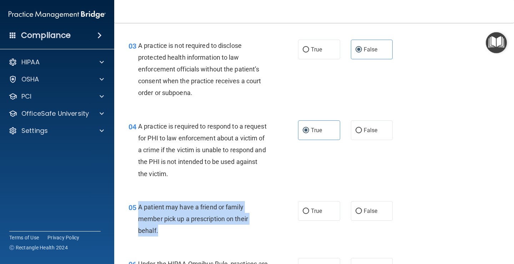
drag, startPoint x: 171, startPoint y: 227, endPoint x: 138, endPoint y: 208, distance: 37.5
click at [138, 208] on div "A patient may have a friend or family member pick up a prescription on their be…" at bounding box center [205, 219] width 135 height 36
copy span "A patient may have a friend or family member pick up a prescription on their be…"
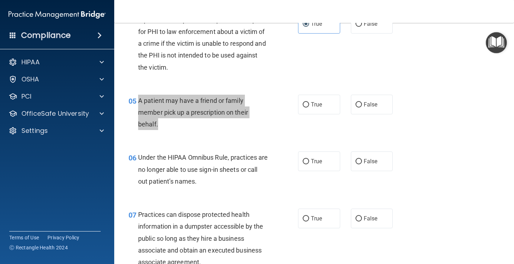
scroll to position [285, 0]
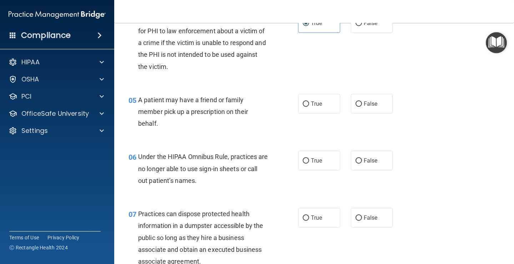
drag, startPoint x: 322, startPoint y: 107, endPoint x: 283, endPoint y: 118, distance: 41.2
click at [322, 107] on label "True" at bounding box center [319, 104] width 42 height 20
click at [309, 107] on input "True" at bounding box center [306, 103] width 6 height 5
radio input "true"
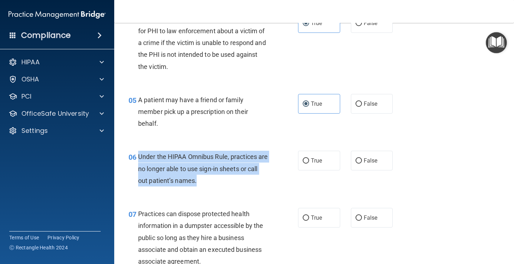
drag, startPoint x: 210, startPoint y: 180, endPoint x: 139, endPoint y: 158, distance: 74.6
click at [139, 158] on div "Under the HIPAA Omnibus Rule, practices are no longer able to use sign-in sheet…" at bounding box center [205, 169] width 135 height 36
copy span "Under the HIPAA Omnibus Rule, practices are no longer able to use sign-in sheet…"
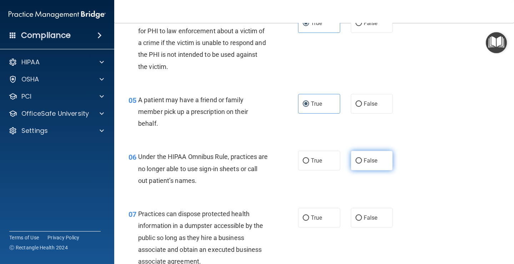
click at [366, 166] on label "False" at bounding box center [372, 161] width 42 height 20
click at [362, 163] on input "False" at bounding box center [358, 160] width 6 height 5
radio input "true"
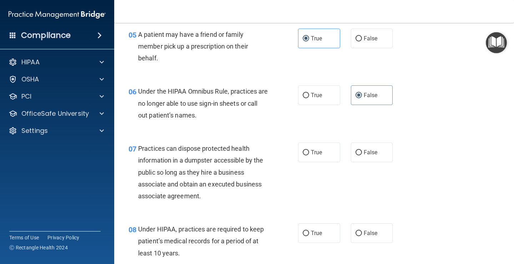
scroll to position [357, 0]
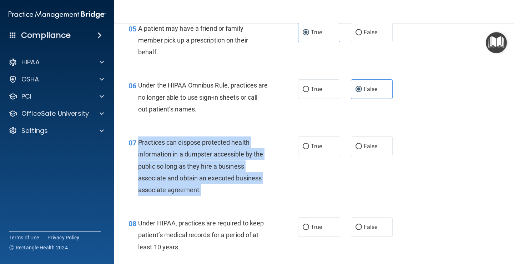
drag, startPoint x: 213, startPoint y: 187, endPoint x: 138, endPoint y: 143, distance: 86.8
click at [138, 143] on div "Practices can dispose protected health information in a dumpster accessible by …" at bounding box center [205, 165] width 135 height 59
copy span "Practices can dispose protected health information in a dumpster accessible by …"
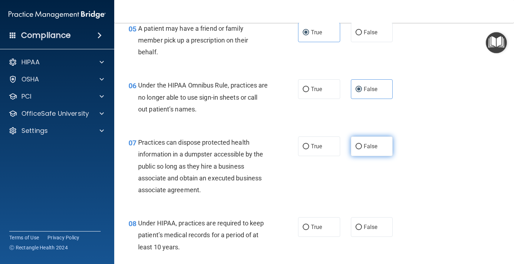
click at [366, 146] on span "False" at bounding box center [371, 146] width 14 height 7
click at [362, 146] on input "False" at bounding box center [358, 146] width 6 height 5
radio input "true"
click at [244, 129] on div "07 Practices can dispose protected health information in a dumpster accessible …" at bounding box center [314, 167] width 382 height 81
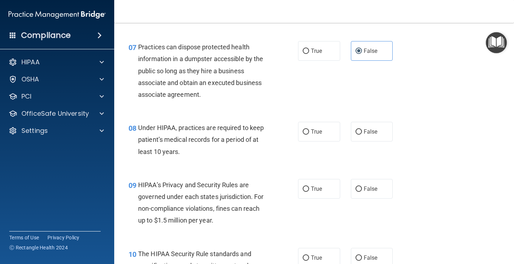
scroll to position [464, 0]
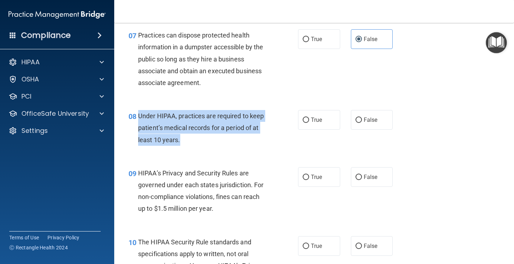
drag, startPoint x: 189, startPoint y: 142, endPoint x: 139, endPoint y: 116, distance: 56.0
click at [139, 116] on div "Under HIPAA, practices are required to keep patient’s medical records for a per…" at bounding box center [205, 128] width 135 height 36
copy span "Under HIPAA, practices are required to keep patient’s medical records for a per…"
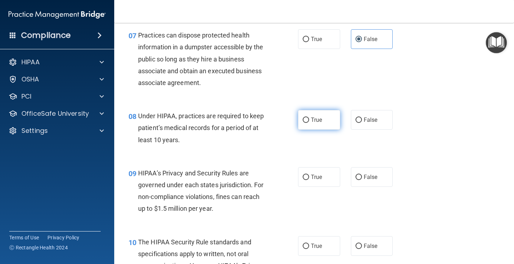
drag, startPoint x: 375, startPoint y: 117, endPoint x: 322, endPoint y: 127, distance: 54.0
click at [375, 117] on label "False" at bounding box center [372, 120] width 42 height 20
click at [362, 117] on input "False" at bounding box center [358, 119] width 6 height 5
radio input "true"
click at [233, 153] on div "08 Under HIPAA, practices are required to keep patient’s medical records for a …" at bounding box center [314, 129] width 382 height 57
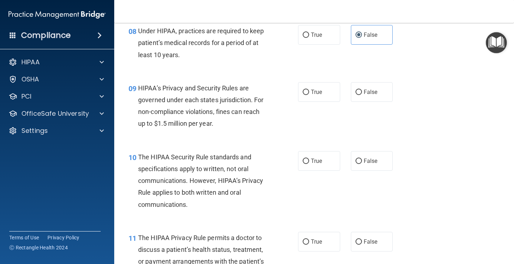
scroll to position [571, 0]
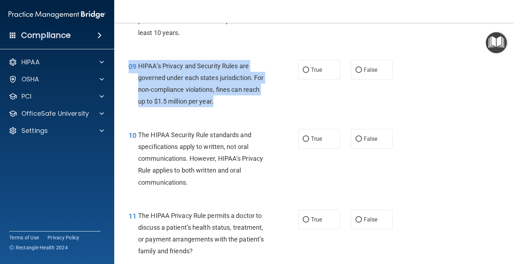
drag, startPoint x: 198, startPoint y: 100, endPoint x: 118, endPoint y: 66, distance: 87.2
click at [118, 66] on div "09 HIPAA’s Privacy and Security Rules are governed under each states jurisdicti…" at bounding box center [213, 85] width 191 height 51
click at [233, 105] on div "HIPAA’s Privacy and Security Rules are governed under each states jurisdiction.…" at bounding box center [205, 83] width 135 height 47
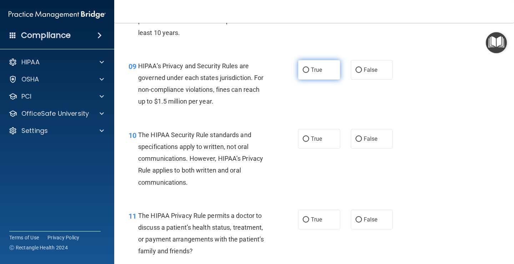
click at [312, 73] on span "True" at bounding box center [316, 69] width 11 height 7
click at [309, 73] on input "True" at bounding box center [306, 69] width 6 height 5
radio input "true"
click at [210, 105] on span "HIPAA’s Privacy and Security Rules are governed under each states jurisdiction.…" at bounding box center [200, 83] width 125 height 43
click at [212, 104] on span "HIPAA’s Privacy and Security Rules are governed under each states jurisdiction.…" at bounding box center [200, 83] width 125 height 43
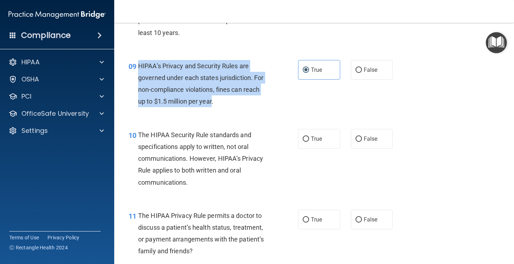
drag, startPoint x: 213, startPoint y: 103, endPoint x: 138, endPoint y: 67, distance: 82.5
click at [138, 67] on span "HIPAA’s Privacy and Security Rules are governed under each states jurisdiction.…" at bounding box center [200, 83] width 125 height 43
copy span "HIPAA’s Privacy and Security Rules are governed under each states jurisdiction.…"
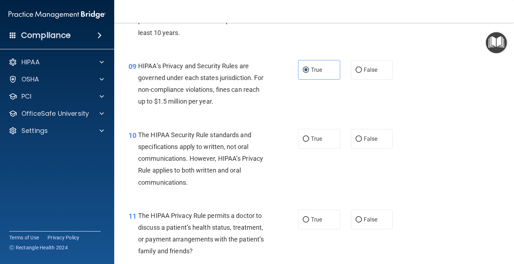
click at [333, 92] on div "09 HIPAA’s Privacy and Security Rules are governed under each states jurisdicti…" at bounding box center [314, 85] width 382 height 69
click at [359, 66] on label "False" at bounding box center [372, 70] width 42 height 20
click at [359, 67] on input "False" at bounding box center [358, 69] width 6 height 5
radio input "true"
radio input "false"
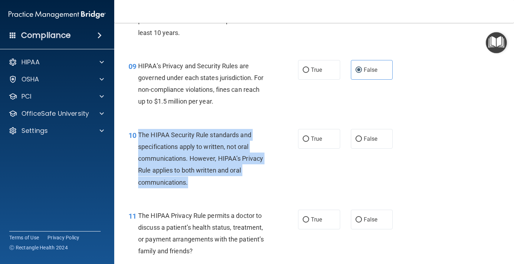
drag, startPoint x: 194, startPoint y: 182, endPoint x: 138, endPoint y: 134, distance: 73.8
click at [138, 134] on div "The HIPAA Security Rule standards and specifications apply to written, not oral…" at bounding box center [205, 158] width 135 height 59
copy span "The HIPAA Security Rule standards and specifications apply to written, not oral…"
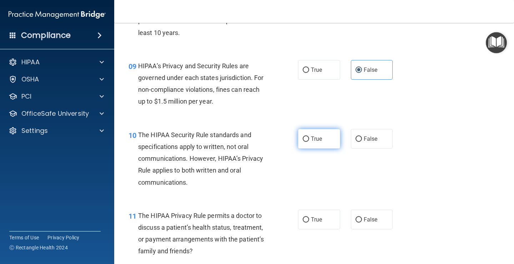
click at [317, 131] on label "True" at bounding box center [319, 139] width 42 height 20
click at [309, 136] on input "True" at bounding box center [306, 138] width 6 height 5
radio input "true"
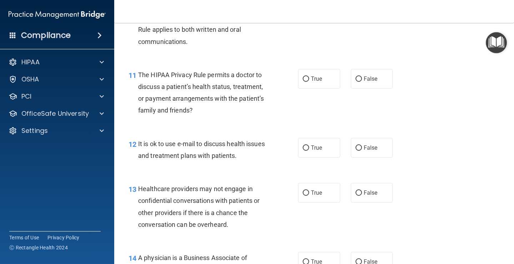
scroll to position [713, 0]
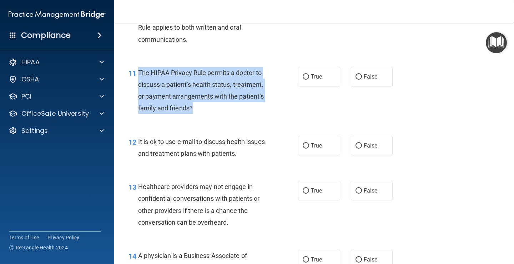
drag, startPoint x: 198, startPoint y: 110, endPoint x: 138, endPoint y: 73, distance: 70.3
click at [138, 73] on div "The HIPAA Privacy Rule permits a doctor to discuss a patient’s health status, t…" at bounding box center [205, 90] width 135 height 47
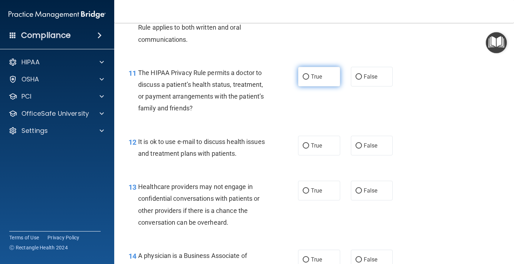
drag, startPoint x: 318, startPoint y: 73, endPoint x: 314, endPoint y: 79, distance: 7.7
click at [318, 73] on label "True" at bounding box center [319, 77] width 42 height 20
click at [309, 74] on input "True" at bounding box center [306, 76] width 6 height 5
radio input "true"
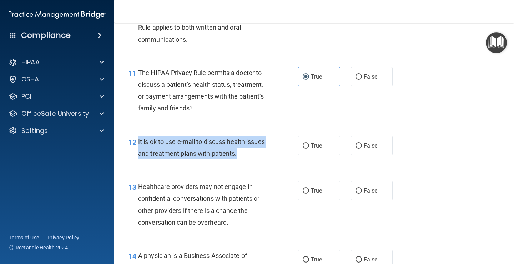
drag, startPoint x: 257, startPoint y: 155, endPoint x: 138, endPoint y: 145, distance: 119.2
click at [138, 145] on div "It is ok to use e-mail to discuss health issues and treatment plans with patien…" at bounding box center [205, 148] width 135 height 24
click at [355, 148] on input "False" at bounding box center [358, 145] width 6 height 5
radio input "true"
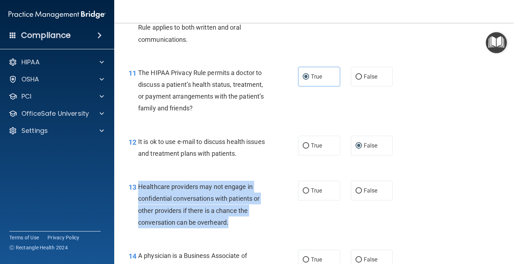
drag, startPoint x: 234, startPoint y: 225, endPoint x: 139, endPoint y: 188, distance: 101.4
click at [139, 188] on div "Healthcare providers may not engage in confidential conversations with patients…" at bounding box center [205, 204] width 135 height 47
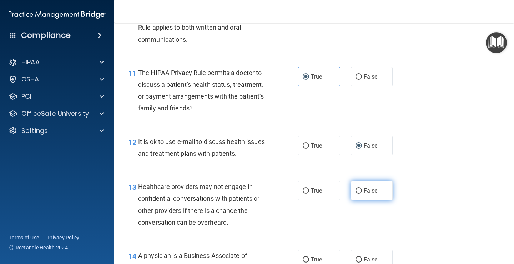
drag, startPoint x: 380, startPoint y: 195, endPoint x: 376, endPoint y: 192, distance: 5.1
click at [380, 195] on label "False" at bounding box center [372, 191] width 42 height 20
click at [362, 193] on input "False" at bounding box center [358, 190] width 6 height 5
radio input "true"
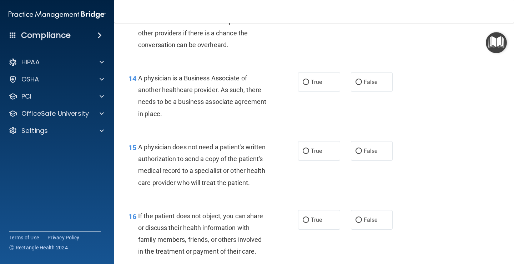
scroll to position [892, 0]
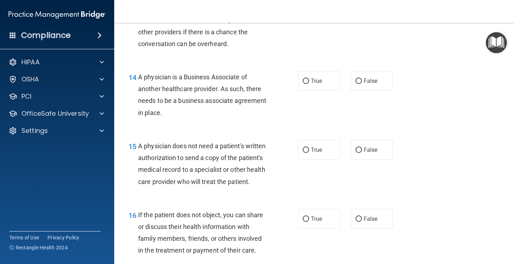
drag, startPoint x: 200, startPoint y: 114, endPoint x: 139, endPoint y: 79, distance: 71.1
click at [139, 79] on div "A physician is a Business Associate of another healthcare provider. As such, th…" at bounding box center [205, 94] width 135 height 47
click at [377, 84] on label "False" at bounding box center [372, 81] width 42 height 20
click at [362, 84] on input "False" at bounding box center [358, 80] width 6 height 5
radio input "true"
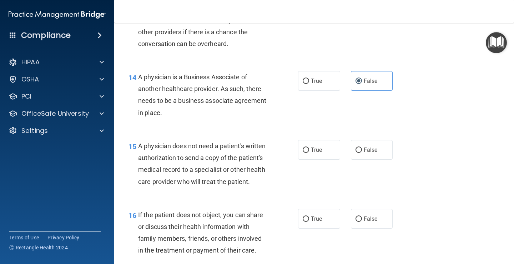
click at [237, 126] on div "14 A physician is a Business Associate of another healthcare provider. As such,…" at bounding box center [314, 96] width 382 height 69
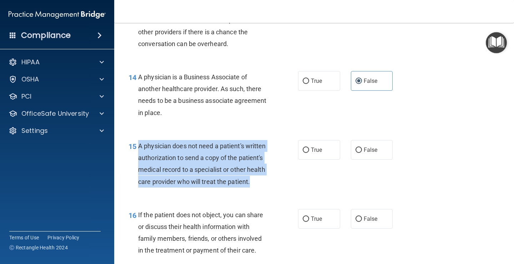
drag, startPoint x: 174, startPoint y: 191, endPoint x: 139, endPoint y: 147, distance: 56.1
click at [139, 147] on div "A physician does not need a patient's written authorization to send a copy of t…" at bounding box center [205, 163] width 135 height 47
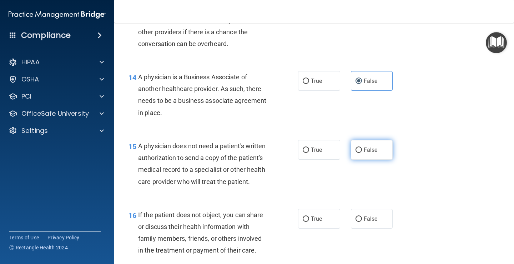
drag, startPoint x: 366, startPoint y: 143, endPoint x: 361, endPoint y: 142, distance: 5.0
click at [366, 143] on label "False" at bounding box center [372, 150] width 42 height 20
click at [362, 147] on input "False" at bounding box center [358, 149] width 6 height 5
radio input "true"
click at [239, 124] on div "14 A physician is a Business Associate of another healthcare provider. As such,…" at bounding box center [314, 96] width 382 height 69
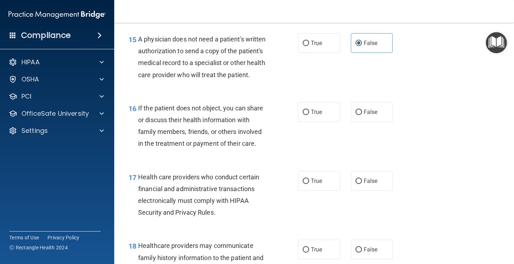
scroll to position [999, 0]
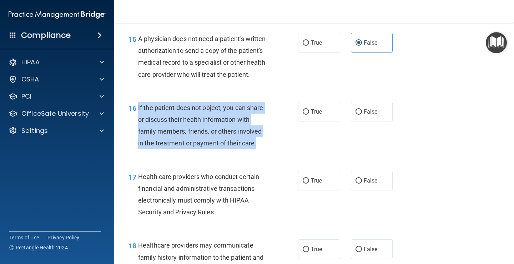
drag, startPoint x: 241, startPoint y: 153, endPoint x: 138, endPoint y: 119, distance: 109.1
click at [138, 119] on div "If the patient does not object, you can share or discuss their health informati…" at bounding box center [205, 125] width 135 height 47
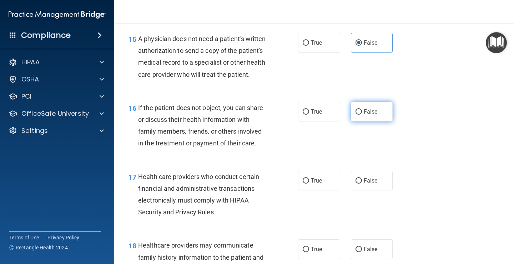
click at [364, 115] on span "False" at bounding box center [371, 111] width 14 height 7
click at [362, 115] on input "False" at bounding box center [358, 111] width 6 height 5
radio input "true"
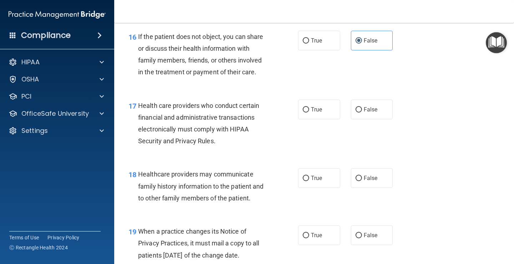
scroll to position [1070, 0]
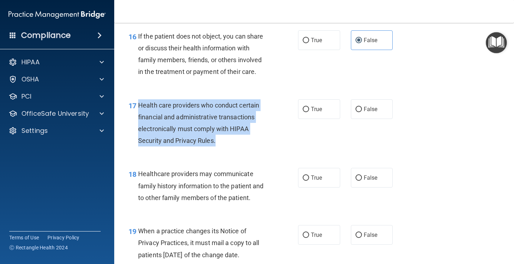
drag, startPoint x: 226, startPoint y: 151, endPoint x: 135, endPoint y: 118, distance: 96.5
click at [135, 118] on div "17 Health care providers who conduct certain financial and administrative trans…" at bounding box center [213, 124] width 191 height 51
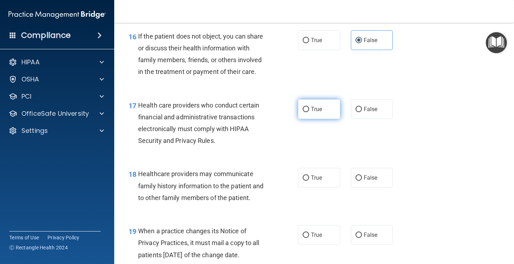
click at [334, 119] on label "True" at bounding box center [319, 109] width 42 height 20
click at [309, 112] on input "True" at bounding box center [306, 109] width 6 height 5
radio input "true"
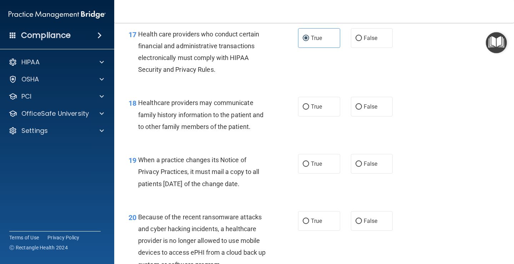
scroll to position [1142, 0]
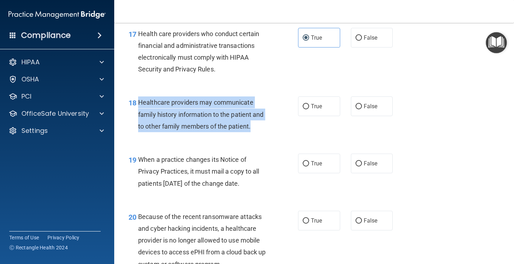
drag, startPoint x: 274, startPoint y: 141, endPoint x: 139, endPoint y: 113, distance: 137.6
click at [139, 113] on div "18 Healthcare providers may communicate family history information to the patie…" at bounding box center [213, 115] width 191 height 39
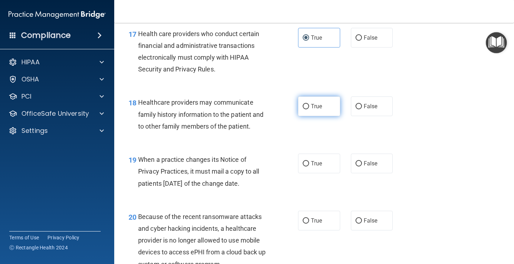
click at [313, 113] on label "True" at bounding box center [319, 106] width 42 height 20
click at [309, 109] on input "True" at bounding box center [306, 106] width 6 height 5
radio input "true"
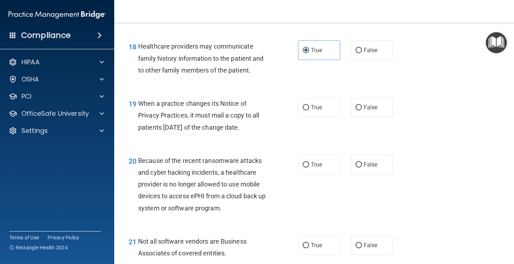
scroll to position [1213, 0]
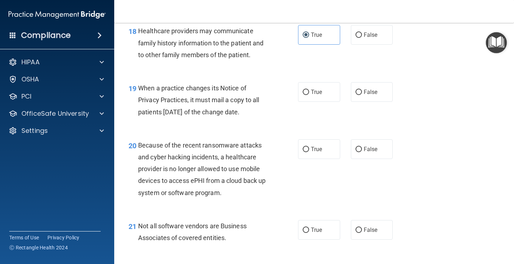
drag, startPoint x: 268, startPoint y: 124, endPoint x: 139, endPoint y: 101, distance: 130.8
click at [139, 101] on div "When a practice changes its Notice of Privacy Practices, it must mail a copy to…" at bounding box center [205, 100] width 135 height 36
click at [375, 102] on label "False" at bounding box center [372, 92] width 42 height 20
click at [362, 95] on input "False" at bounding box center [358, 92] width 6 height 5
radio input "true"
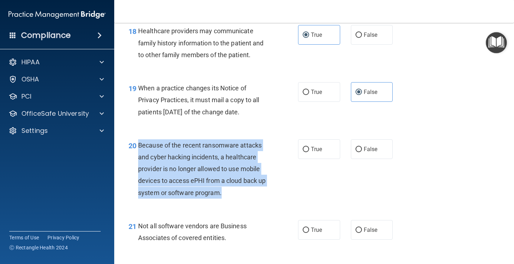
drag, startPoint x: 246, startPoint y: 204, endPoint x: 139, endPoint y: 157, distance: 117.2
click at [139, 157] on div "Because of the recent ransomware attacks and cyber hacking incidents, a healthc…" at bounding box center [205, 168] width 135 height 59
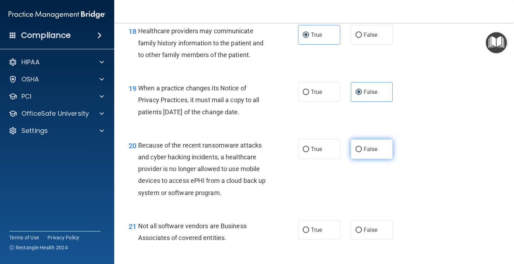
click at [371, 152] on span "False" at bounding box center [371, 149] width 14 height 7
click at [362, 152] on input "False" at bounding box center [358, 149] width 6 height 5
radio input "true"
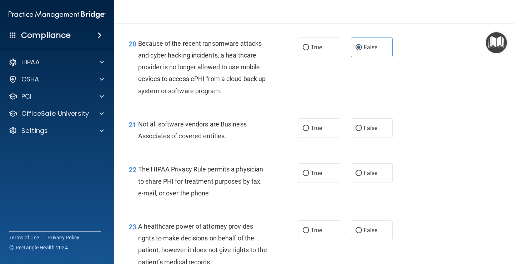
scroll to position [1320, 0]
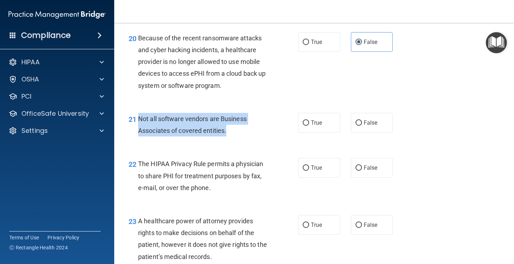
drag, startPoint x: 232, startPoint y: 143, endPoint x: 138, endPoint y: 131, distance: 94.3
click at [138, 131] on div "Not all software vendors are Business Associates of covered entities." at bounding box center [205, 125] width 135 height 24
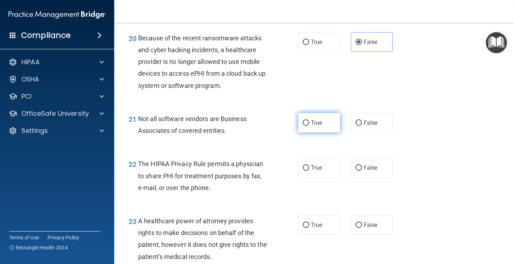
click at [311, 132] on label "True" at bounding box center [319, 123] width 42 height 20
click at [309, 126] on input "True" at bounding box center [306, 122] width 6 height 5
radio input "true"
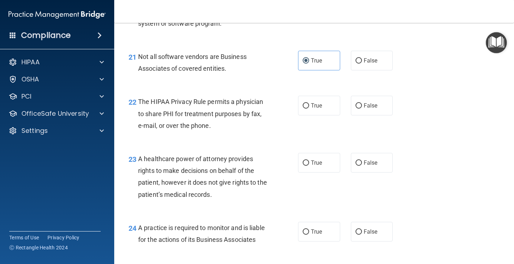
scroll to position [1391, 0]
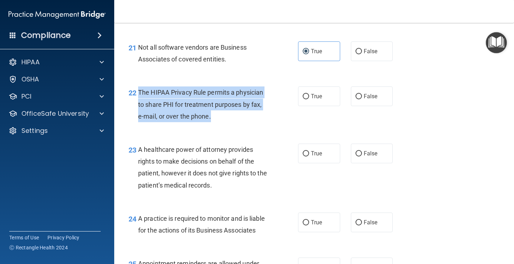
drag, startPoint x: 229, startPoint y: 128, endPoint x: 138, endPoint y: 101, distance: 94.2
click at [138, 101] on div "The HIPAA Privacy Rule permits a physician to share PHI for treatment purposes …" at bounding box center [205, 104] width 135 height 36
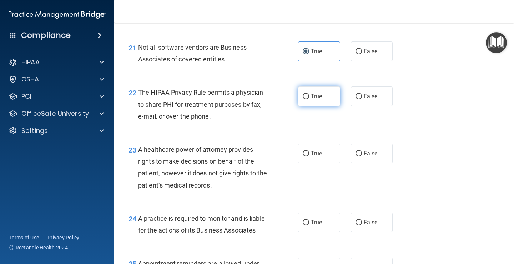
click at [305, 106] on label "True" at bounding box center [319, 96] width 42 height 20
click at [305, 99] on input "True" at bounding box center [306, 96] width 6 height 5
radio input "true"
click at [277, 126] on div "22 The HIPAA Privacy Rule permits a physician to share PHI for treatment purpos…" at bounding box center [213, 105] width 191 height 39
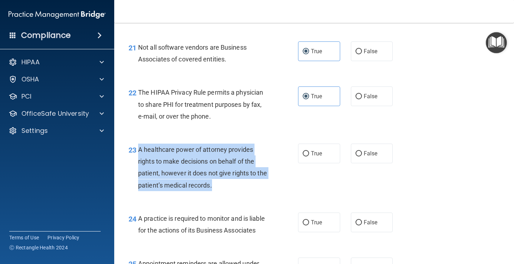
drag, startPoint x: 232, startPoint y: 196, endPoint x: 138, endPoint y: 158, distance: 101.6
click at [138, 158] on div "A healthcare power of attorney provides rights to make decisions on behalf of t…" at bounding box center [205, 166] width 135 height 47
drag, startPoint x: 356, startPoint y: 167, endPoint x: 347, endPoint y: 167, distance: 8.6
click at [356, 156] on input "False" at bounding box center [358, 153] width 6 height 5
radio input "true"
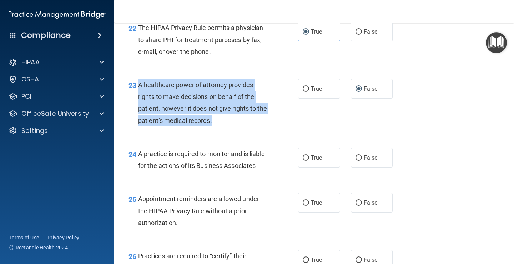
scroll to position [1463, 0]
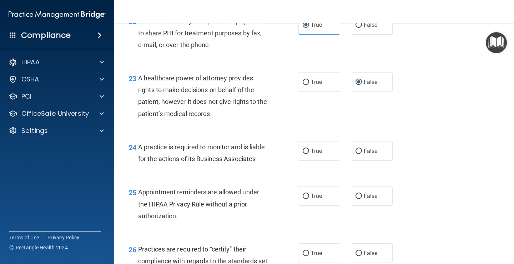
click at [268, 164] on div "A practice is required to monitor and is liable for the actions of its Business…" at bounding box center [205, 153] width 135 height 24
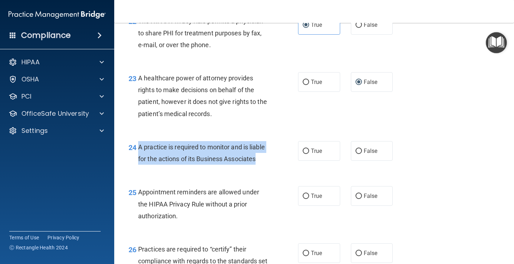
drag, startPoint x: 181, startPoint y: 180, endPoint x: 140, endPoint y: 161, distance: 45.2
click at [140, 161] on div "A practice is required to monitor and is liable for the actions of its Business…" at bounding box center [205, 153] width 135 height 24
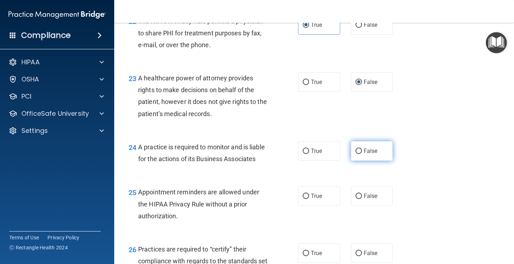
click at [360, 161] on label "False" at bounding box center [372, 151] width 42 height 20
click at [360, 154] on input "False" at bounding box center [358, 150] width 6 height 5
radio input "true"
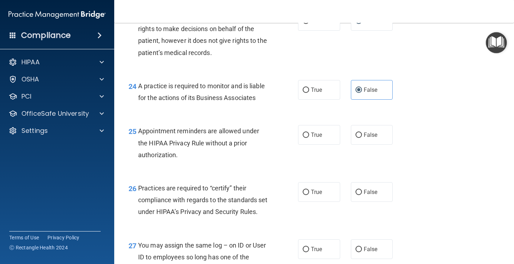
scroll to position [1534, 0]
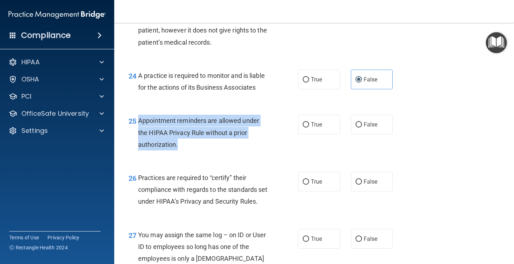
drag, startPoint x: 195, startPoint y: 166, endPoint x: 139, endPoint y: 144, distance: 59.8
click at [139, 144] on div "Appointment reminders are allowed under the HIPAA Privacy Rule without a prior …" at bounding box center [205, 133] width 135 height 36
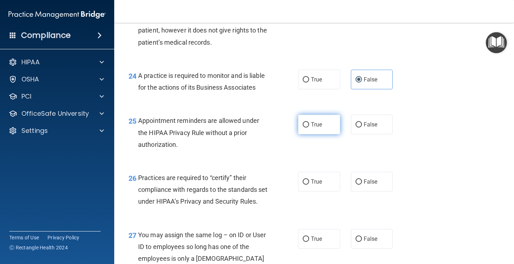
click at [322, 134] on label "True" at bounding box center [319, 125] width 42 height 20
click at [309, 127] on input "True" at bounding box center [306, 124] width 6 height 5
radio input "true"
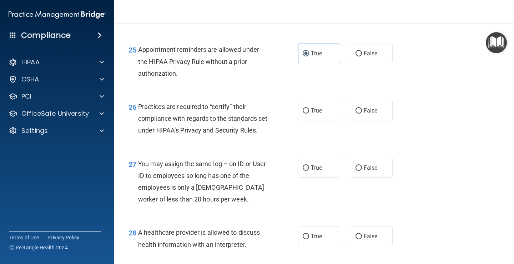
scroll to position [1605, 0]
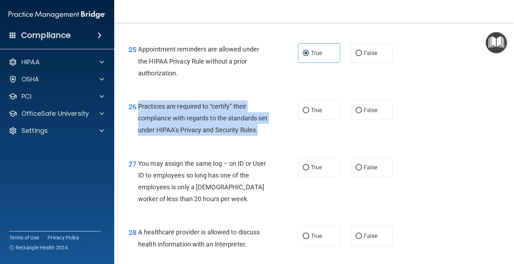
drag, startPoint x: 167, startPoint y: 164, endPoint x: 138, endPoint y: 131, distance: 44.0
click at [138, 131] on div "Practices are required to “certify” their compliance with regards to the standa…" at bounding box center [205, 118] width 135 height 36
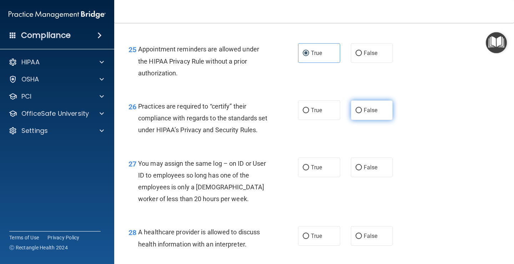
click at [375, 120] on label "False" at bounding box center [372, 110] width 42 height 20
click at [362, 113] on input "False" at bounding box center [358, 110] width 6 height 5
radio input "true"
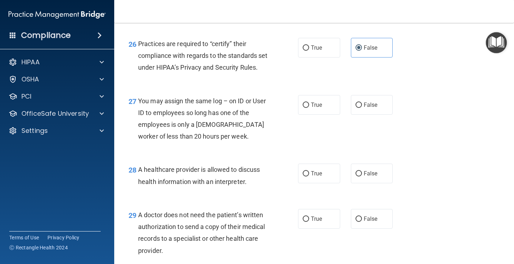
scroll to position [1712, 0]
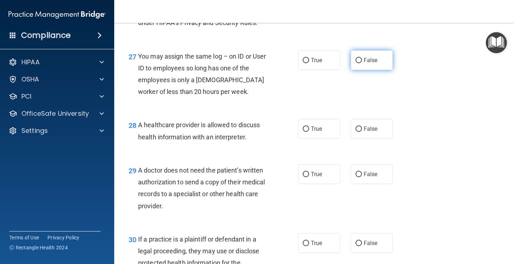
click at [377, 70] on label "False" at bounding box center [372, 60] width 42 height 20
click at [362, 63] on input "False" at bounding box center [358, 60] width 6 height 5
radio input "true"
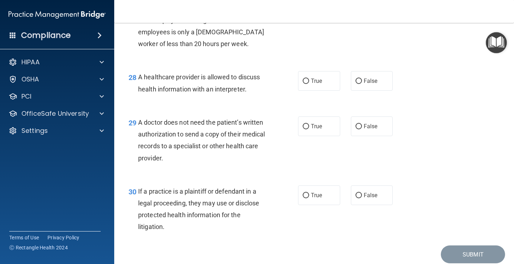
scroll to position [1784, 0]
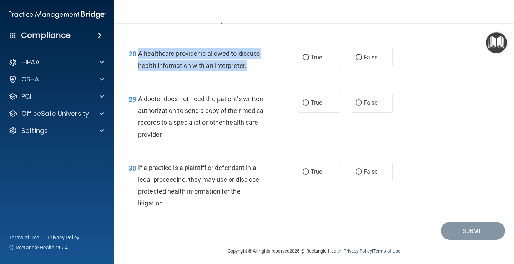
drag, startPoint x: 254, startPoint y: 106, endPoint x: 138, endPoint y: 92, distance: 116.8
click at [138, 71] on div "A healthcare provider is allowed to discuss health information with an interpre…" at bounding box center [205, 59] width 135 height 24
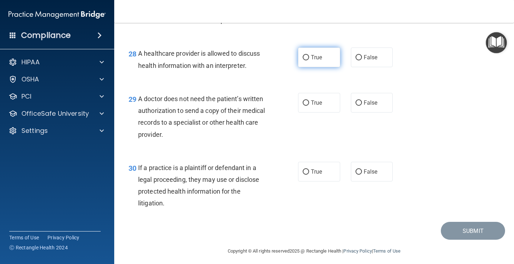
click at [312, 61] on span "True" at bounding box center [316, 57] width 11 height 7
click at [309, 60] on input "True" at bounding box center [306, 57] width 6 height 5
radio input "true"
drag, startPoint x: 204, startPoint y: 174, endPoint x: 138, endPoint y: 134, distance: 77.5
click at [138, 134] on div "A doctor does not need the patient’s written authorization to send a copy of th…" at bounding box center [205, 116] width 135 height 47
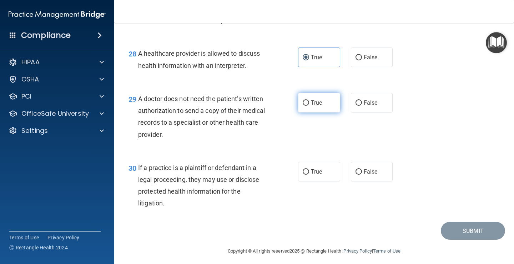
click at [326, 112] on label "True" at bounding box center [319, 103] width 42 height 20
click at [309, 106] on input "True" at bounding box center [306, 102] width 6 height 5
radio input "true"
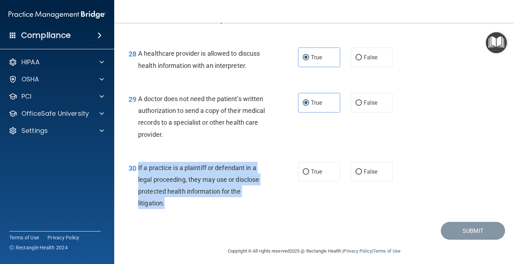
drag, startPoint x: 167, startPoint y: 238, endPoint x: 138, endPoint y: 199, distance: 49.2
click at [138, 199] on div "If a practice is a plaintiff or defendant in a legal proceeding, they may use o…" at bounding box center [205, 185] width 135 height 47
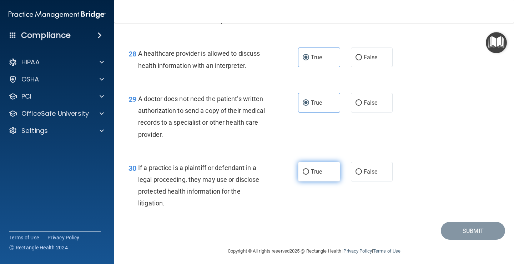
click at [329, 181] on label "True" at bounding box center [319, 172] width 42 height 20
click at [309, 174] on input "True" at bounding box center [306, 171] width 6 height 5
radio input "true"
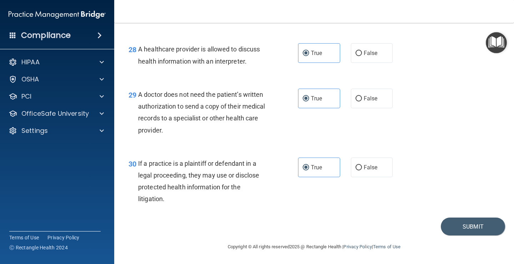
scroll to position [1824, 0]
click at [475, 219] on button "Submit" at bounding box center [473, 226] width 64 height 18
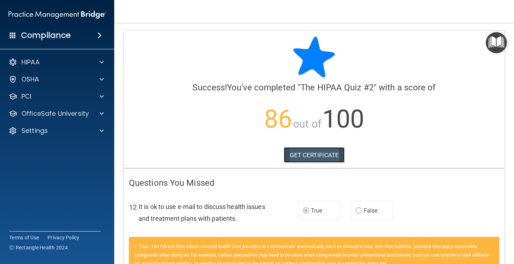
click at [300, 153] on link "GET CERTIFICATE" at bounding box center [314, 155] width 61 height 16
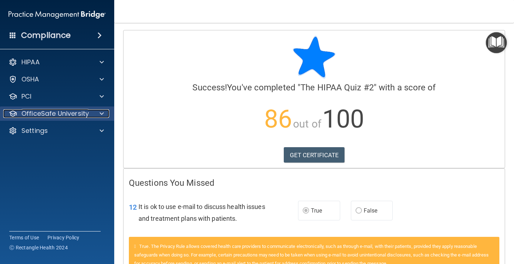
click at [61, 112] on p "OfficeSafe University" at bounding box center [54, 113] width 67 height 9
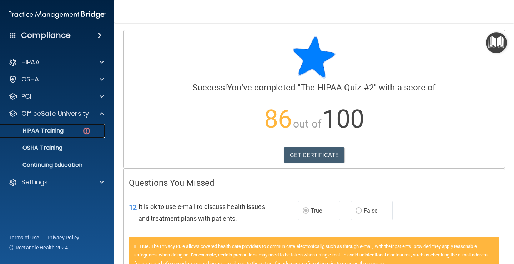
click at [60, 134] on p "HIPAA Training" at bounding box center [34, 130] width 59 height 7
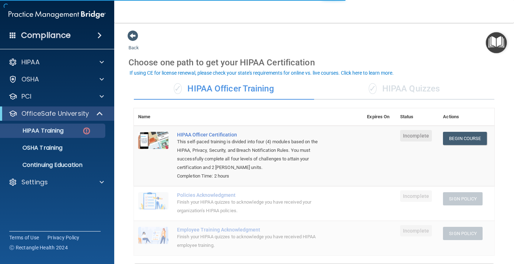
click at [437, 94] on div "✓ HIPAA Quizzes" at bounding box center [404, 88] width 180 height 21
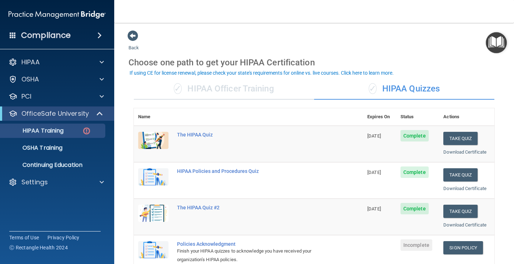
click at [237, 92] on div "✓ HIPAA Officer Training" at bounding box center [224, 88] width 180 height 21
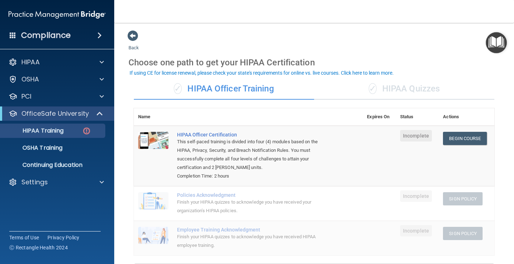
click at [372, 90] on span "✓" at bounding box center [373, 88] width 8 height 11
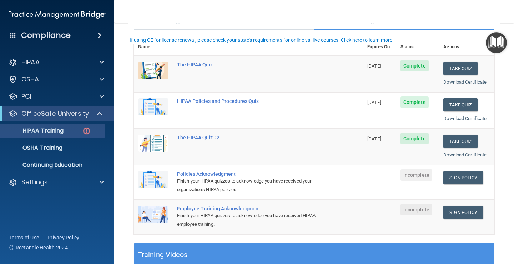
scroll to position [71, 0]
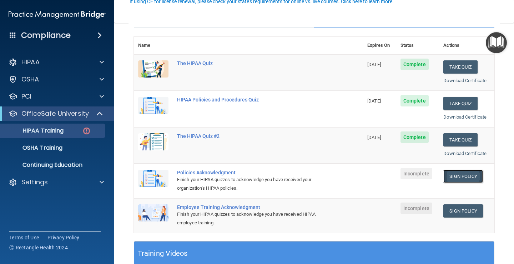
click at [463, 178] on link "Sign Policy" at bounding box center [463, 175] width 40 height 13
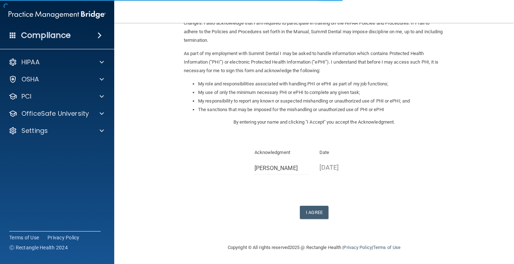
scroll to position [63, 0]
click at [314, 212] on button "I Agree" at bounding box center [314, 211] width 29 height 13
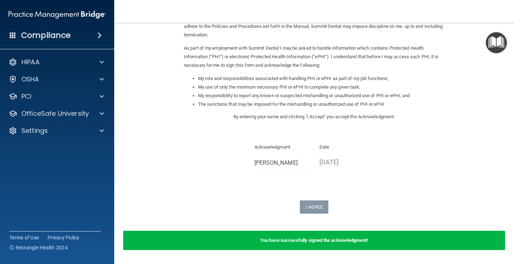
scroll to position [55, 0]
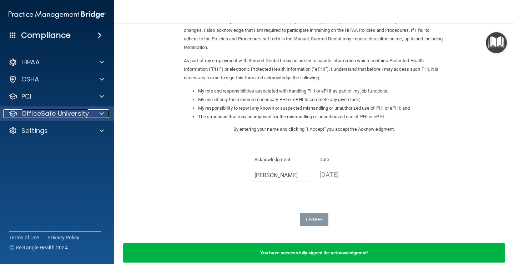
click at [93, 115] on div at bounding box center [101, 113] width 18 height 9
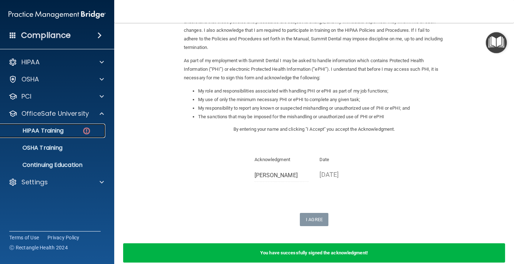
click at [84, 131] on img at bounding box center [86, 130] width 9 height 9
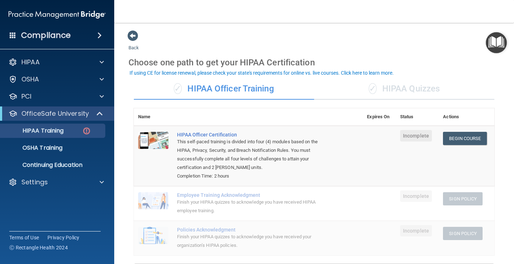
click at [408, 86] on div "✓ HIPAA Quizzes" at bounding box center [404, 88] width 180 height 21
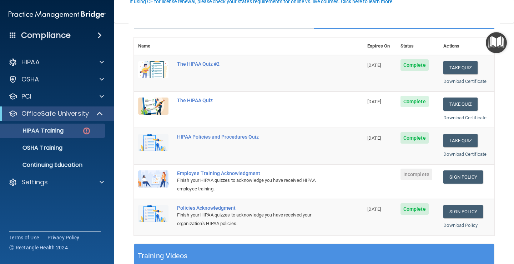
scroll to position [71, 0]
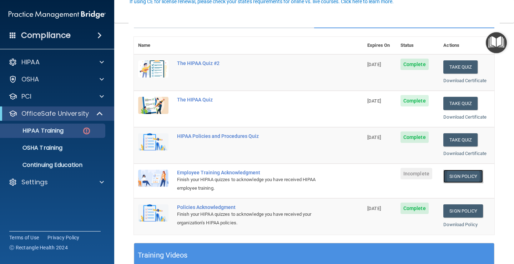
click at [451, 181] on link "Sign Policy" at bounding box center [463, 175] width 40 height 13
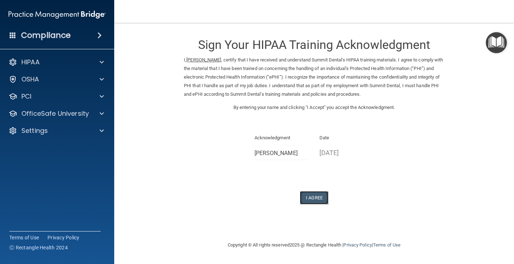
click at [316, 197] on button "I Agree" at bounding box center [314, 197] width 29 height 13
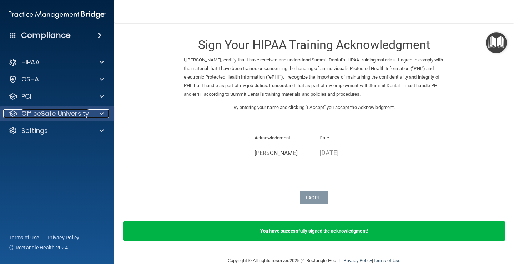
click at [77, 115] on p "OfficeSafe University" at bounding box center [54, 113] width 67 height 9
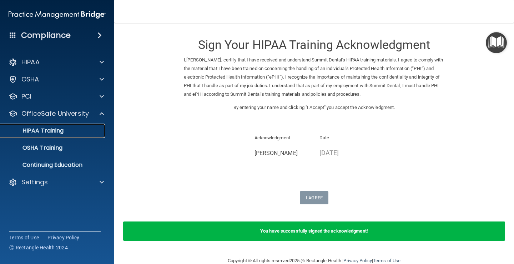
click at [76, 128] on div "HIPAA Training" at bounding box center [53, 130] width 97 height 7
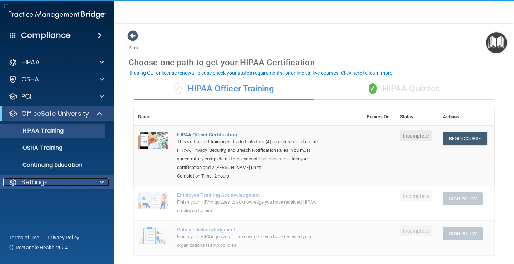
click at [86, 180] on div "Settings" at bounding box center [47, 182] width 88 height 9
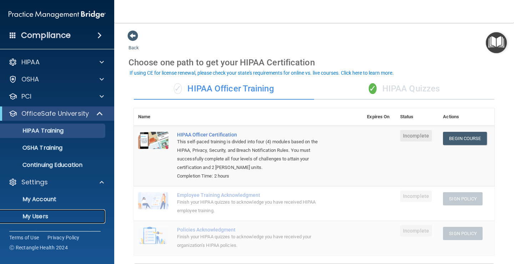
click at [61, 213] on p "My Users" at bounding box center [53, 216] width 97 height 7
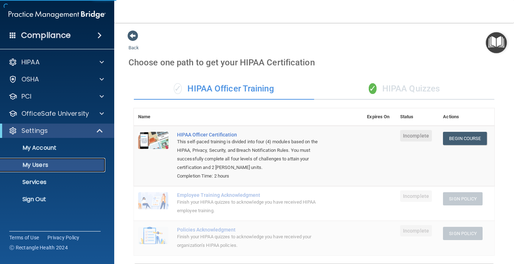
select select "20"
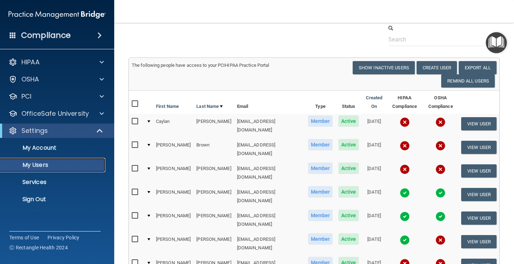
scroll to position [36, 0]
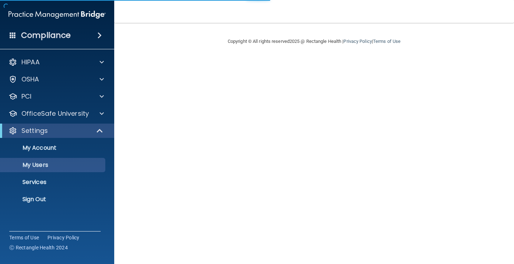
select select "20"
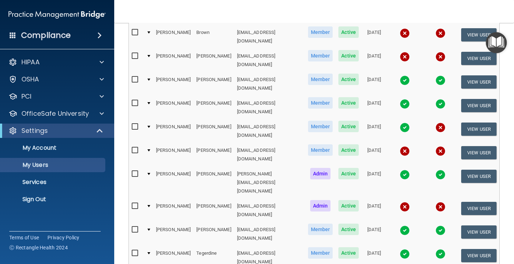
scroll to position [143, 0]
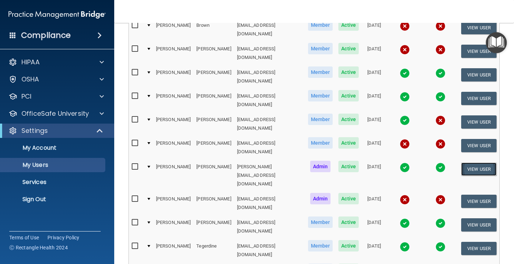
click at [470, 162] on button "View User" at bounding box center [478, 168] width 35 height 13
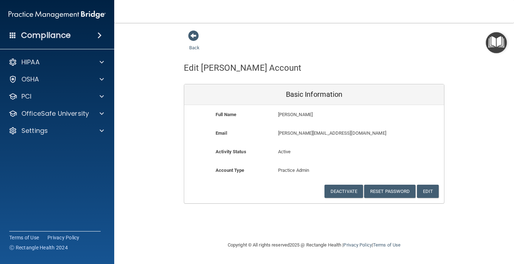
click at [40, 42] on div "Compliance" at bounding box center [57, 35] width 114 height 16
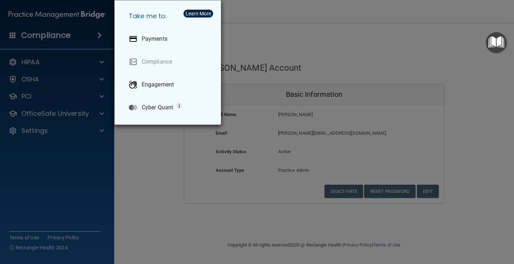
click at [126, 156] on div "Take me to: Payments Compliance Engagement Cyber Quant" at bounding box center [257, 132] width 514 height 264
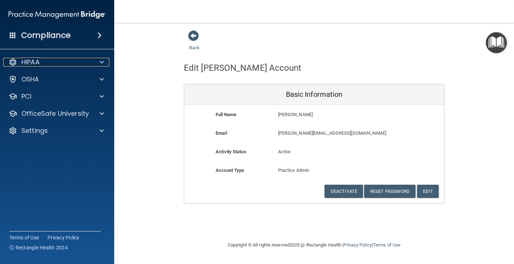
click at [56, 64] on div "HIPAA" at bounding box center [47, 62] width 88 height 9
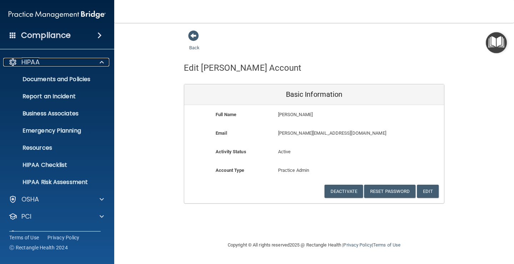
click at [56, 64] on div "HIPAA" at bounding box center [47, 62] width 88 height 9
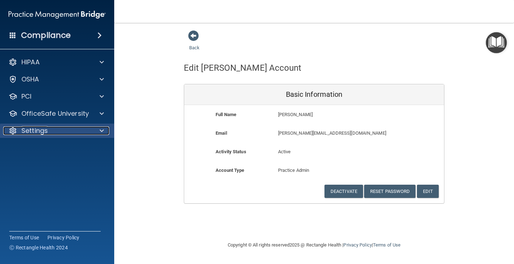
click at [48, 128] on div "Settings" at bounding box center [47, 130] width 88 height 9
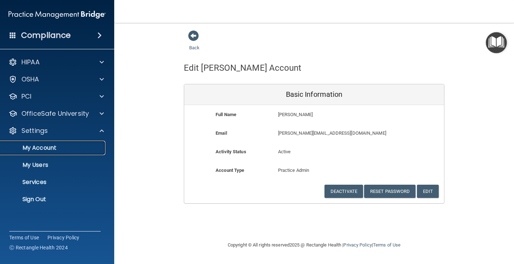
click at [49, 154] on link "My Account" at bounding box center [49, 148] width 112 height 14
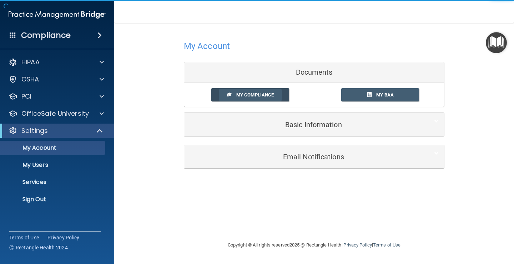
drag, startPoint x: 220, startPoint y: 97, endPoint x: 217, endPoint y: 97, distance: 3.6
click at [220, 97] on link "My Compliance" at bounding box center [250, 94] width 78 height 13
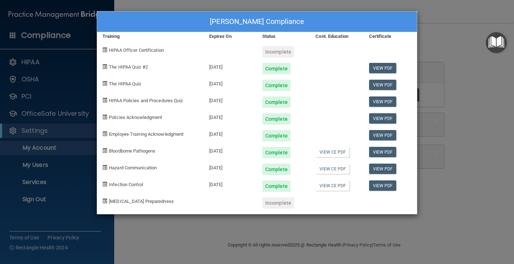
click at [449, 198] on div "[PERSON_NAME] Compliance Training Expires On Status Cont. Education Certificate…" at bounding box center [257, 132] width 514 height 264
